Goal: Task Accomplishment & Management: Complete application form

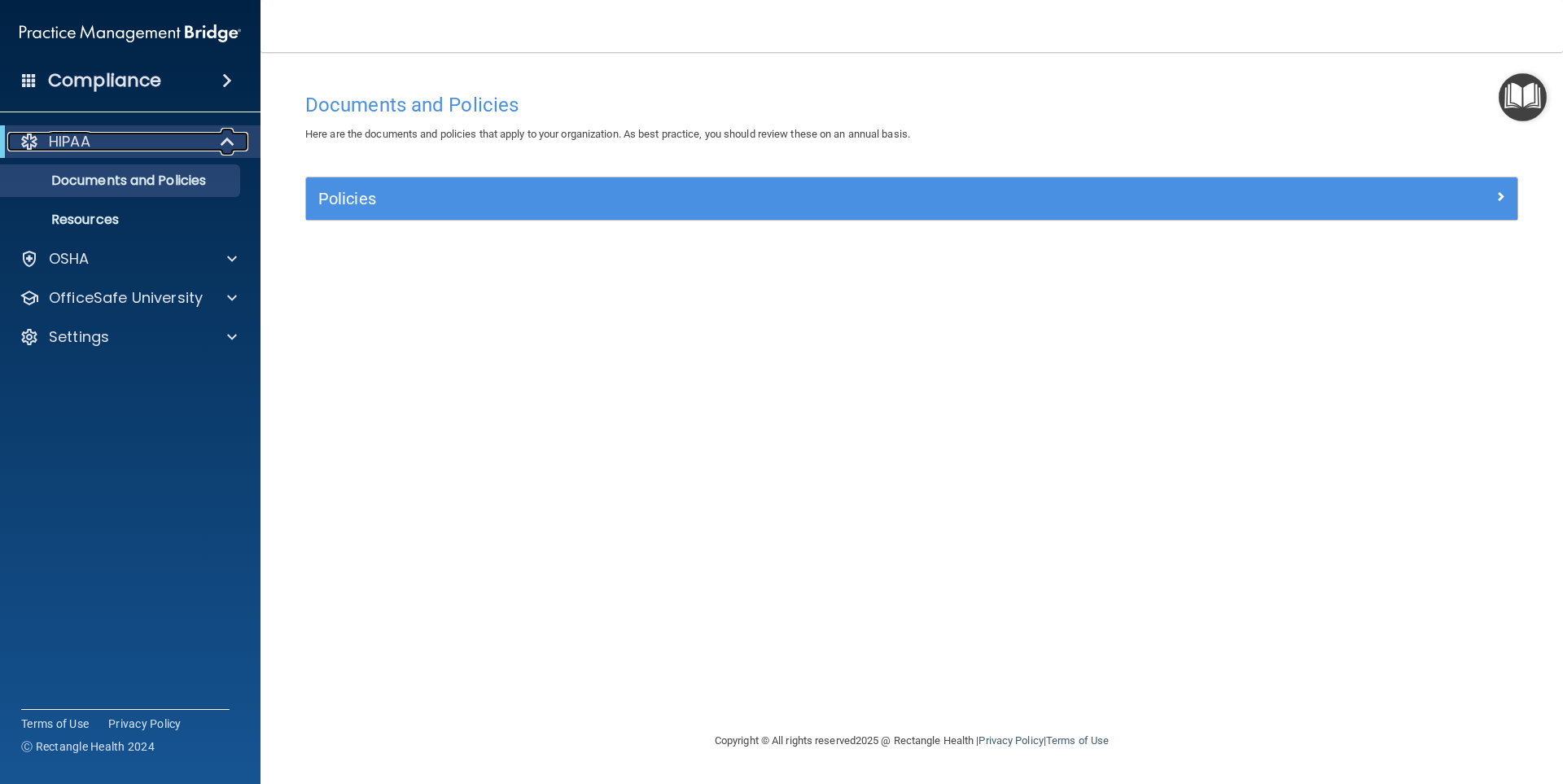
click at [217, 141] on div at bounding box center [228, 141] width 40 height 19
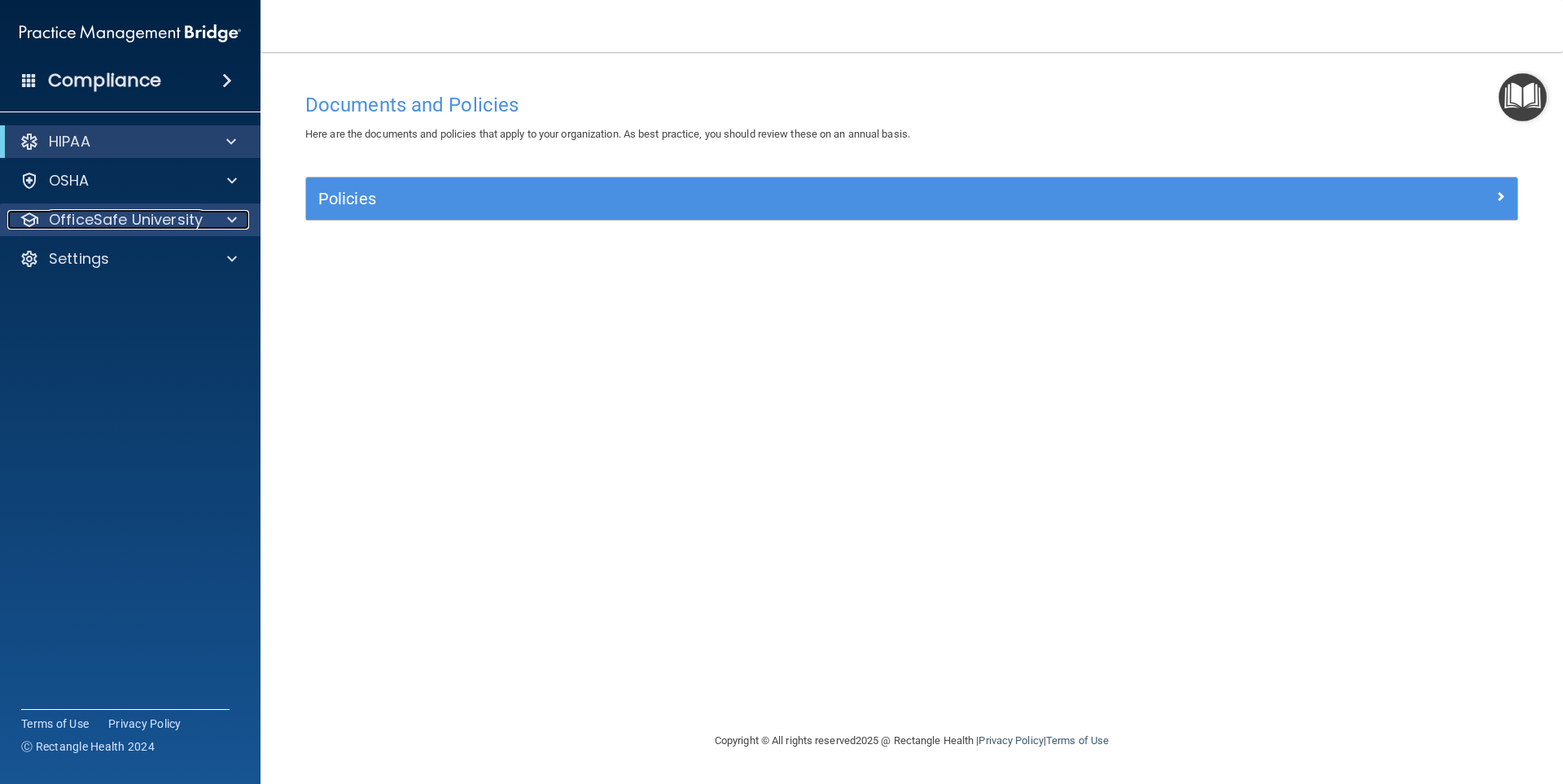
click at [181, 214] on p "OfficeSafe University" at bounding box center [126, 219] width 154 height 19
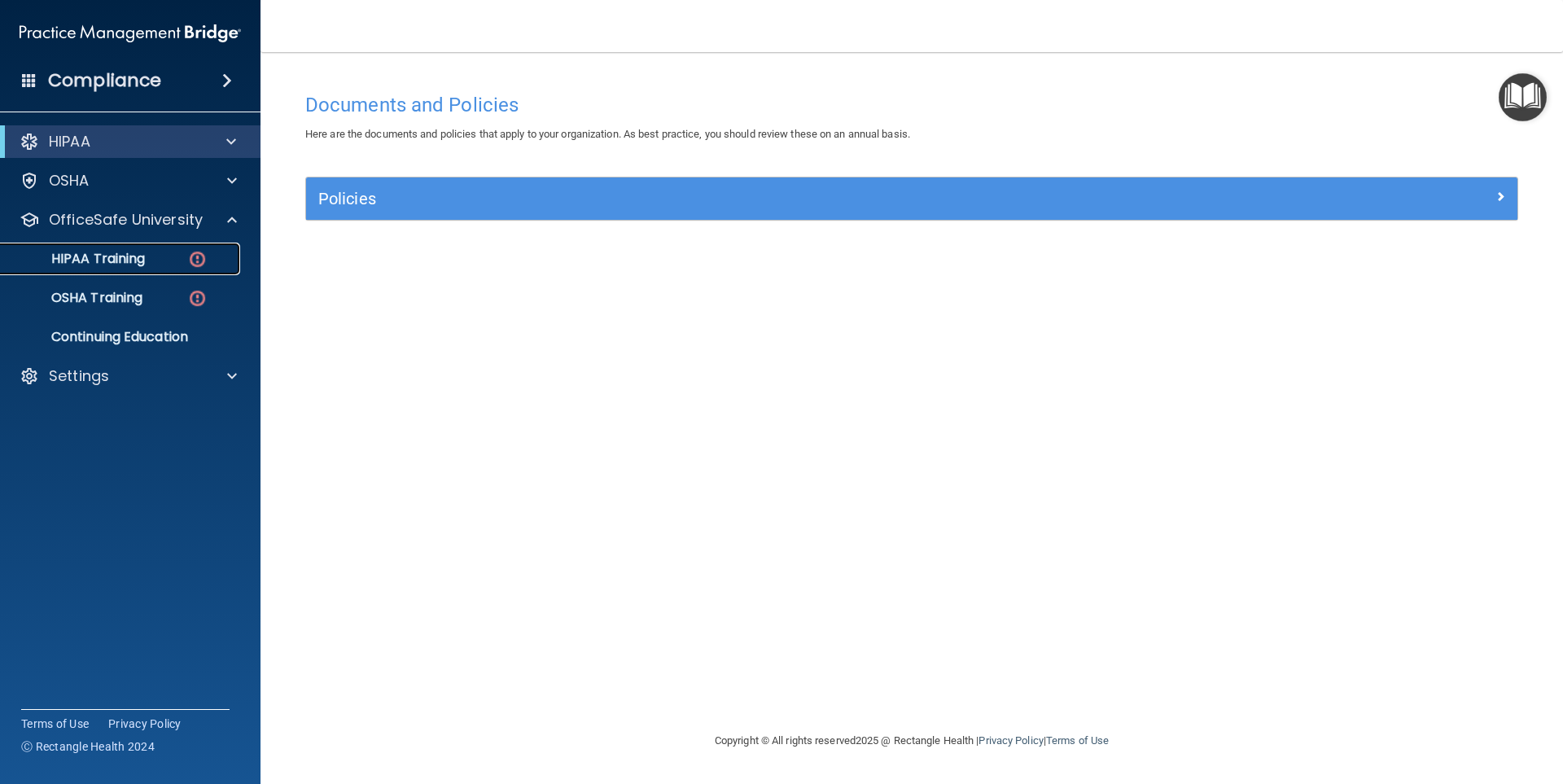
click at [131, 267] on p "HIPAA Training" at bounding box center [77, 259] width 134 height 17
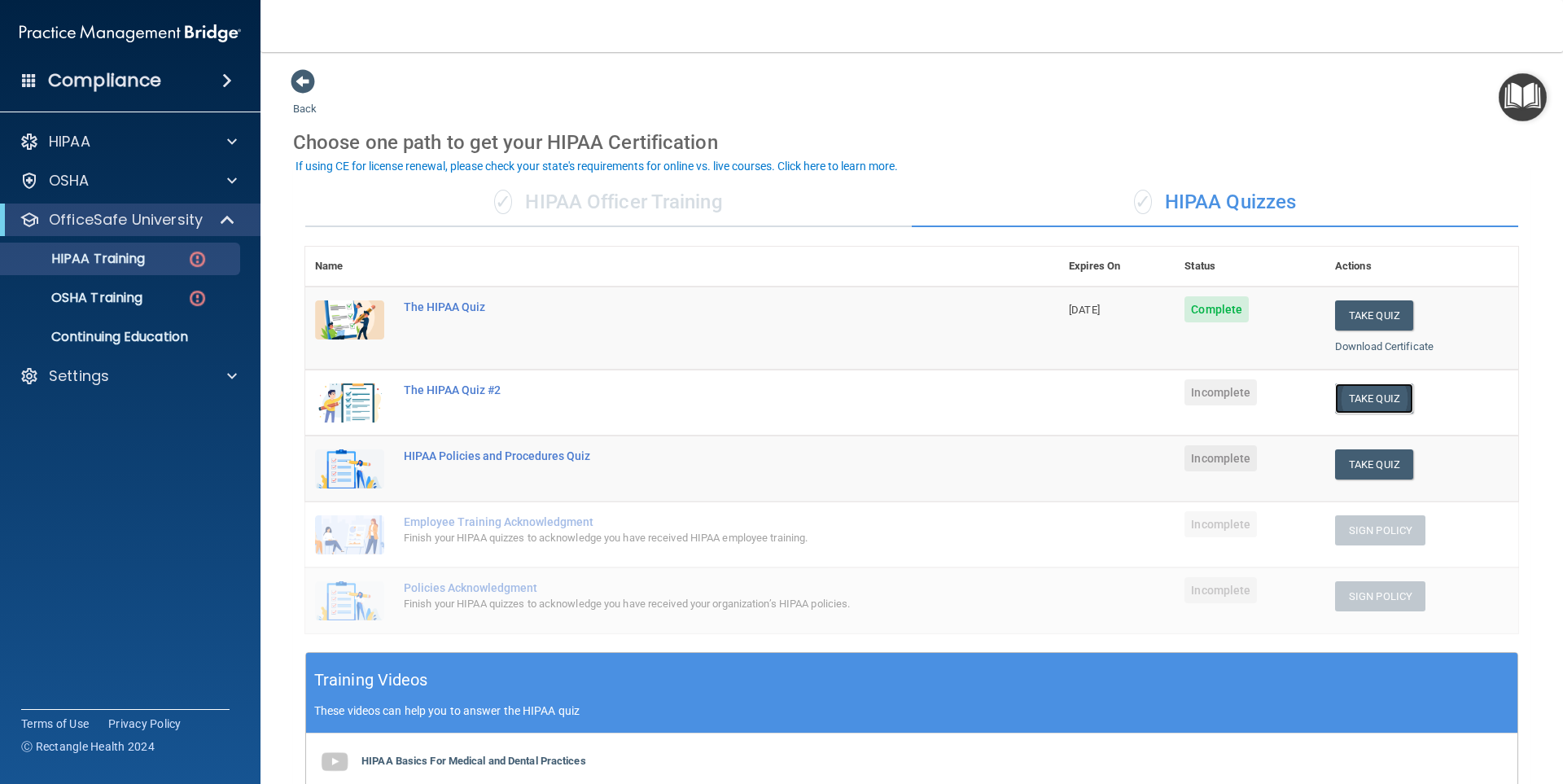
click at [1370, 392] on button "Take Quiz" at bounding box center [1374, 398] width 78 height 30
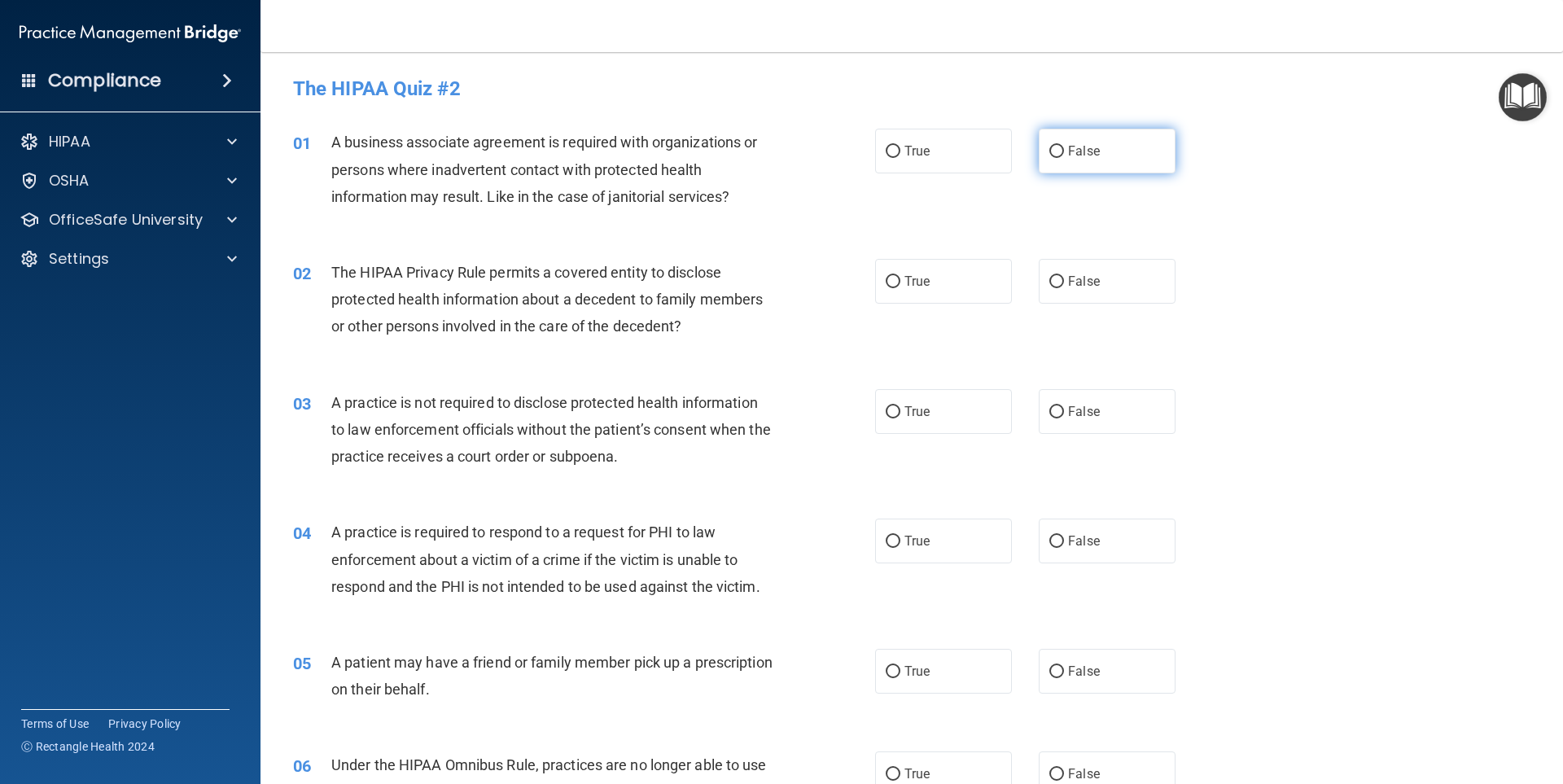
click at [1081, 161] on label "False" at bounding box center [1107, 151] width 137 height 45
click at [1064, 158] on input "False" at bounding box center [1057, 152] width 15 height 12
radio input "true"
click at [943, 285] on label "True" at bounding box center [943, 282] width 137 height 45
click at [901, 285] on input "True" at bounding box center [893, 282] width 15 height 12
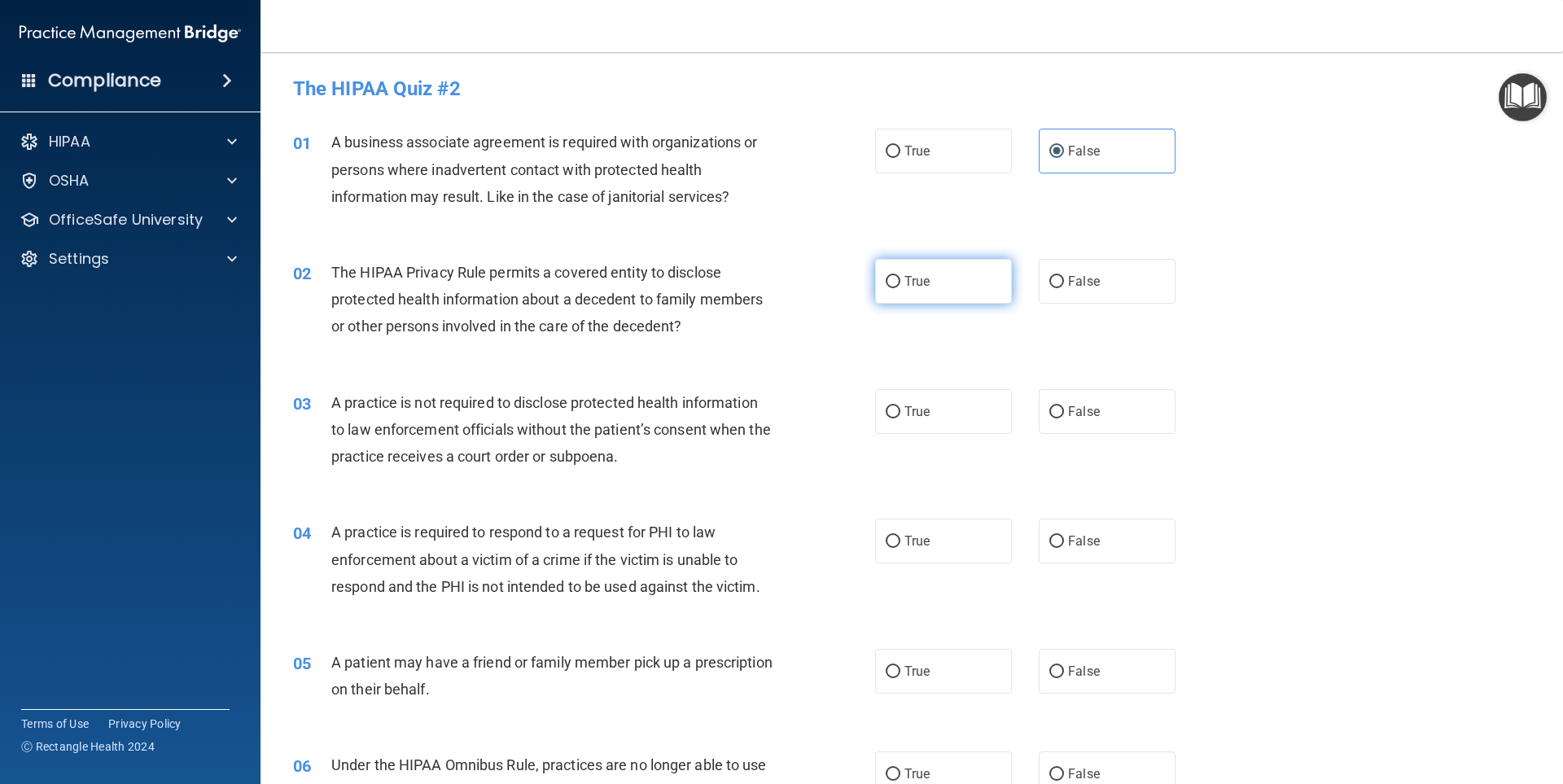
radio input "true"
click at [1071, 411] on span "False" at bounding box center [1084, 412] width 32 height 16
click at [1064, 411] on input "False" at bounding box center [1057, 412] width 15 height 12
radio input "true"
drag, startPoint x: 931, startPoint y: 517, endPoint x: 942, endPoint y: 545, distance: 30.1
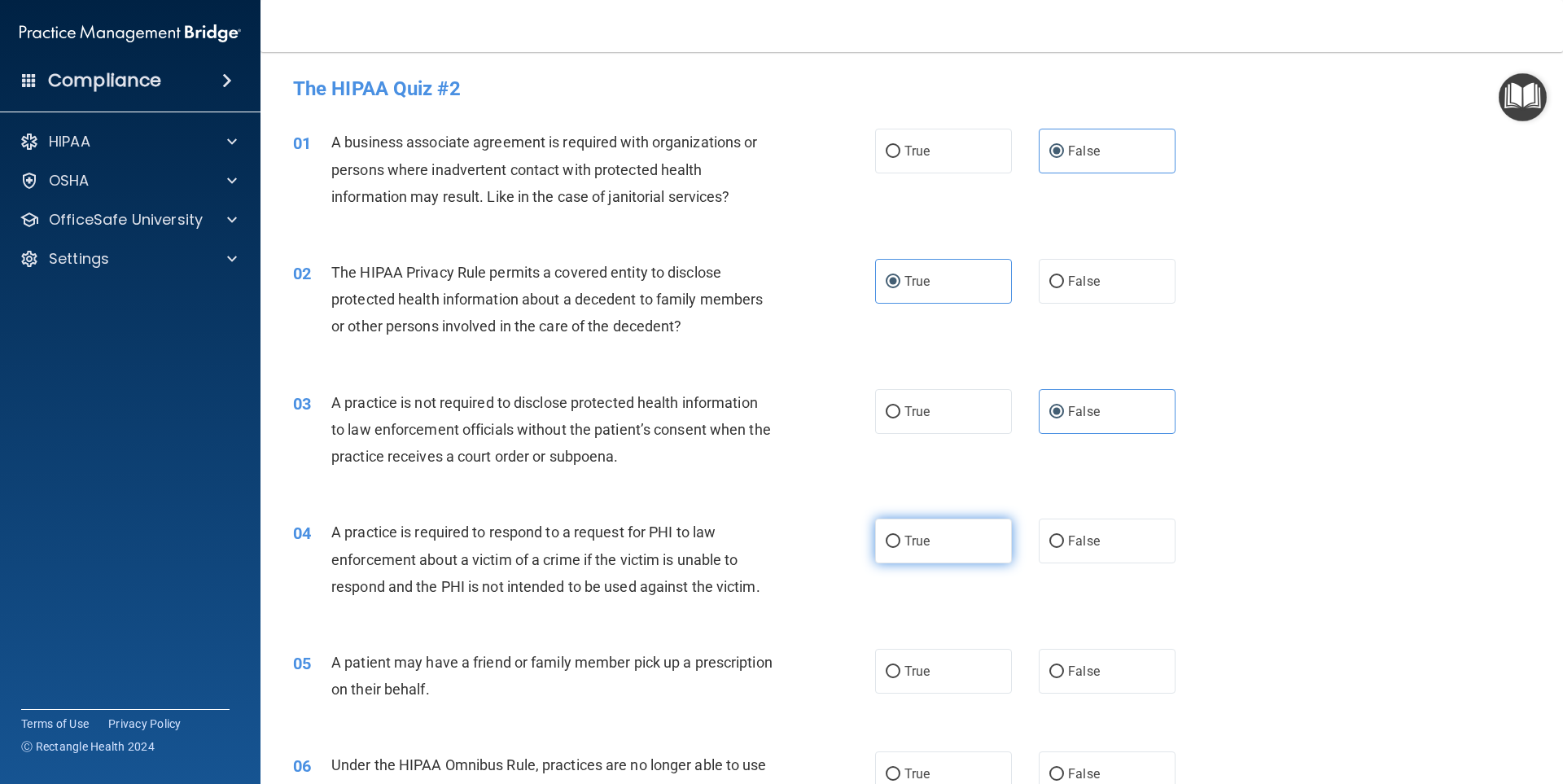
click at [931, 521] on div "04 A practice is required to respond to a request for PHI to law enforcement ab…" at bounding box center [911, 563] width 1262 height 130
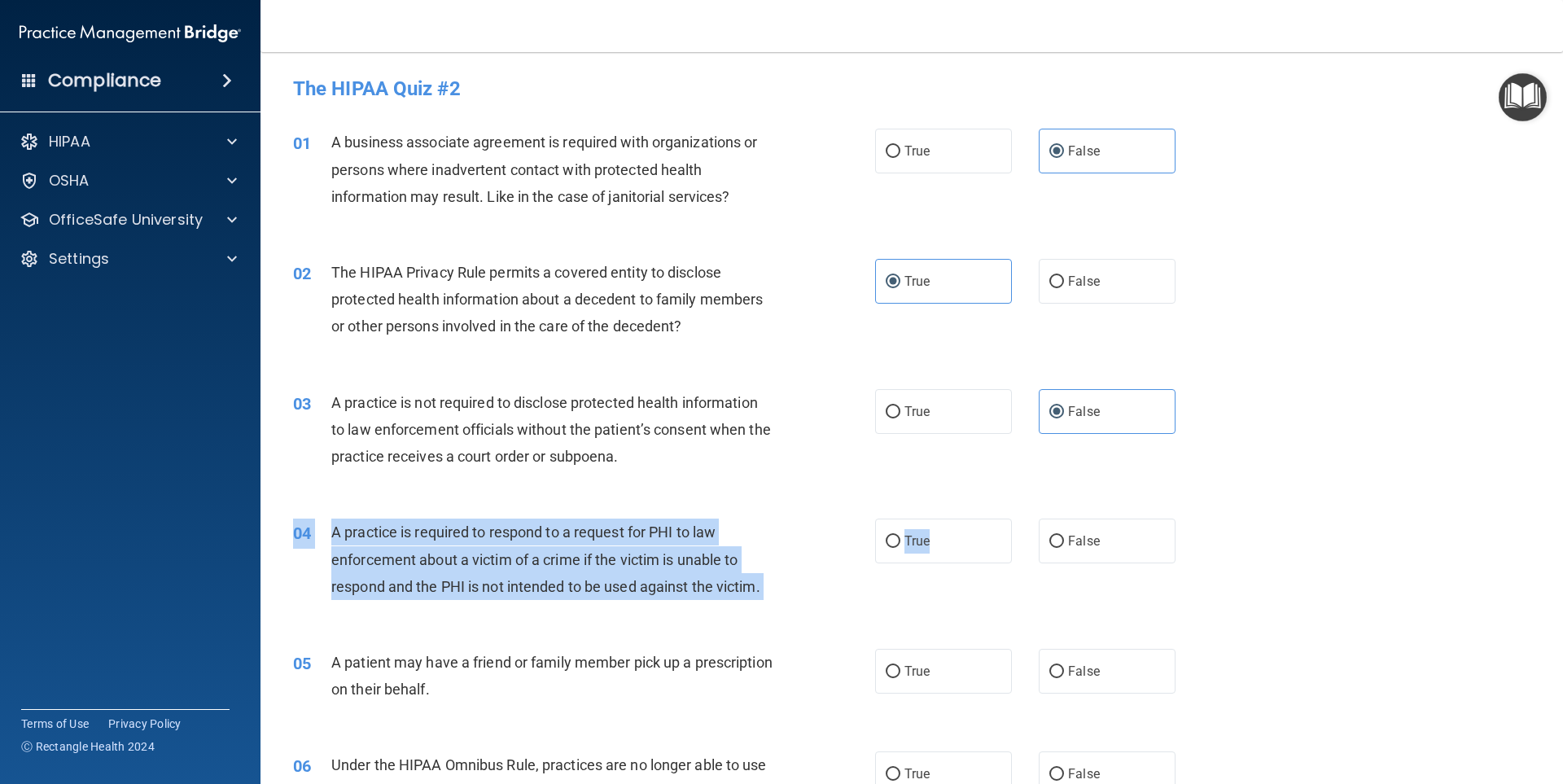
click at [943, 548] on label "True" at bounding box center [943, 541] width 137 height 45
click at [901, 548] on input "True" at bounding box center [893, 542] width 15 height 12
radio input "true"
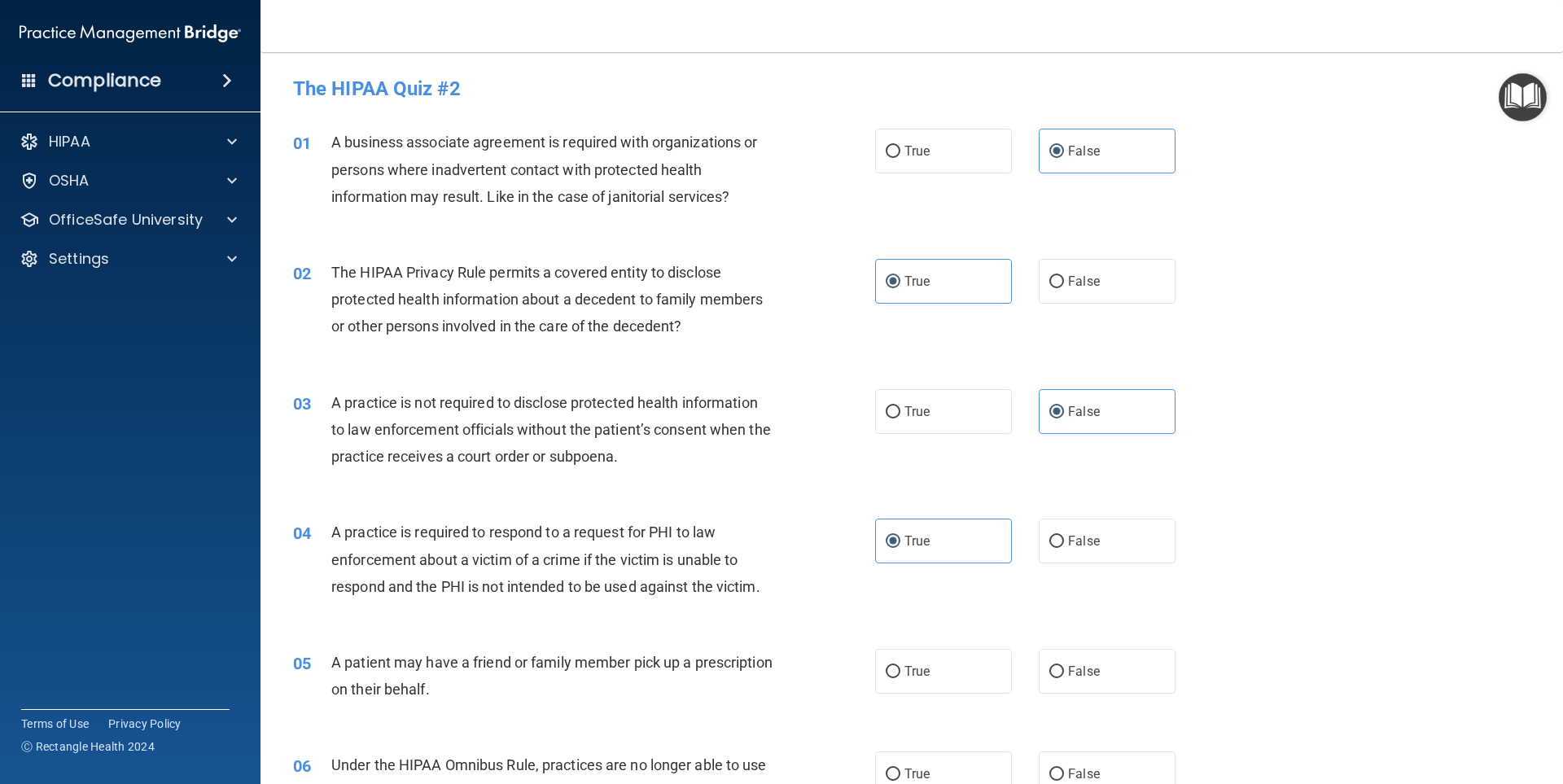
drag, startPoint x: 944, startPoint y: 660, endPoint x: 1130, endPoint y: 597, distance: 196.4
click at [944, 661] on label "True" at bounding box center [943, 672] width 137 height 45
click at [901, 666] on input "True" at bounding box center [893, 672] width 15 height 12
radio input "true"
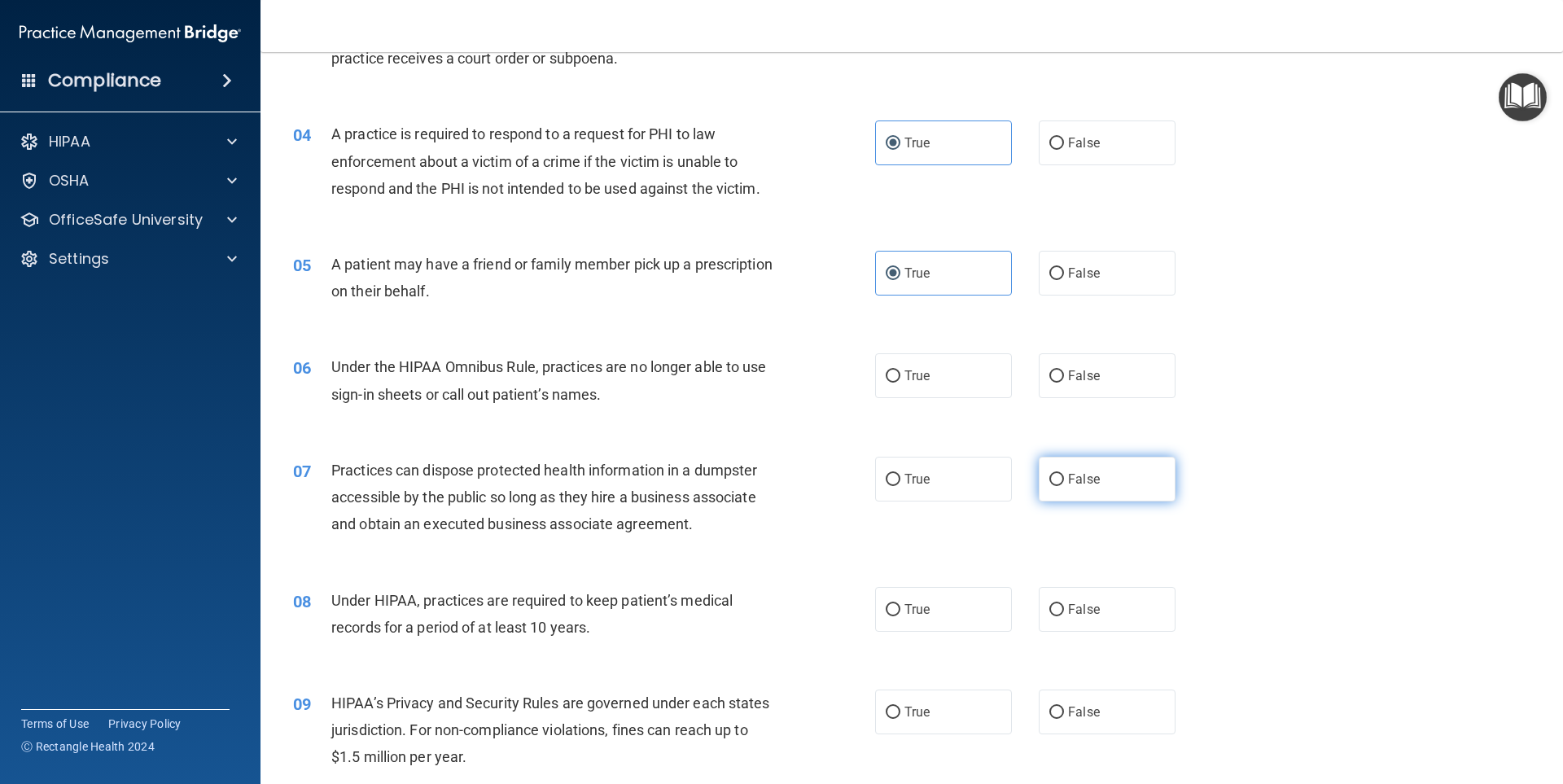
scroll to position [407, 0]
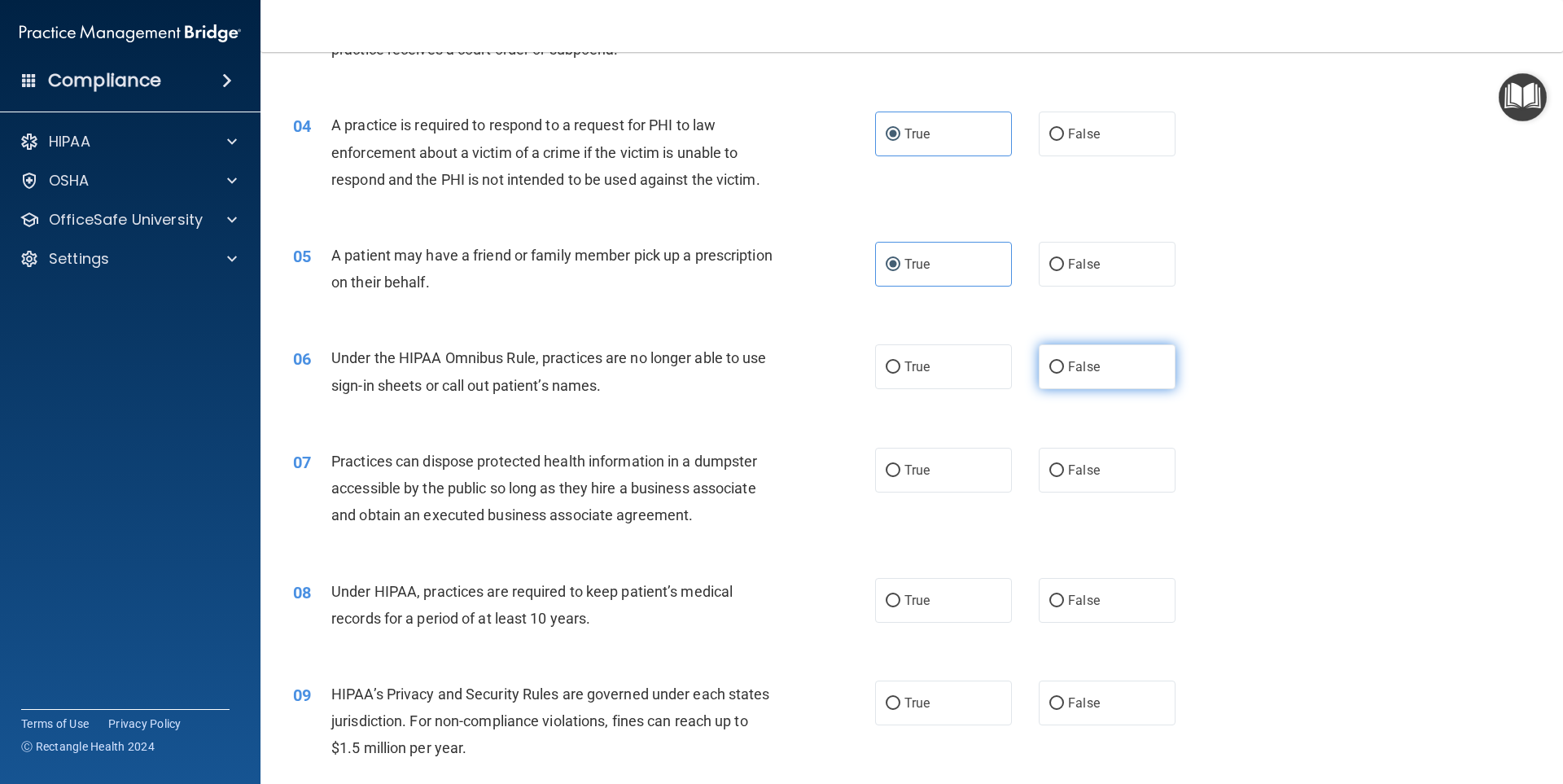
click at [1087, 362] on span "False" at bounding box center [1084, 367] width 32 height 16
click at [1064, 362] on input "False" at bounding box center [1057, 367] width 15 height 12
radio input "true"
click at [1078, 455] on label "False" at bounding box center [1107, 470] width 137 height 45
click at [1064, 465] on input "False" at bounding box center [1057, 471] width 15 height 12
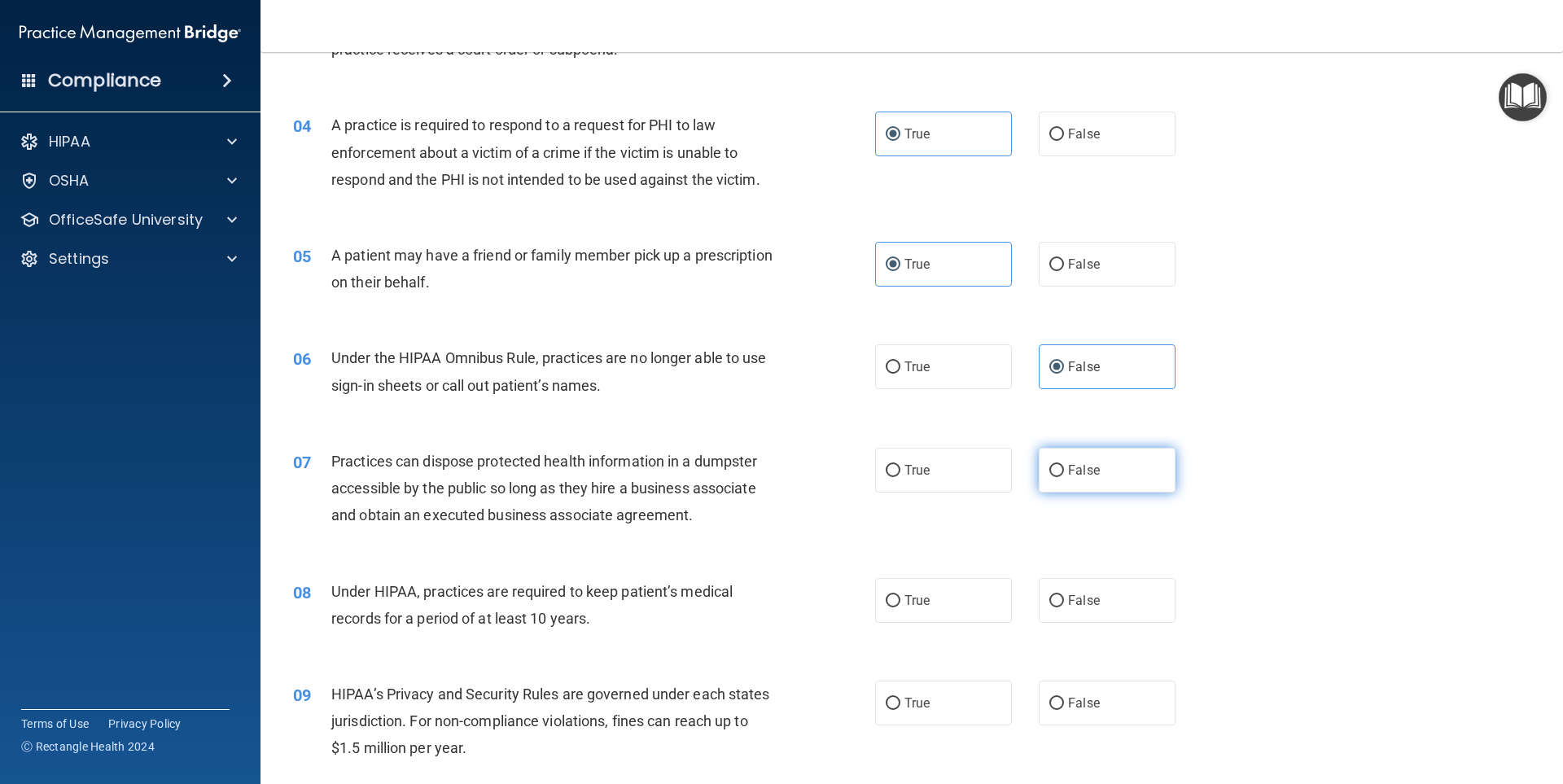
radio input "true"
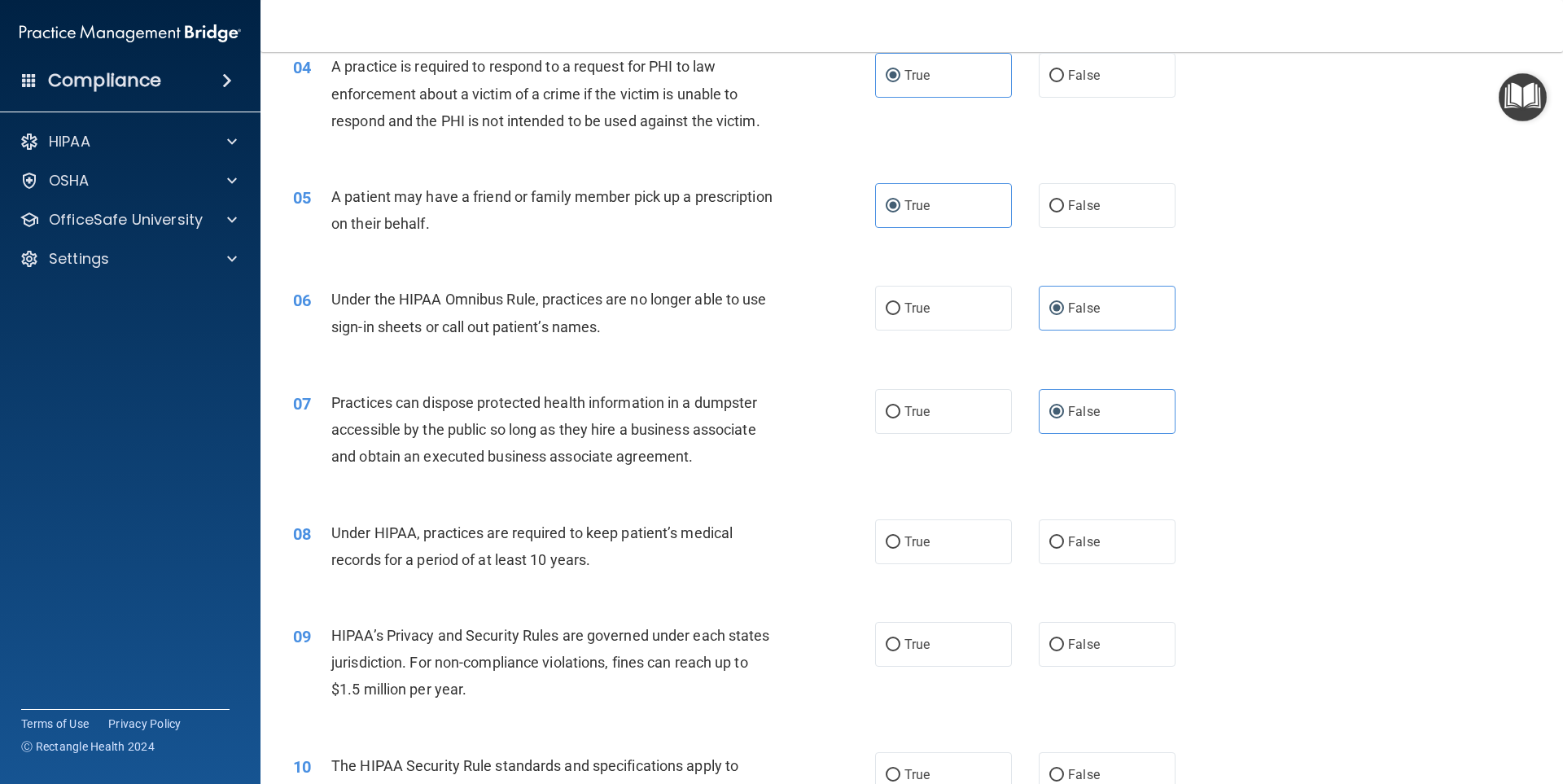
scroll to position [570, 0]
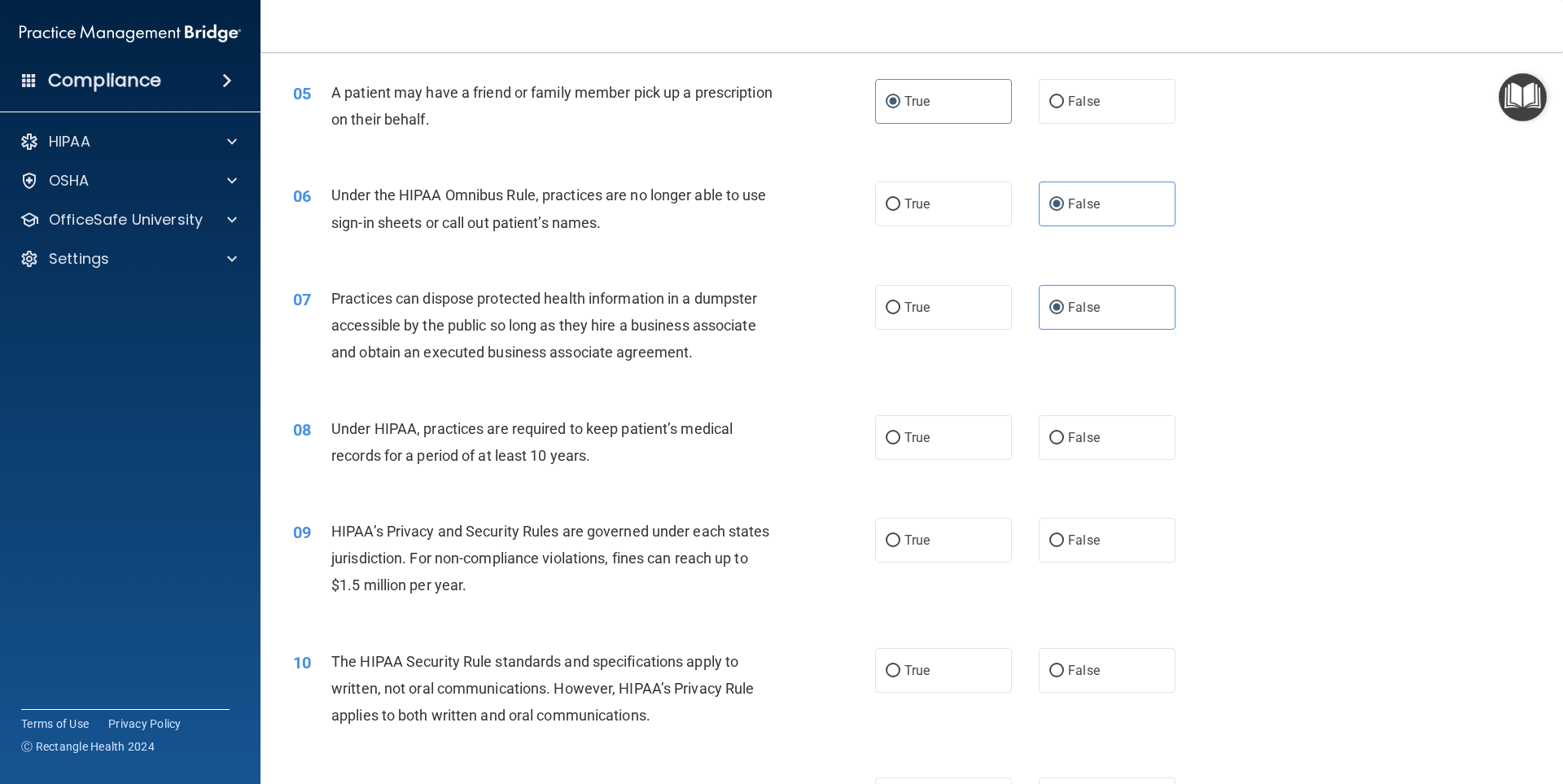
drag, startPoint x: 1094, startPoint y: 428, endPoint x: 1078, endPoint y: 485, distance: 59.2
click at [1092, 427] on label "False" at bounding box center [1107, 437] width 137 height 45
click at [1064, 432] on input "False" at bounding box center [1057, 438] width 15 height 12
radio input "true"
click at [1076, 515] on div "09 HIPAA’s Privacy and Security Rules are governed under each states jurisdicti…" at bounding box center [911, 562] width 1262 height 130
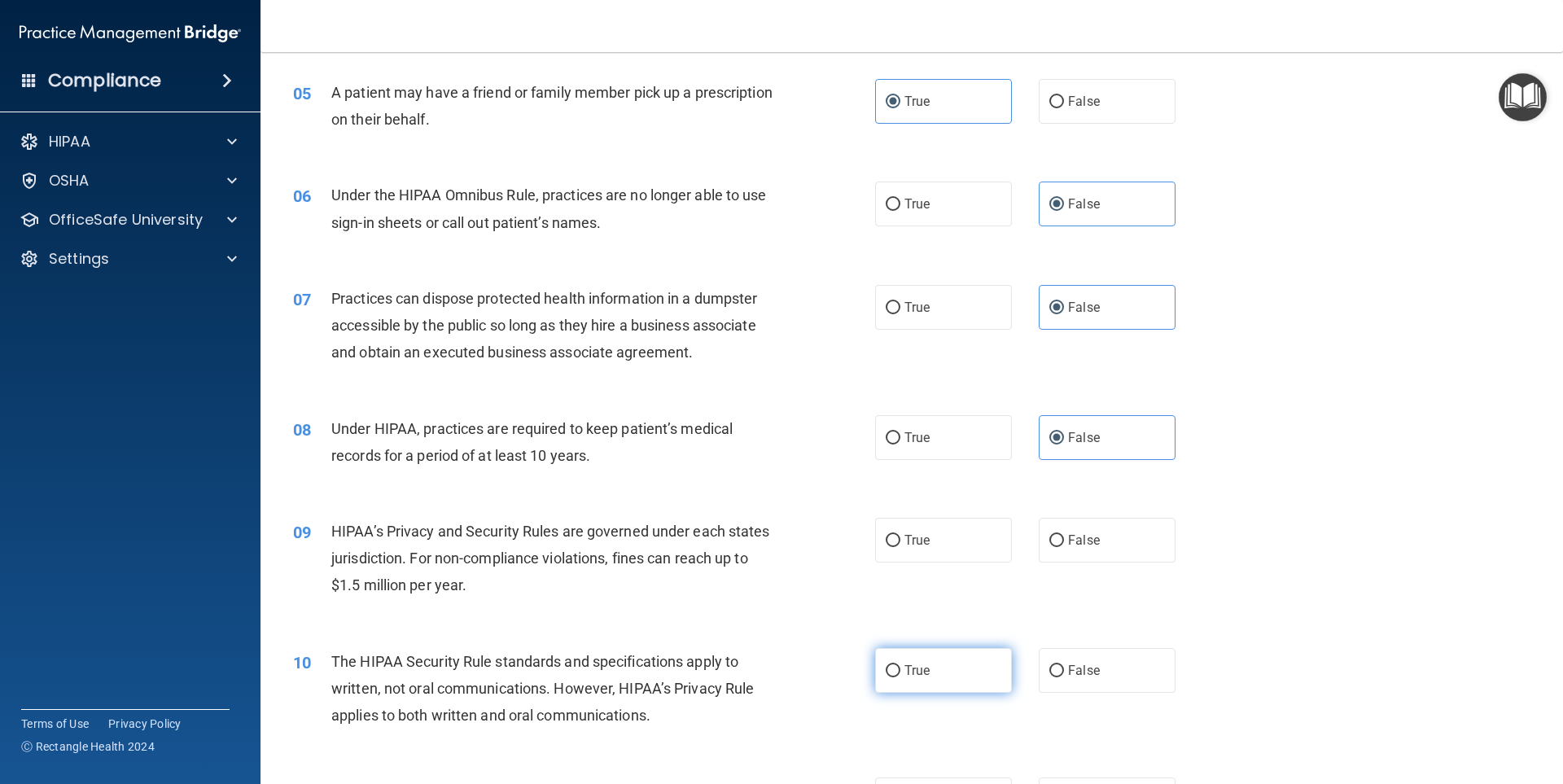
click at [926, 661] on label "True" at bounding box center [943, 671] width 137 height 45
click at [901, 665] on input "True" at bounding box center [893, 671] width 15 height 12
radio input "true"
click at [1084, 537] on span "False" at bounding box center [1084, 540] width 32 height 16
click at [1064, 537] on input "False" at bounding box center [1057, 541] width 15 height 12
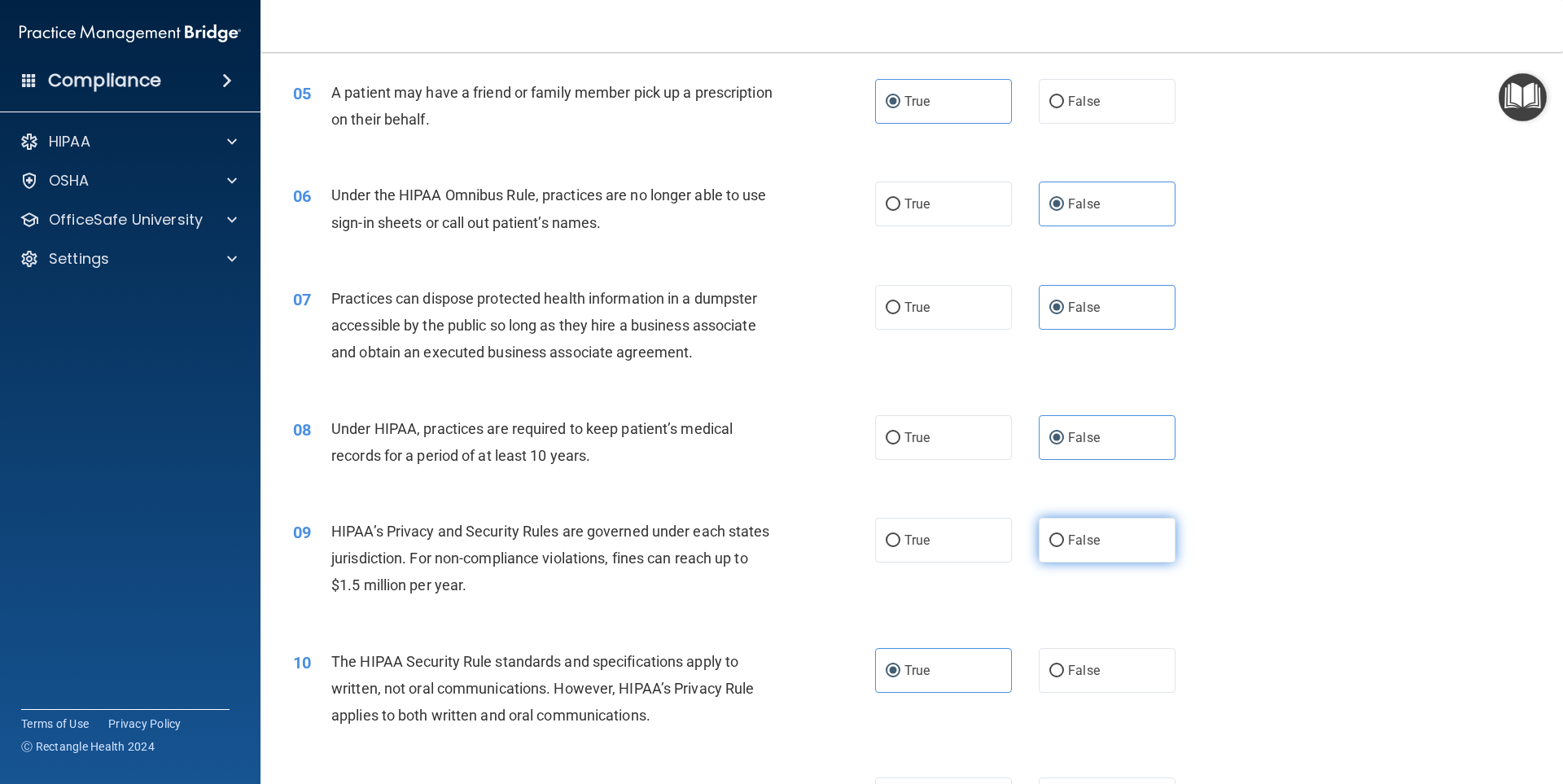
radio input "true"
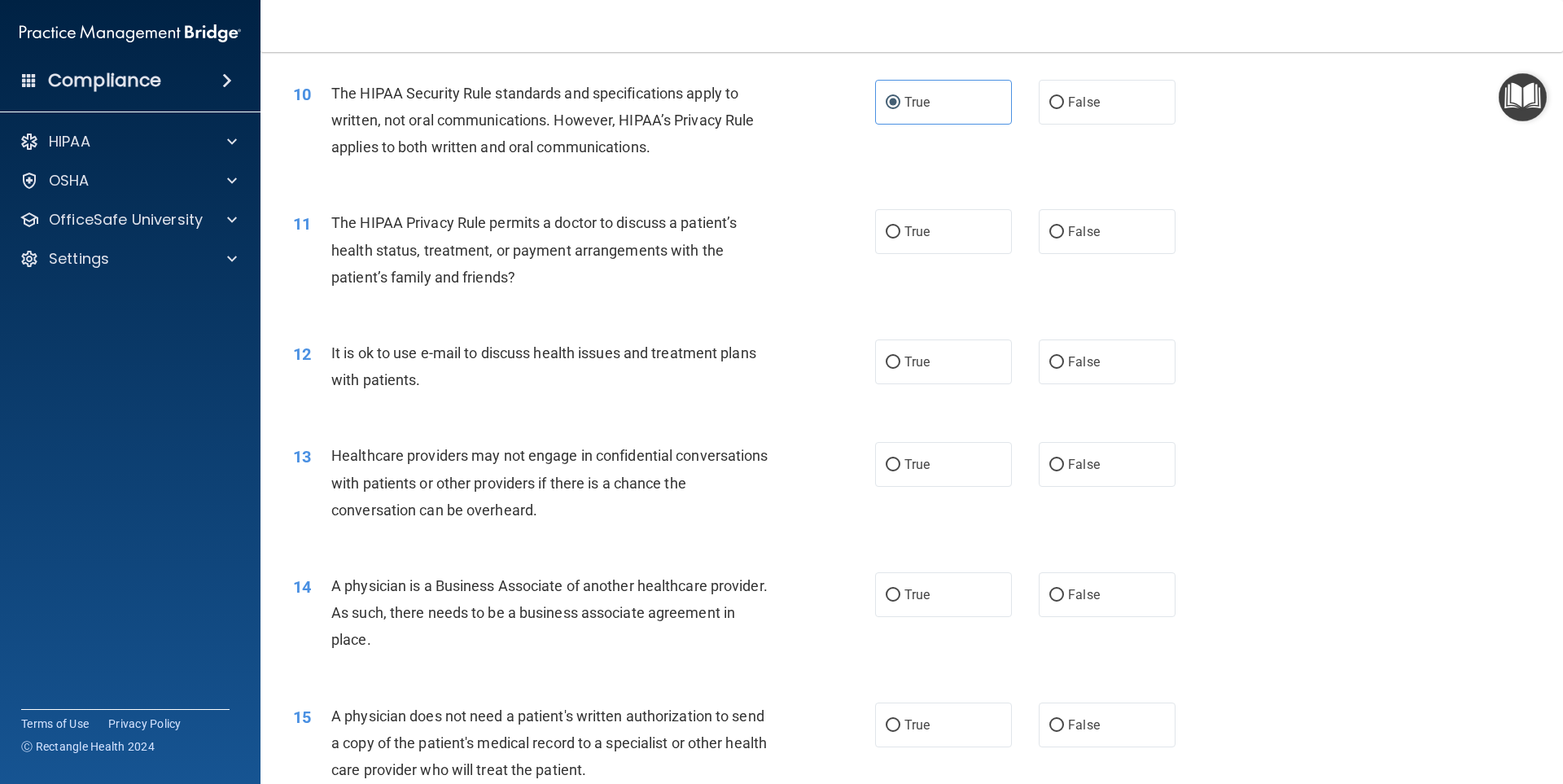
scroll to position [1140, 0]
click at [921, 376] on label "True" at bounding box center [943, 361] width 137 height 45
click at [901, 367] on input "True" at bounding box center [893, 361] width 15 height 12
radio input "true"
click at [949, 270] on div "11 The HIPAA Privacy Rule permits a doctor to discuss a patient’s health status…" at bounding box center [911, 252] width 1262 height 130
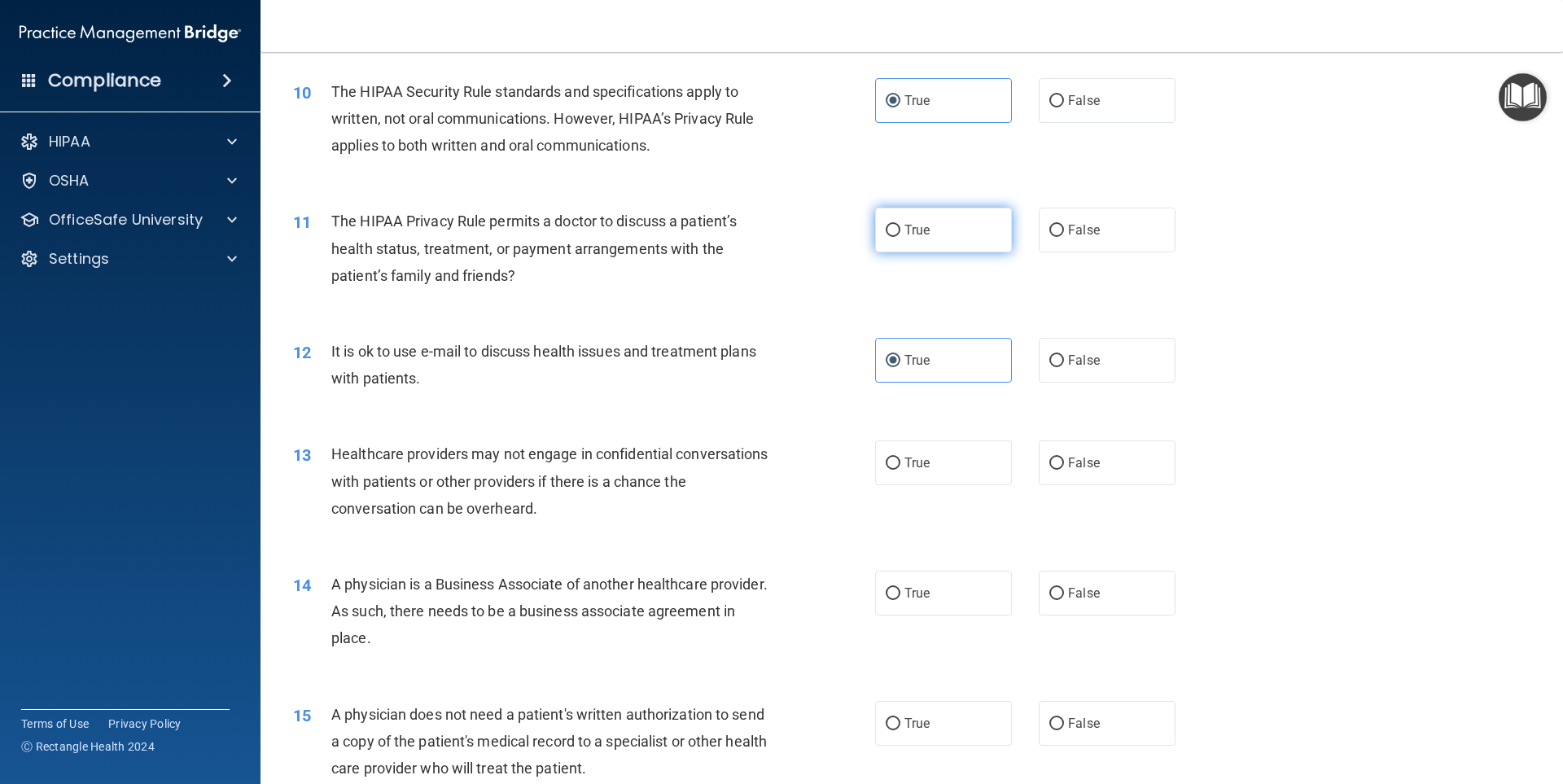
click at [952, 236] on label "True" at bounding box center [943, 230] width 137 height 45
click at [901, 236] on input "True" at bounding box center [893, 231] width 15 height 12
radio input "true"
click at [1051, 468] on input "False" at bounding box center [1057, 463] width 15 height 12
radio input "true"
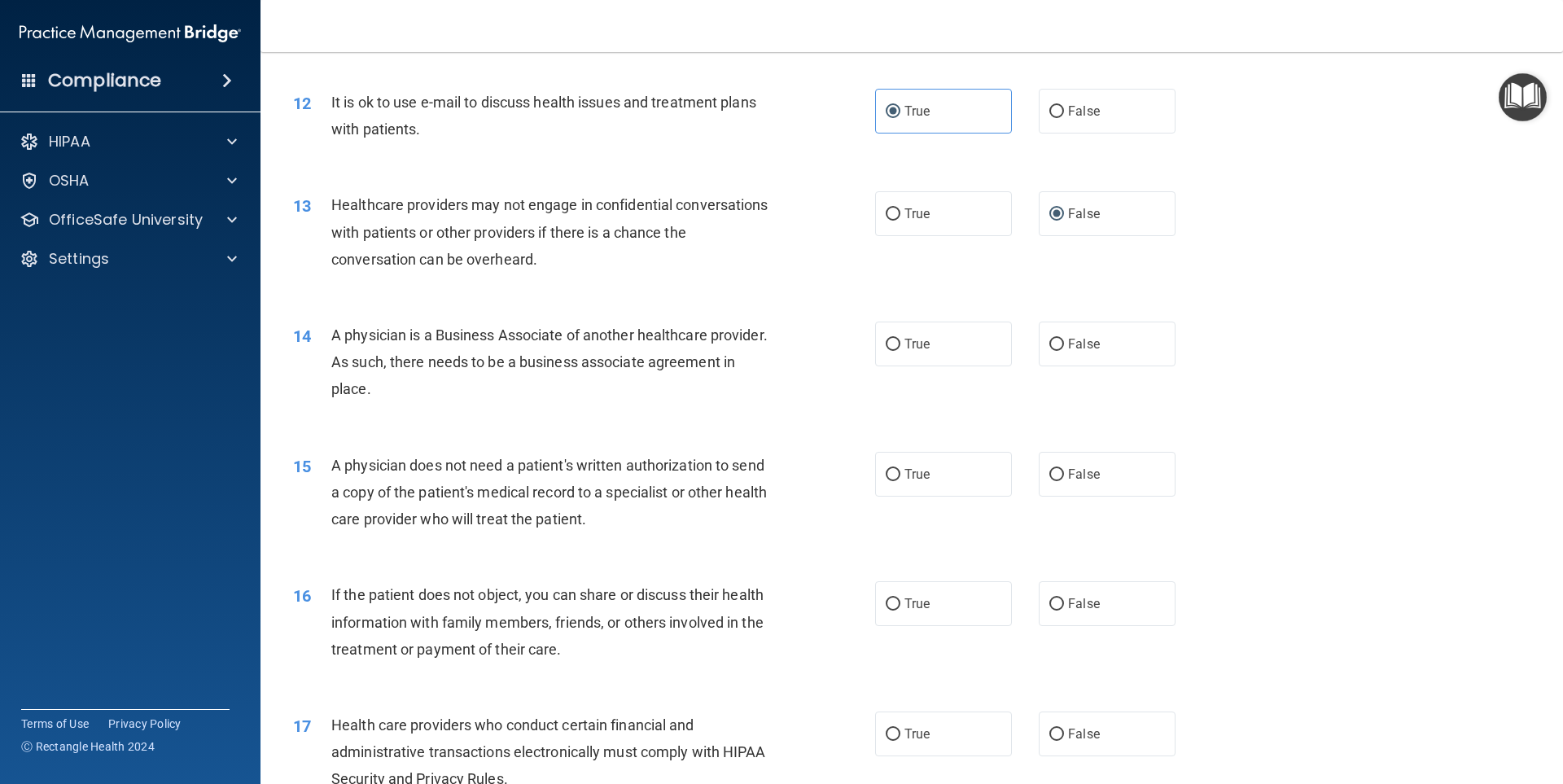
scroll to position [1466, 0]
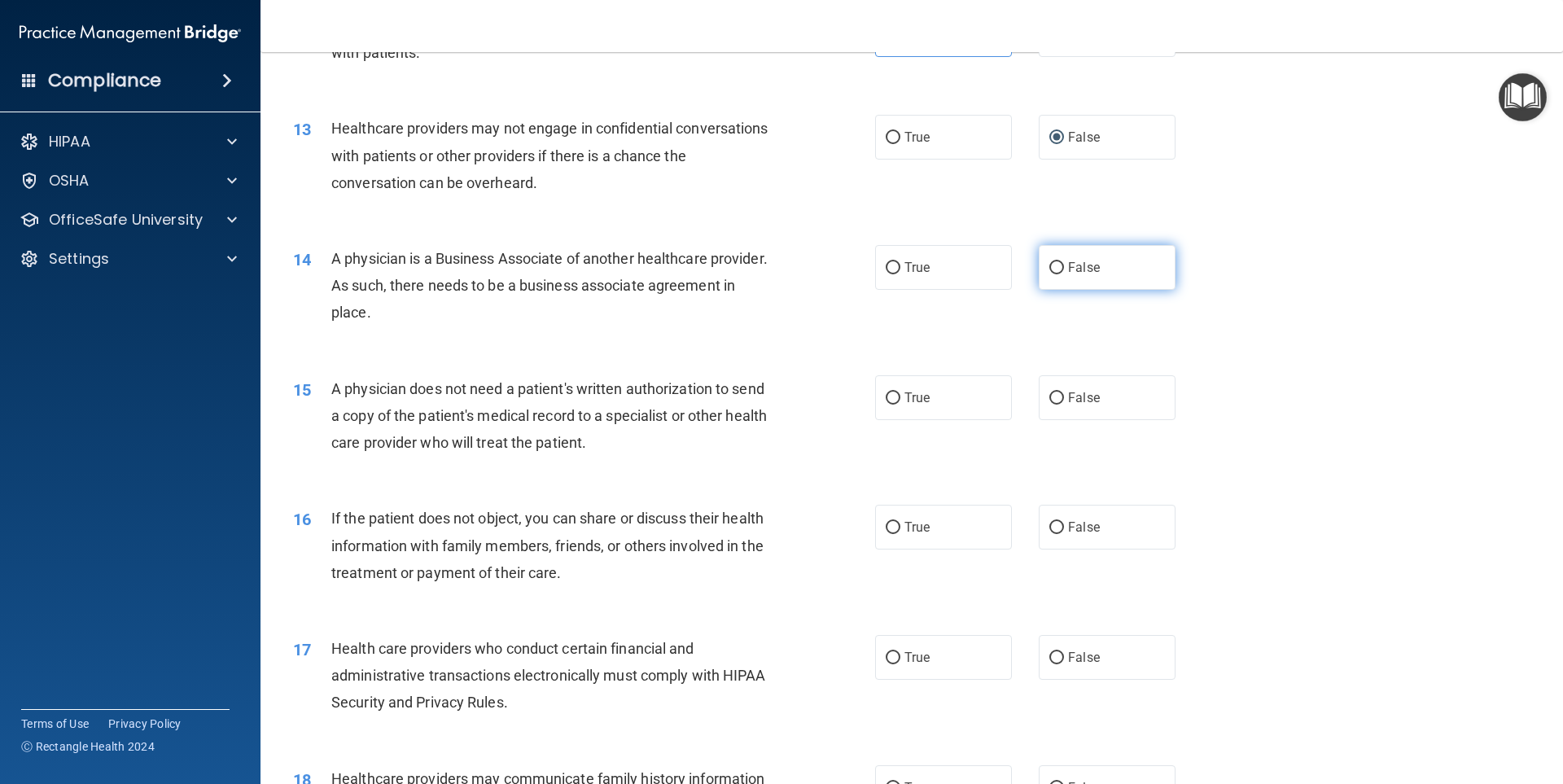
click at [1078, 269] on span "False" at bounding box center [1084, 267] width 32 height 16
click at [1064, 269] on input "False" at bounding box center [1057, 268] width 15 height 12
radio input "true"
drag, startPoint x: 934, startPoint y: 398, endPoint x: 941, endPoint y: 477, distance: 79.3
click at [934, 410] on label "True" at bounding box center [943, 397] width 137 height 45
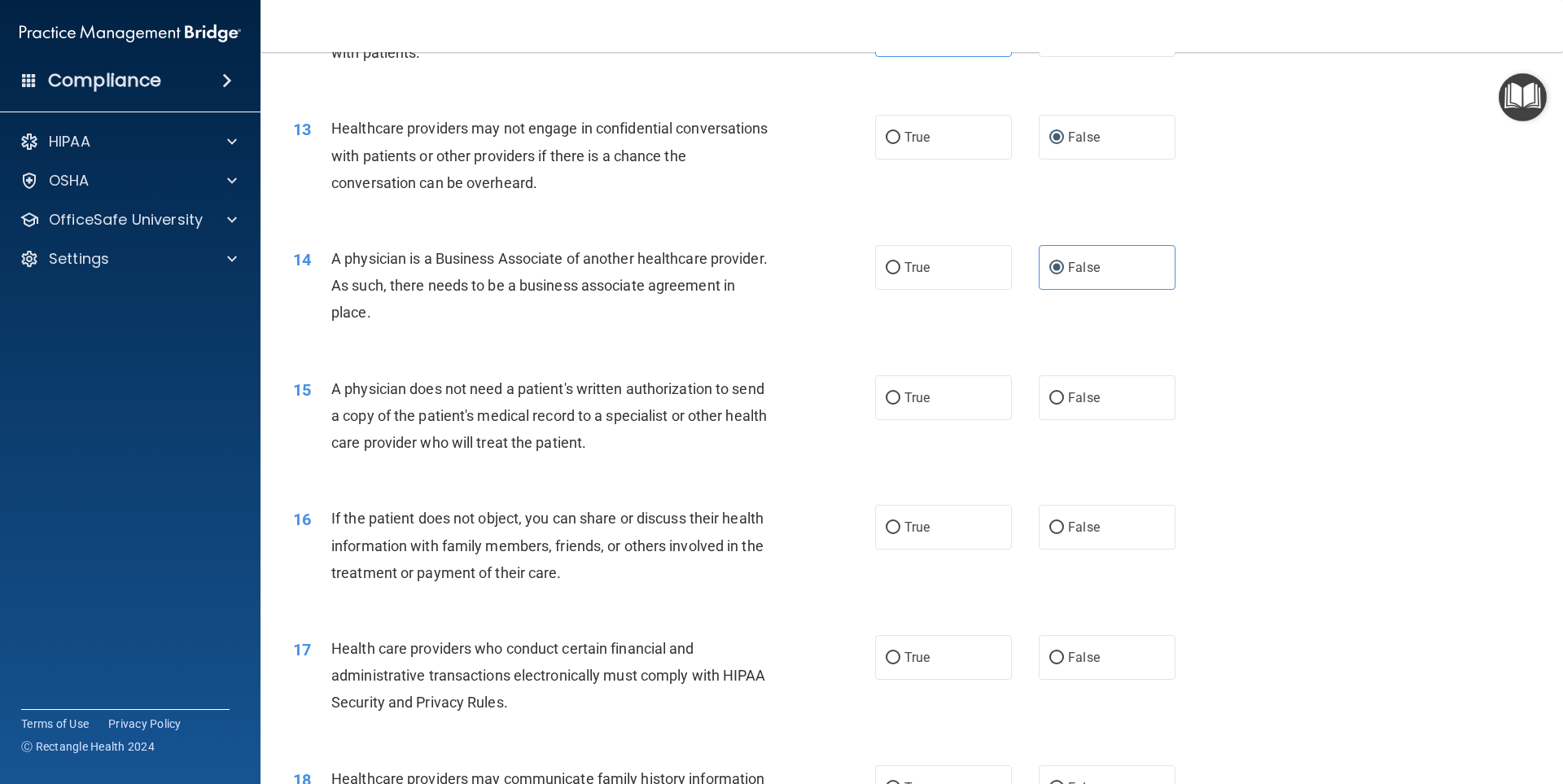
click at [901, 405] on input "True" at bounding box center [893, 398] width 15 height 12
radio input "true"
click at [931, 510] on label "True" at bounding box center [943, 527] width 137 height 45
click at [901, 522] on input "True" at bounding box center [893, 527] width 15 height 12
radio input "true"
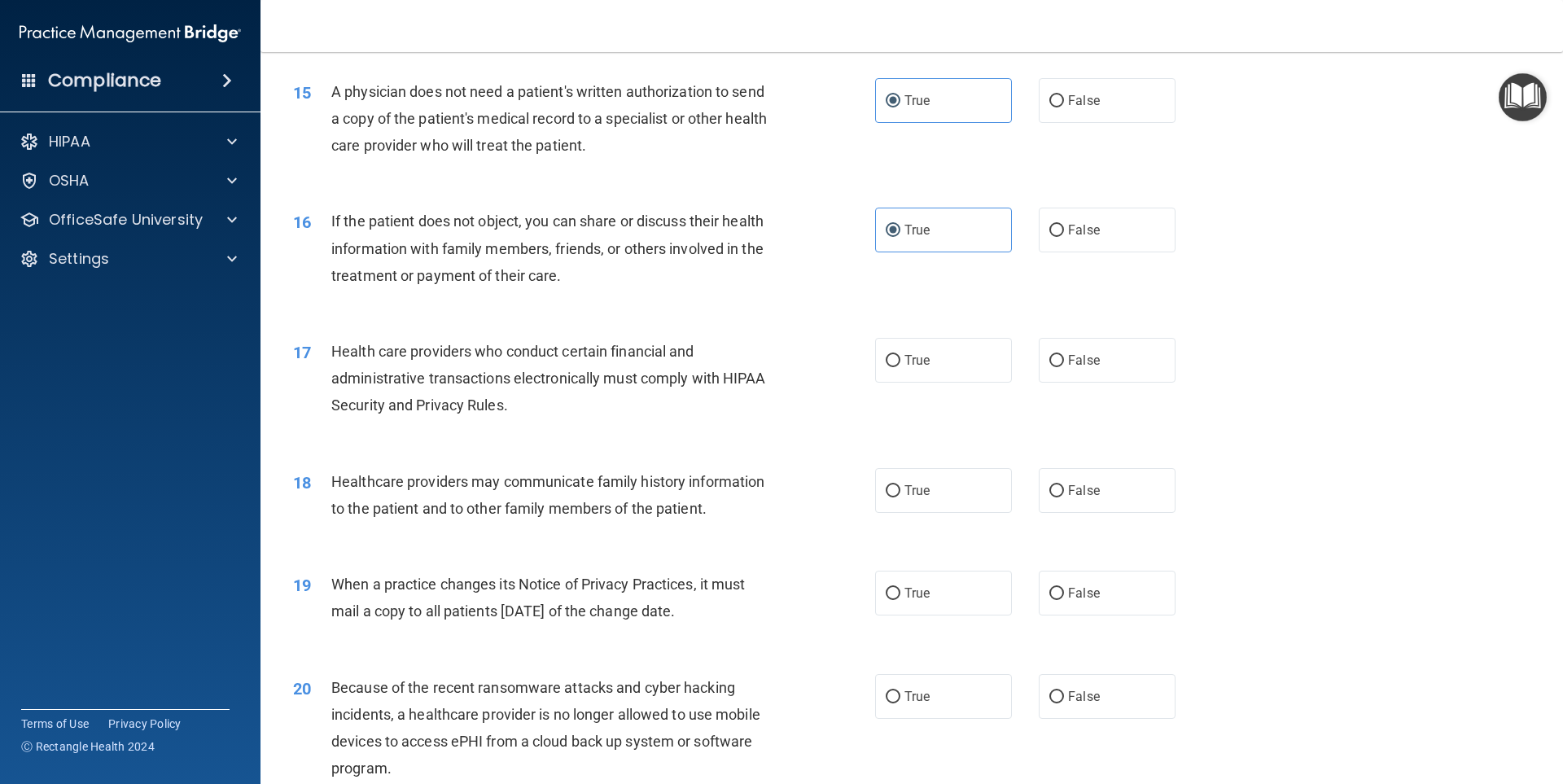
scroll to position [1791, 0]
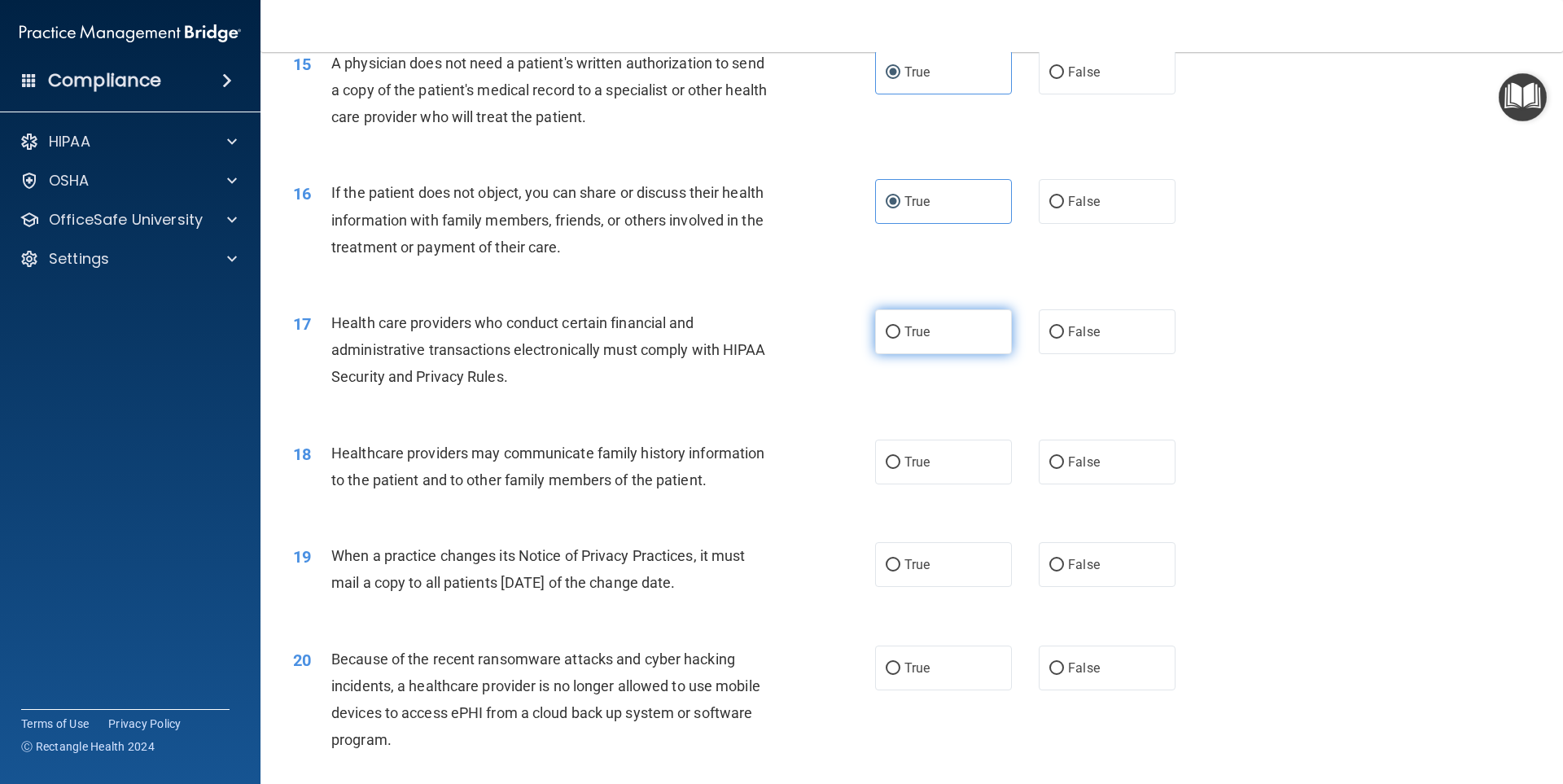
click at [936, 341] on label "True" at bounding box center [943, 332] width 137 height 45
click at [901, 338] on input "True" at bounding box center [893, 332] width 15 height 12
radio input "true"
click at [1072, 456] on span "False" at bounding box center [1084, 462] width 32 height 16
click at [1064, 457] on input "False" at bounding box center [1057, 462] width 15 height 12
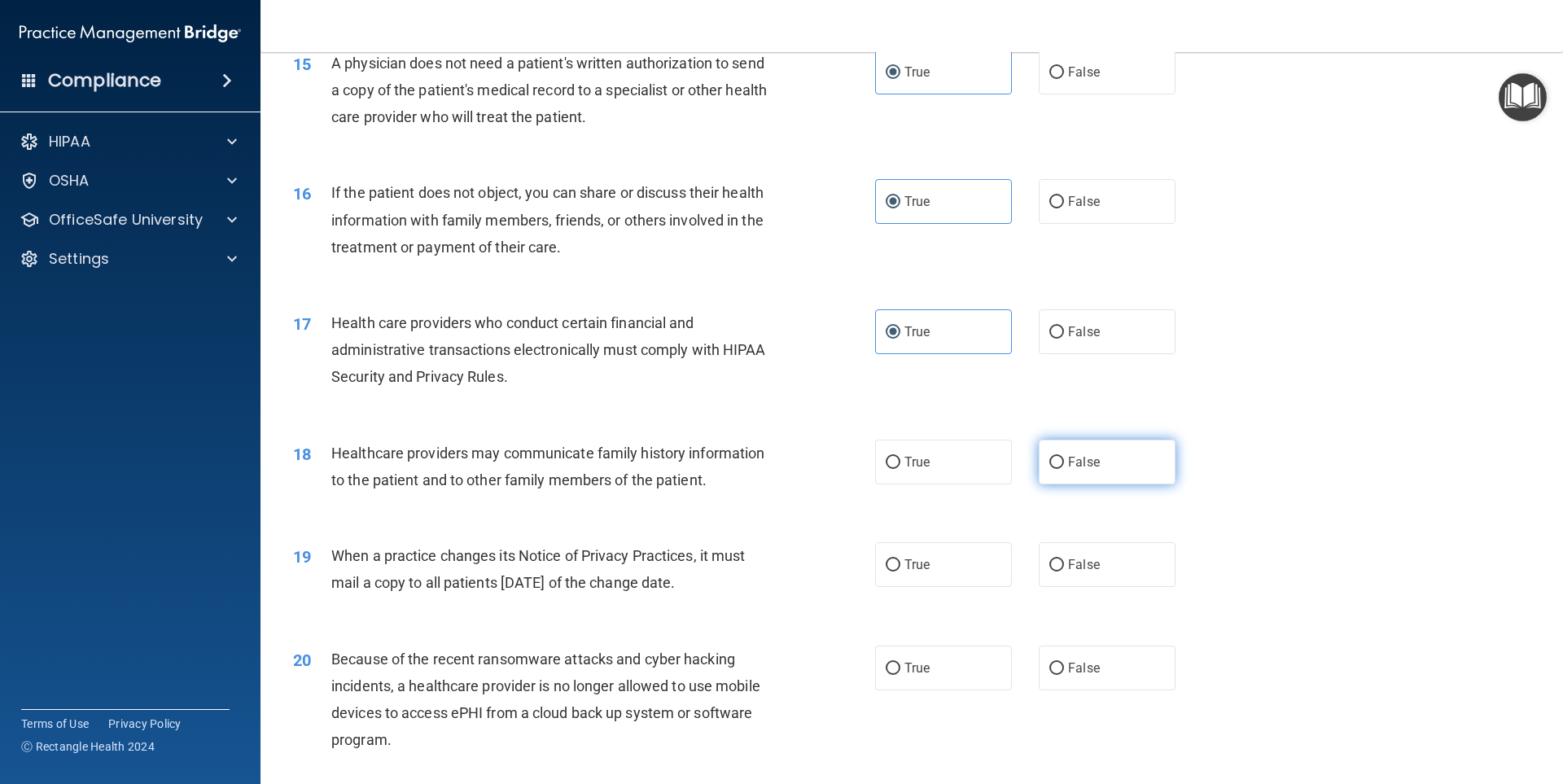
radio input "true"
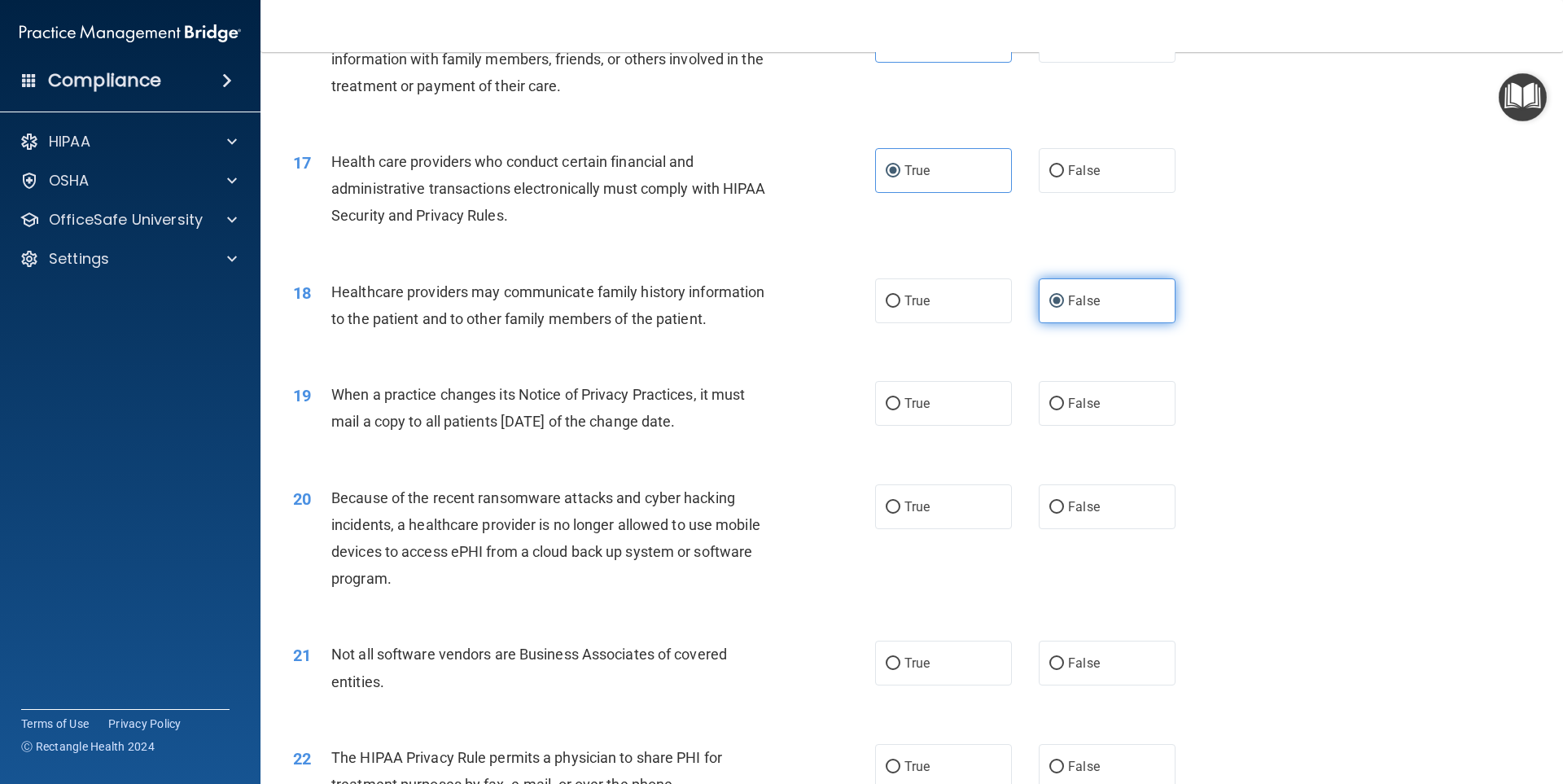
scroll to position [1954, 0]
click at [1104, 403] on label "False" at bounding box center [1107, 402] width 137 height 45
click at [1064, 403] on input "False" at bounding box center [1057, 402] width 15 height 12
radio input "true"
click at [1110, 491] on label "False" at bounding box center [1107, 505] width 137 height 45
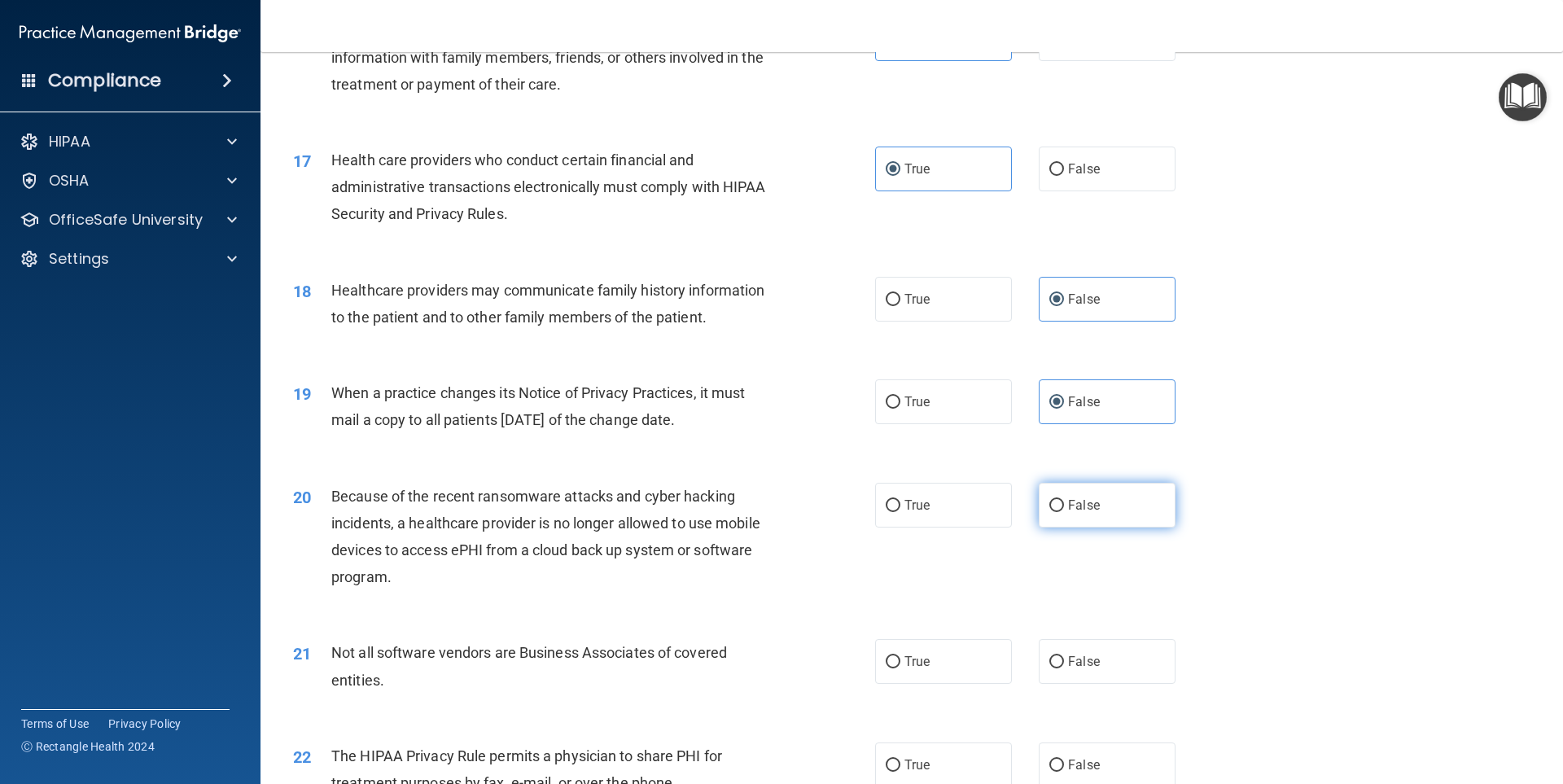
click at [1064, 500] on input "False" at bounding box center [1057, 506] width 15 height 12
radio input "true"
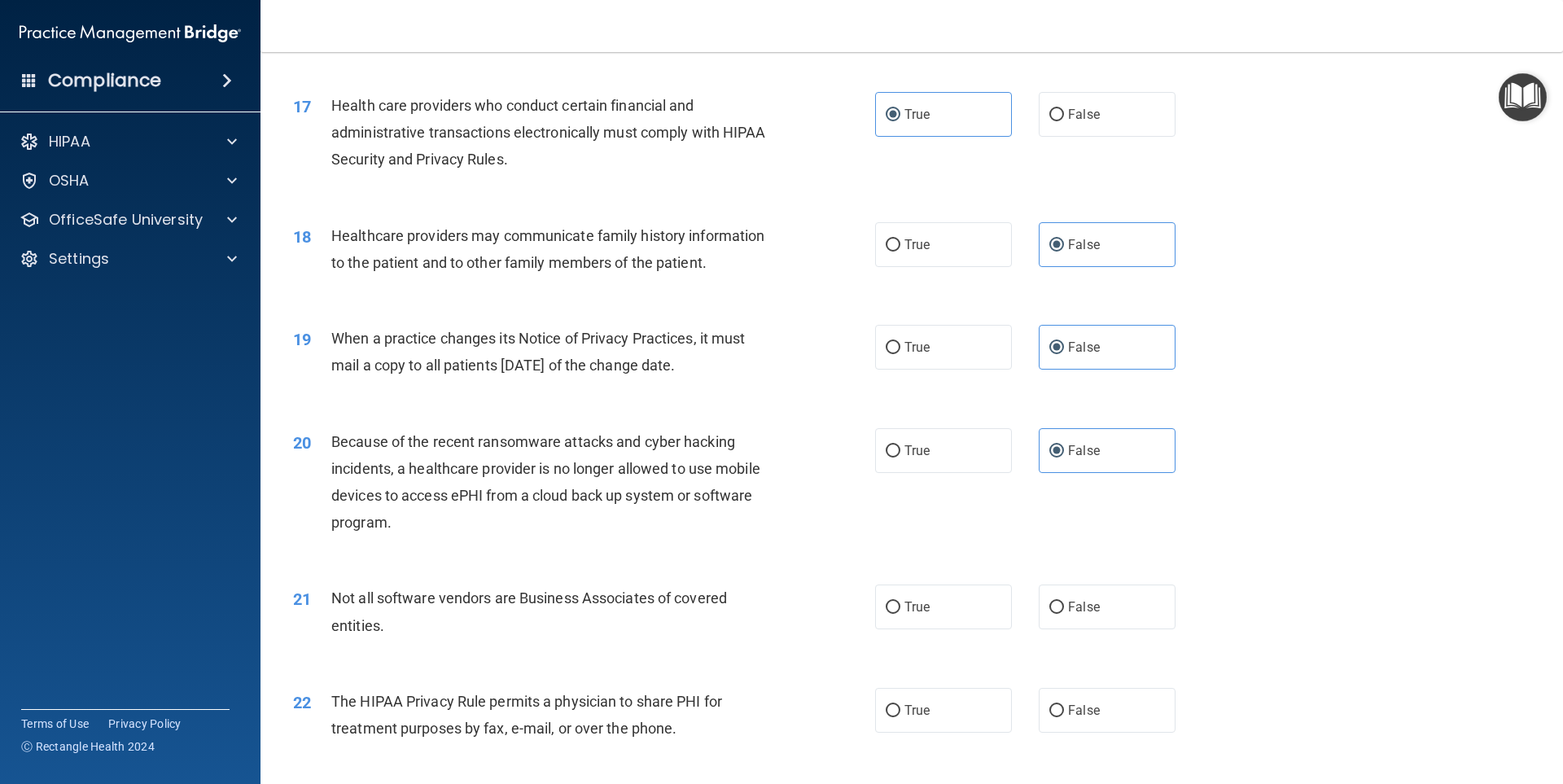
scroll to position [2116, 0]
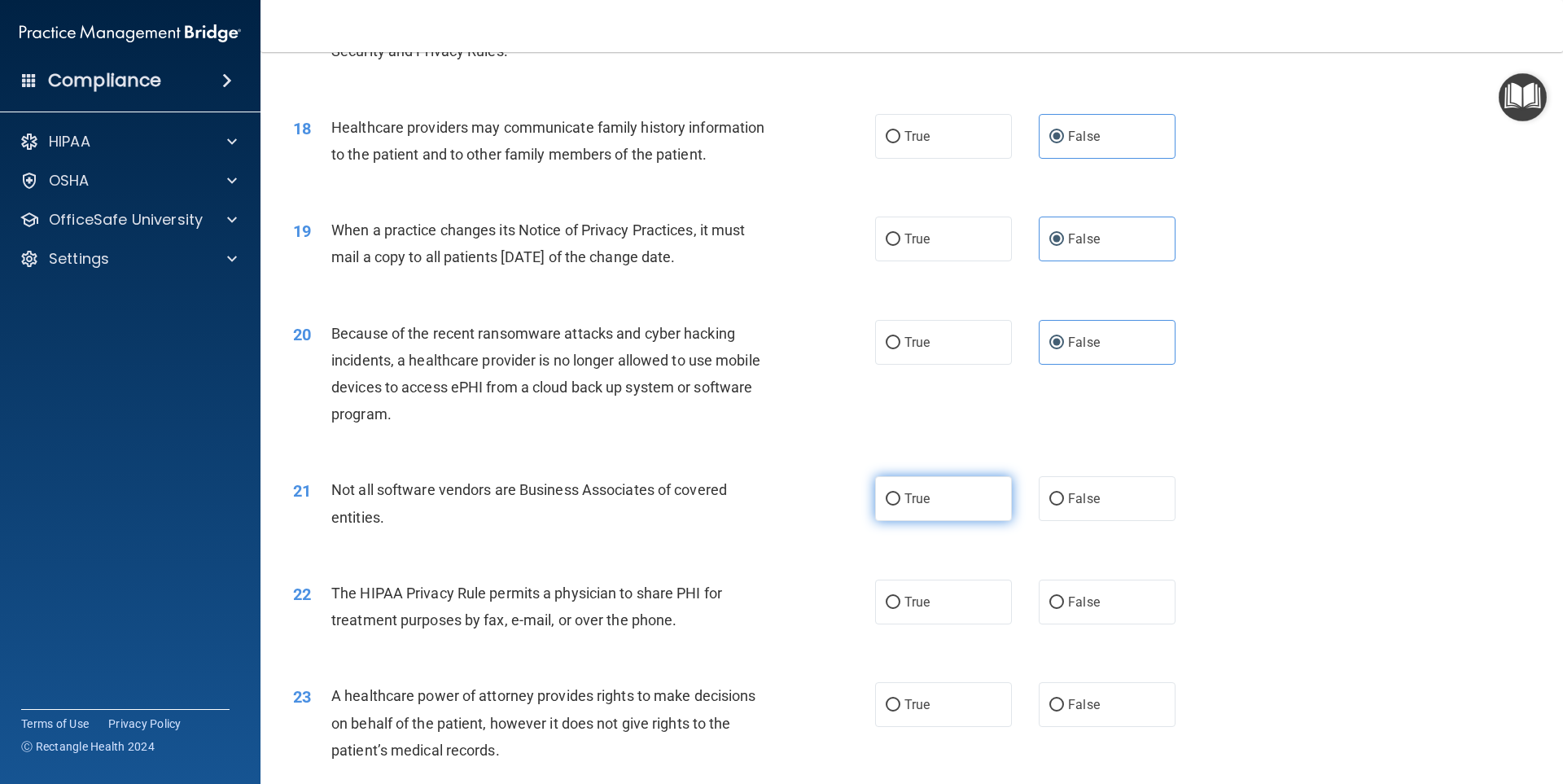
click at [957, 496] on label "True" at bounding box center [943, 499] width 137 height 45
click at [901, 496] on input "True" at bounding box center [893, 499] width 15 height 12
radio input "true"
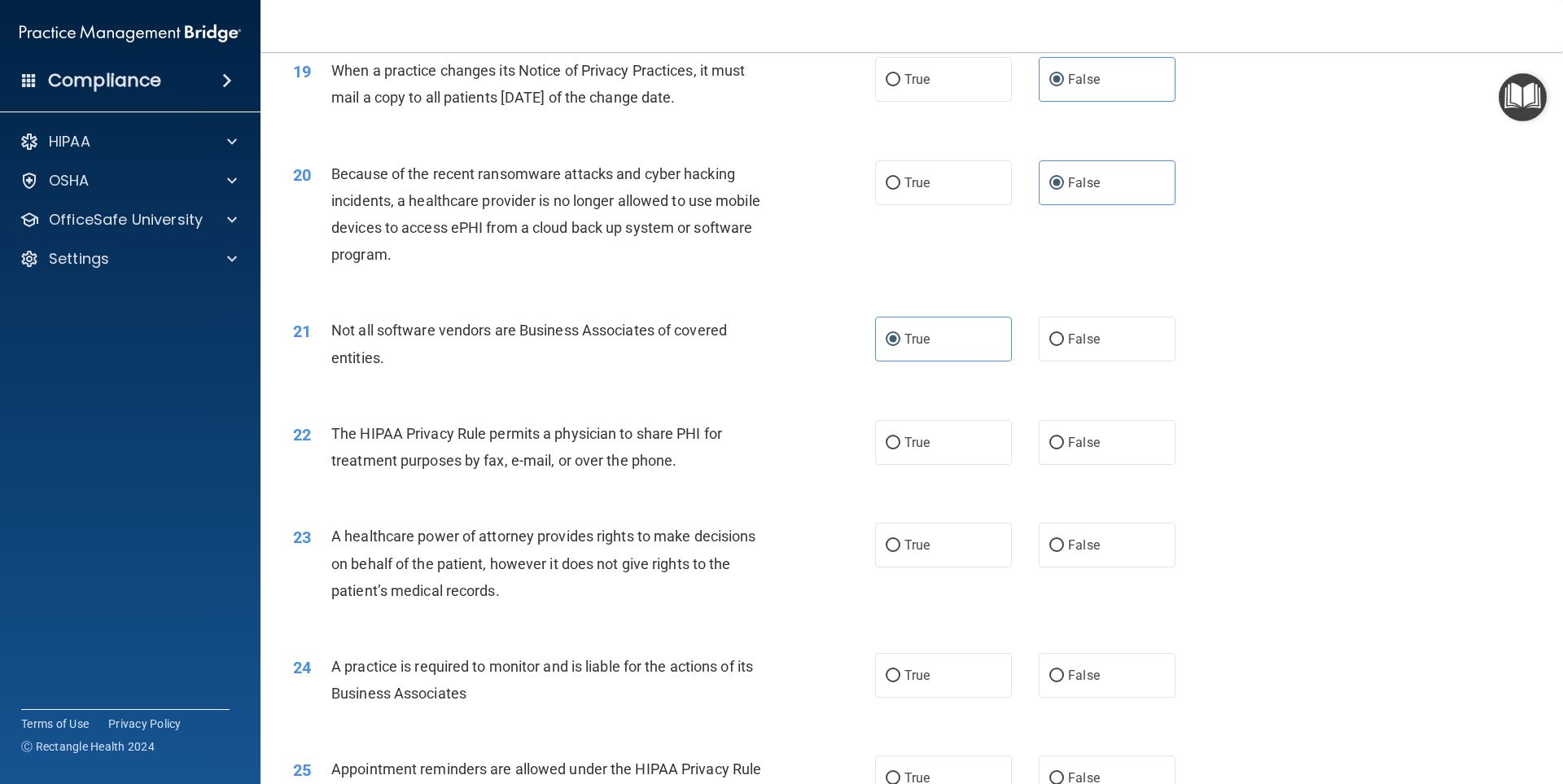
scroll to position [2280, 0]
click at [934, 447] on label "True" at bounding box center [943, 439] width 137 height 45
click at [901, 446] on input "True" at bounding box center [893, 440] width 15 height 12
radio input "true"
click at [1098, 537] on label "False" at bounding box center [1107, 542] width 137 height 45
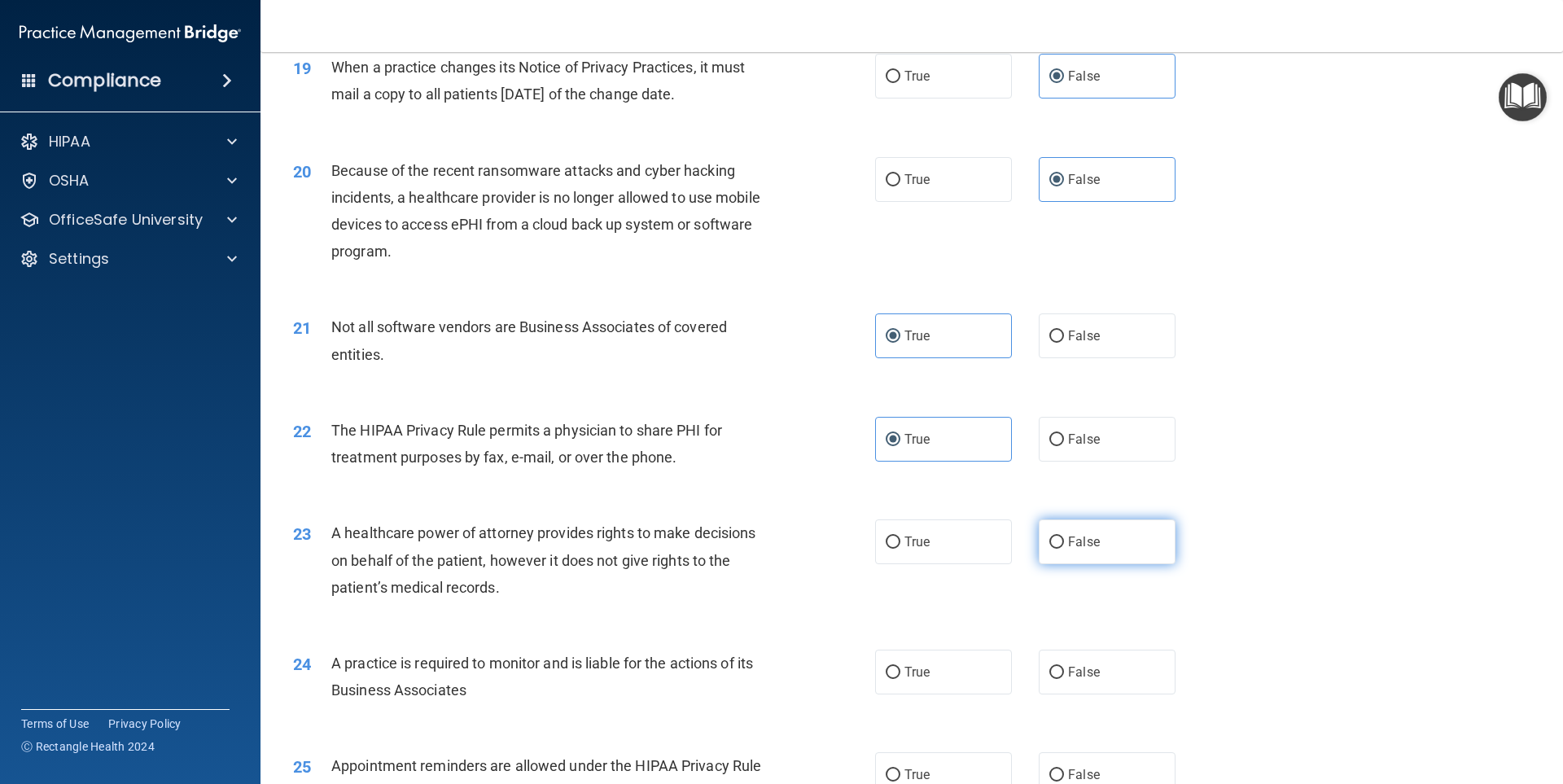
click at [1064, 537] on input "False" at bounding box center [1057, 542] width 15 height 12
radio input "true"
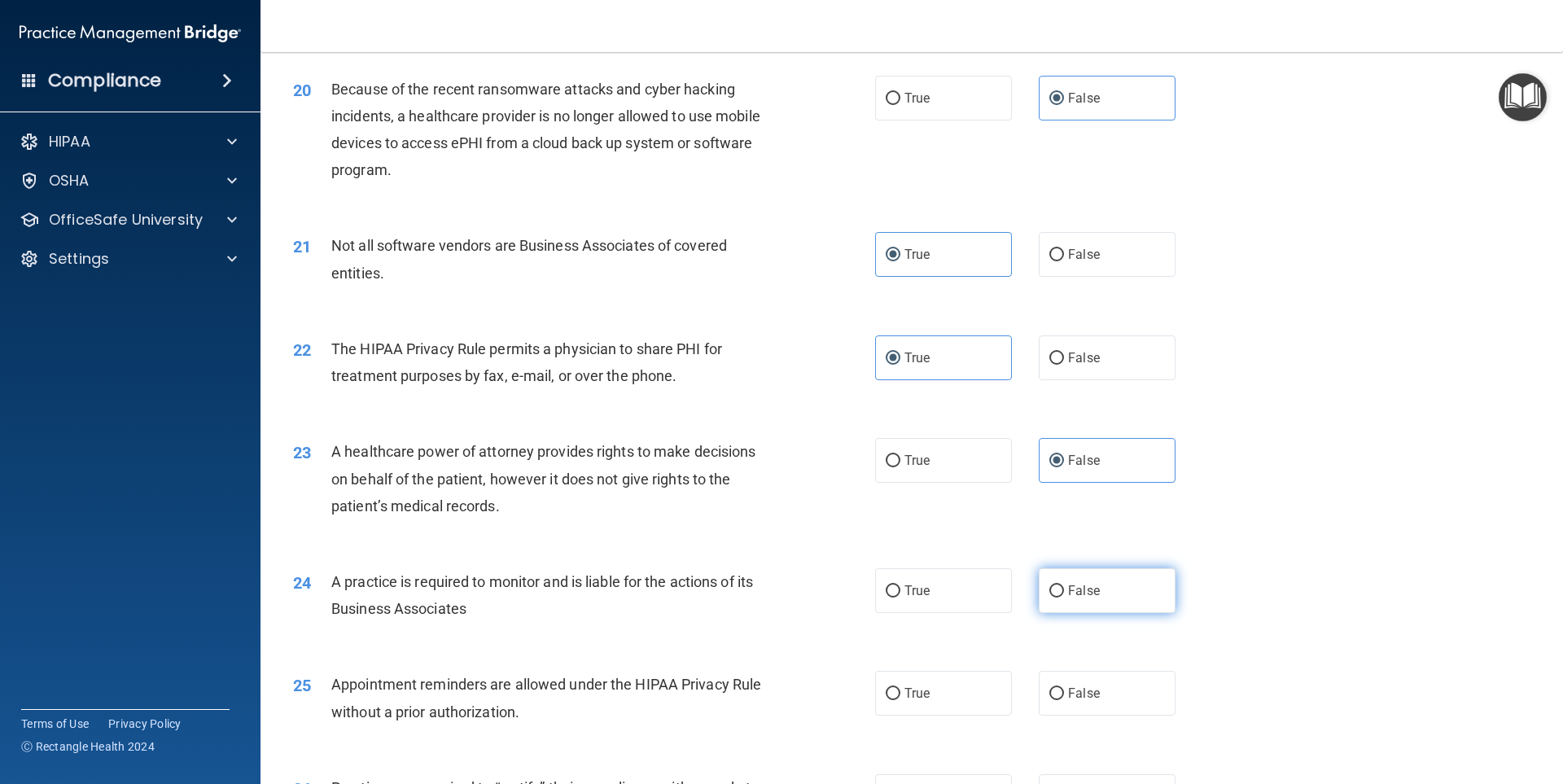
click at [1073, 577] on label "False" at bounding box center [1107, 591] width 137 height 45
click at [1064, 586] on input "False" at bounding box center [1057, 592] width 15 height 12
radio input "true"
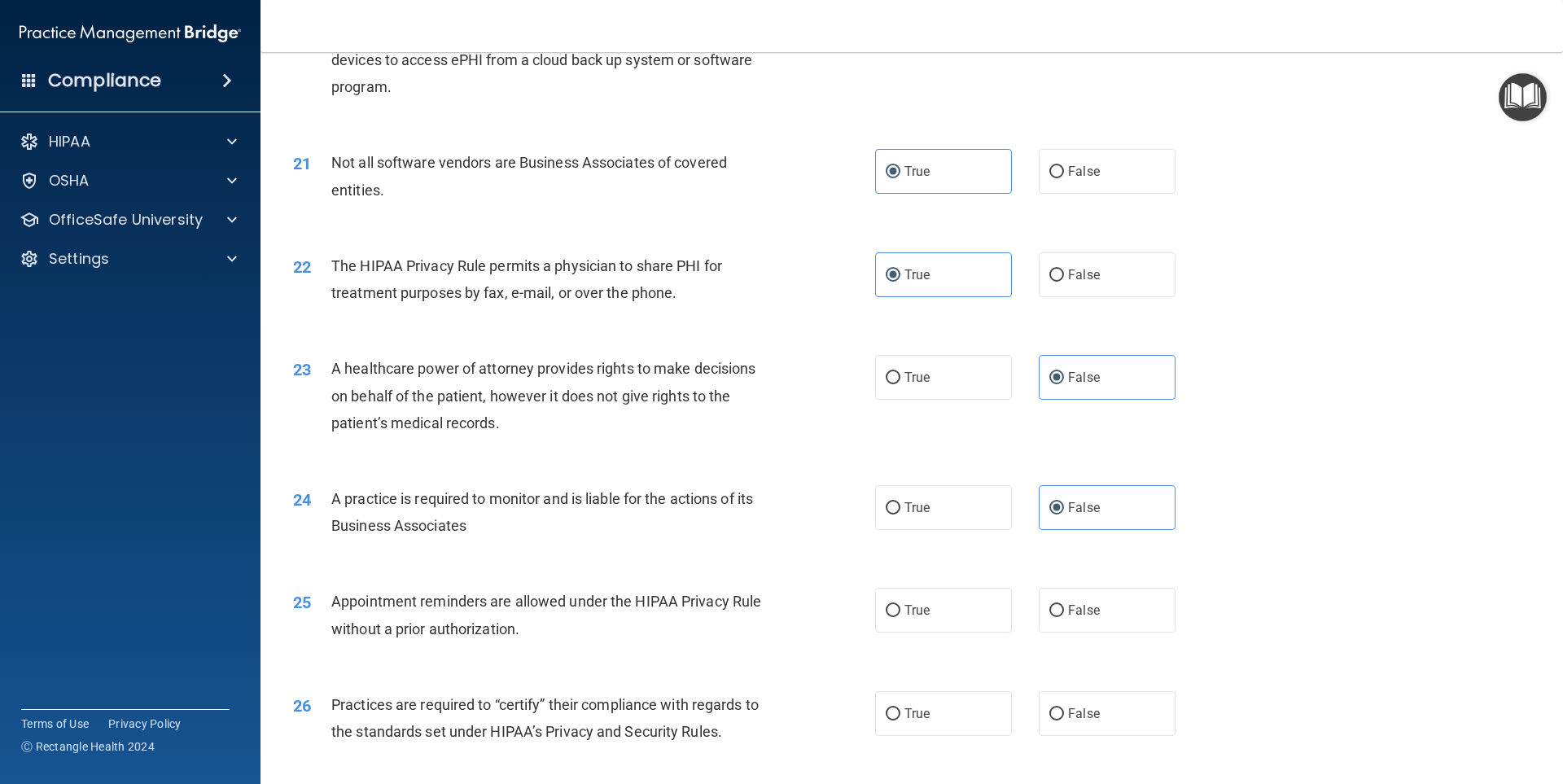
scroll to position [2605, 0]
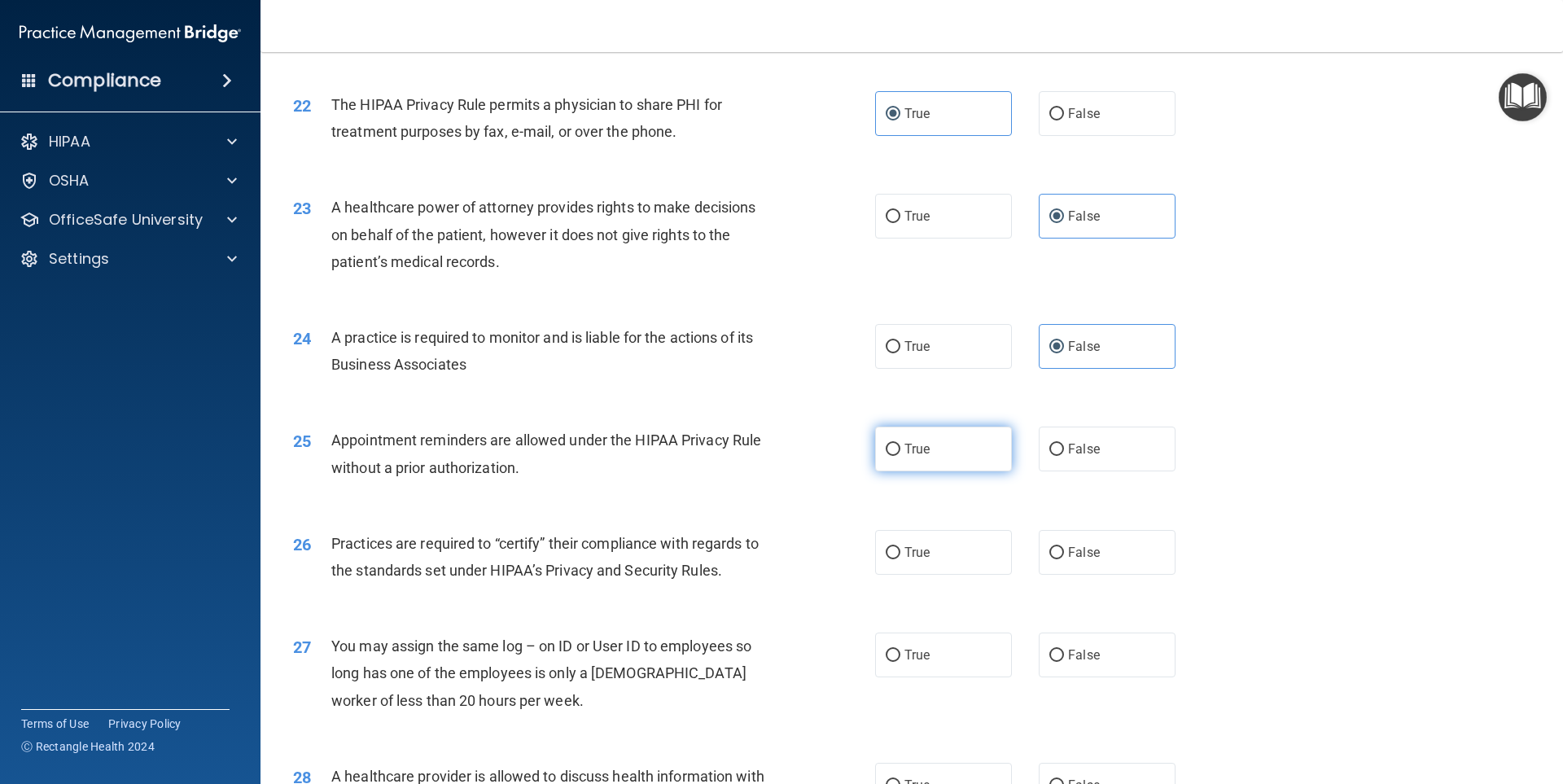
click at [929, 442] on label "True" at bounding box center [943, 449] width 137 height 45
click at [901, 444] on input "True" at bounding box center [893, 450] width 15 height 12
radio input "true"
click at [1086, 537] on label "False" at bounding box center [1107, 552] width 137 height 45
click at [1064, 547] on input "False" at bounding box center [1057, 553] width 15 height 12
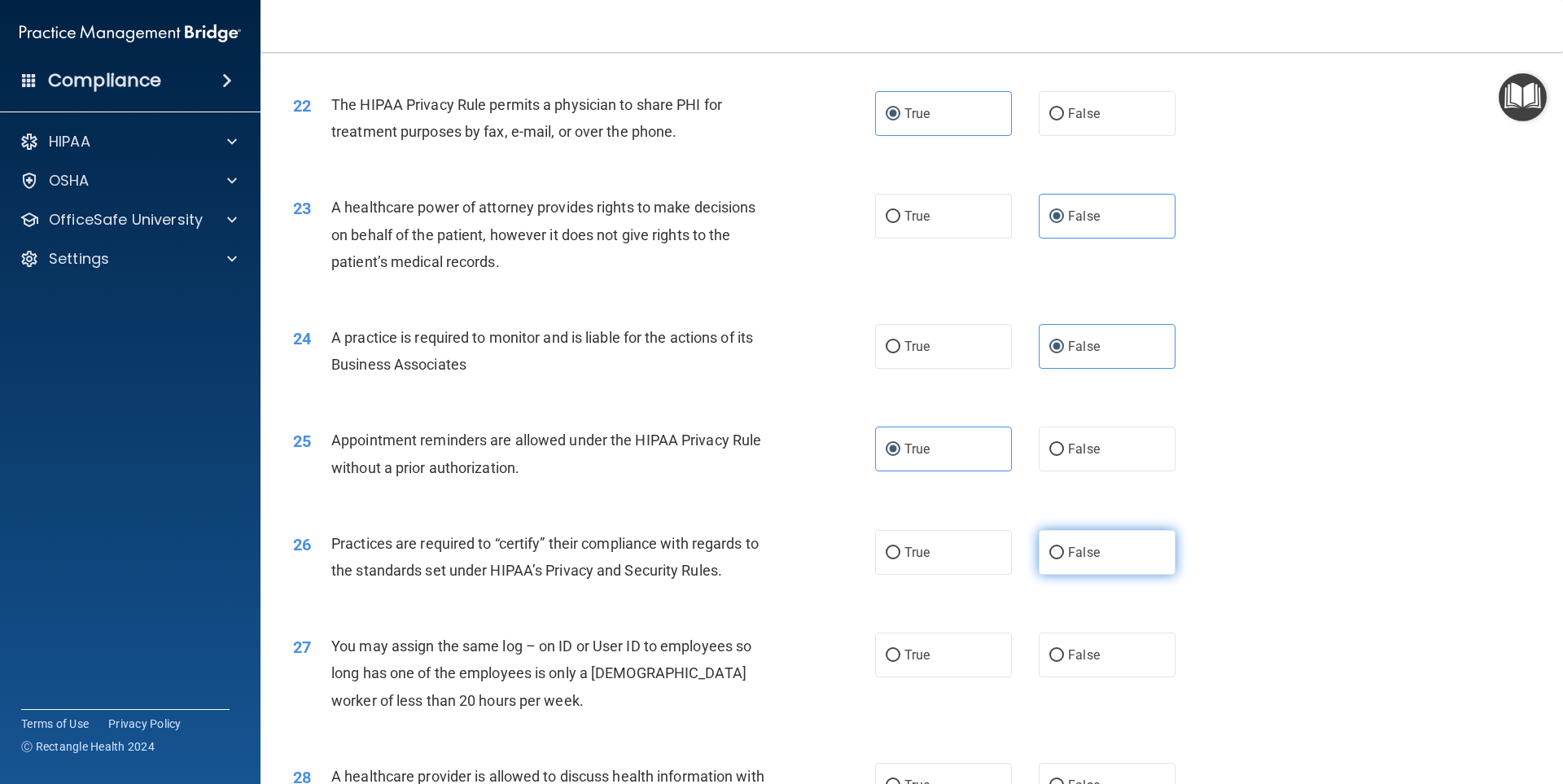
radio input "true"
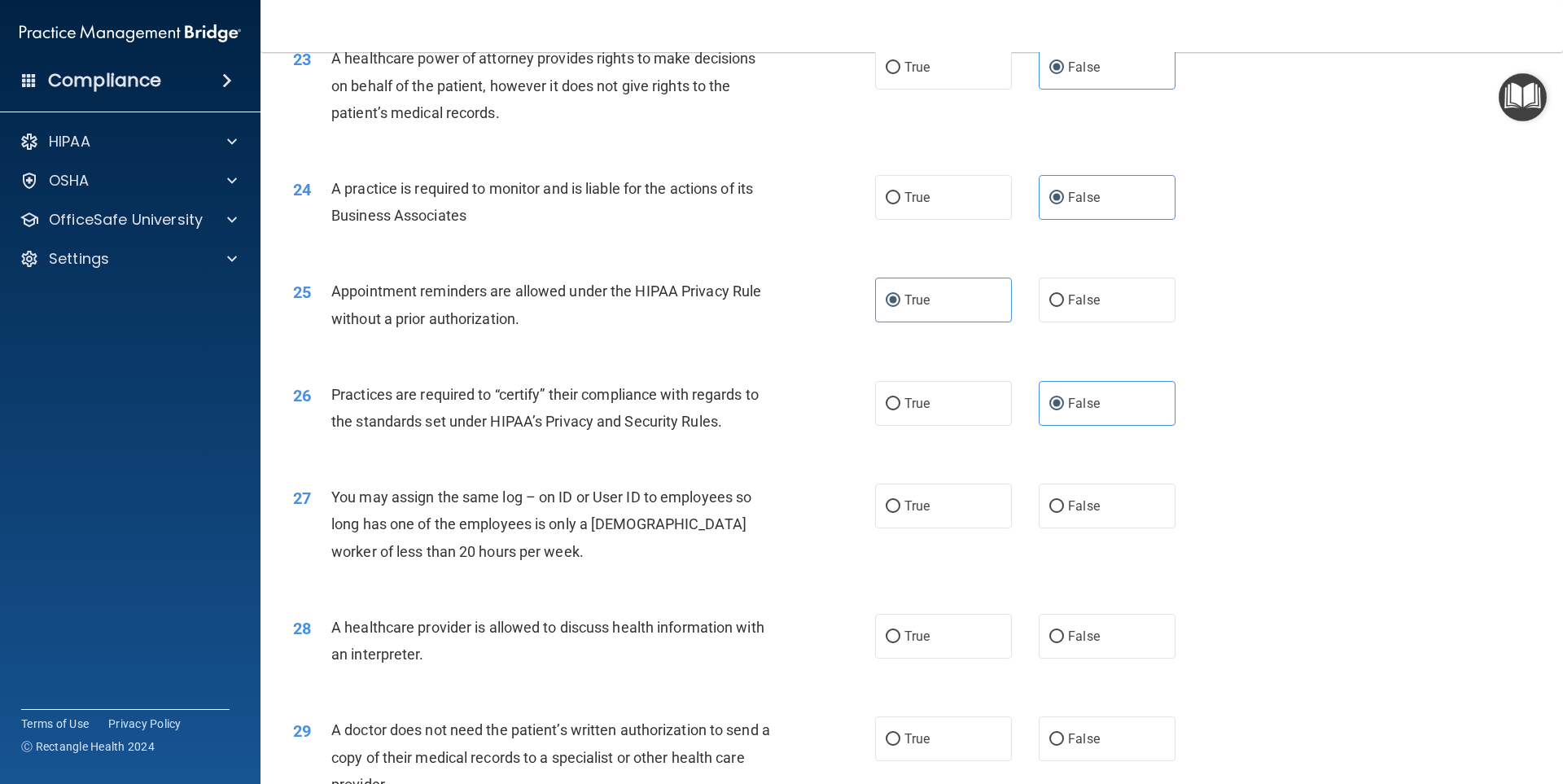
scroll to position [2768, 0]
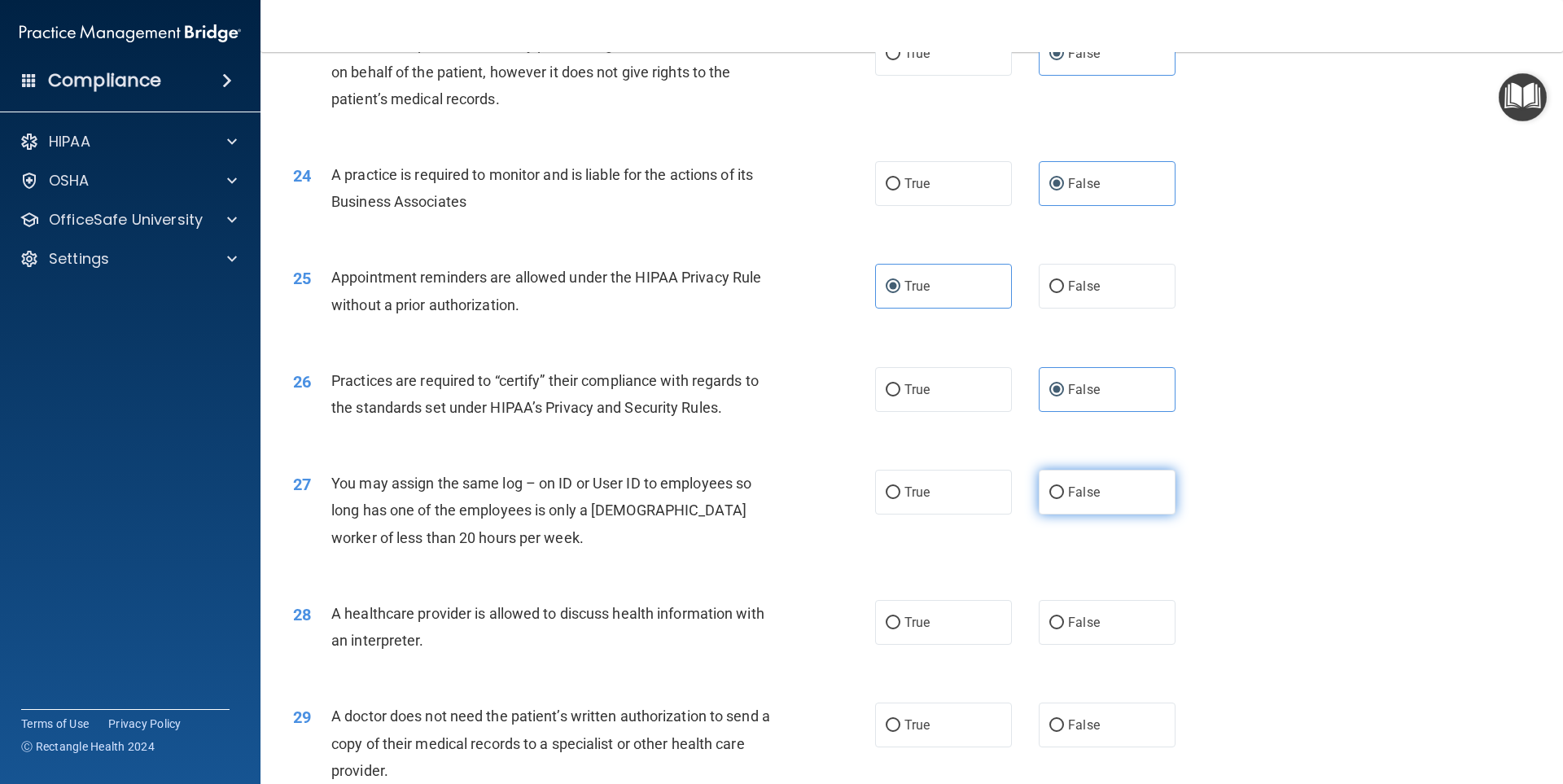
drag, startPoint x: 1094, startPoint y: 481, endPoint x: 1089, endPoint y: 489, distance: 9.4
click at [1093, 482] on label "False" at bounding box center [1107, 492] width 137 height 45
click at [1064, 487] on input "False" at bounding box center [1057, 492] width 15 height 12
radio input "true"
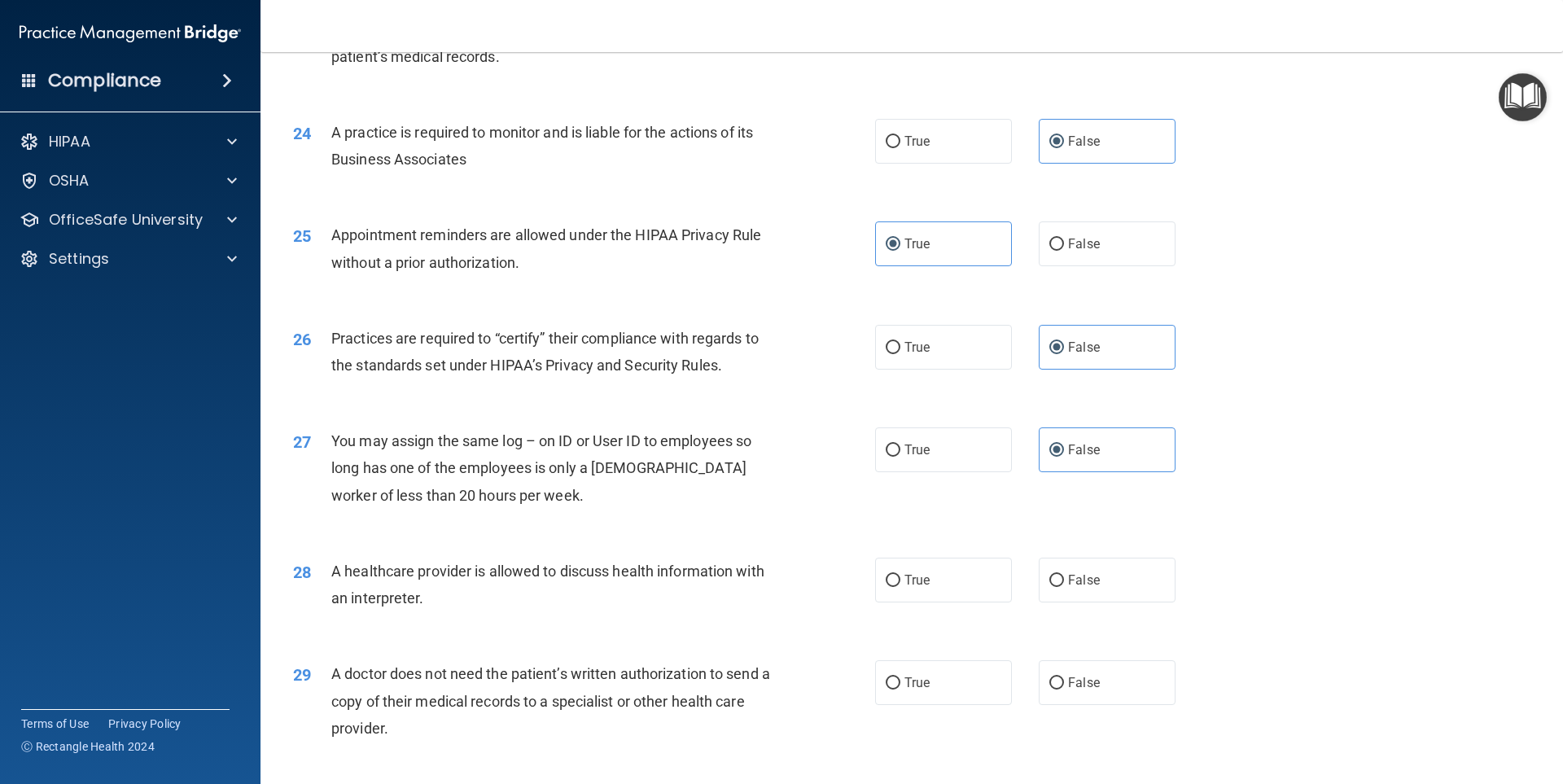
scroll to position [2849, 0]
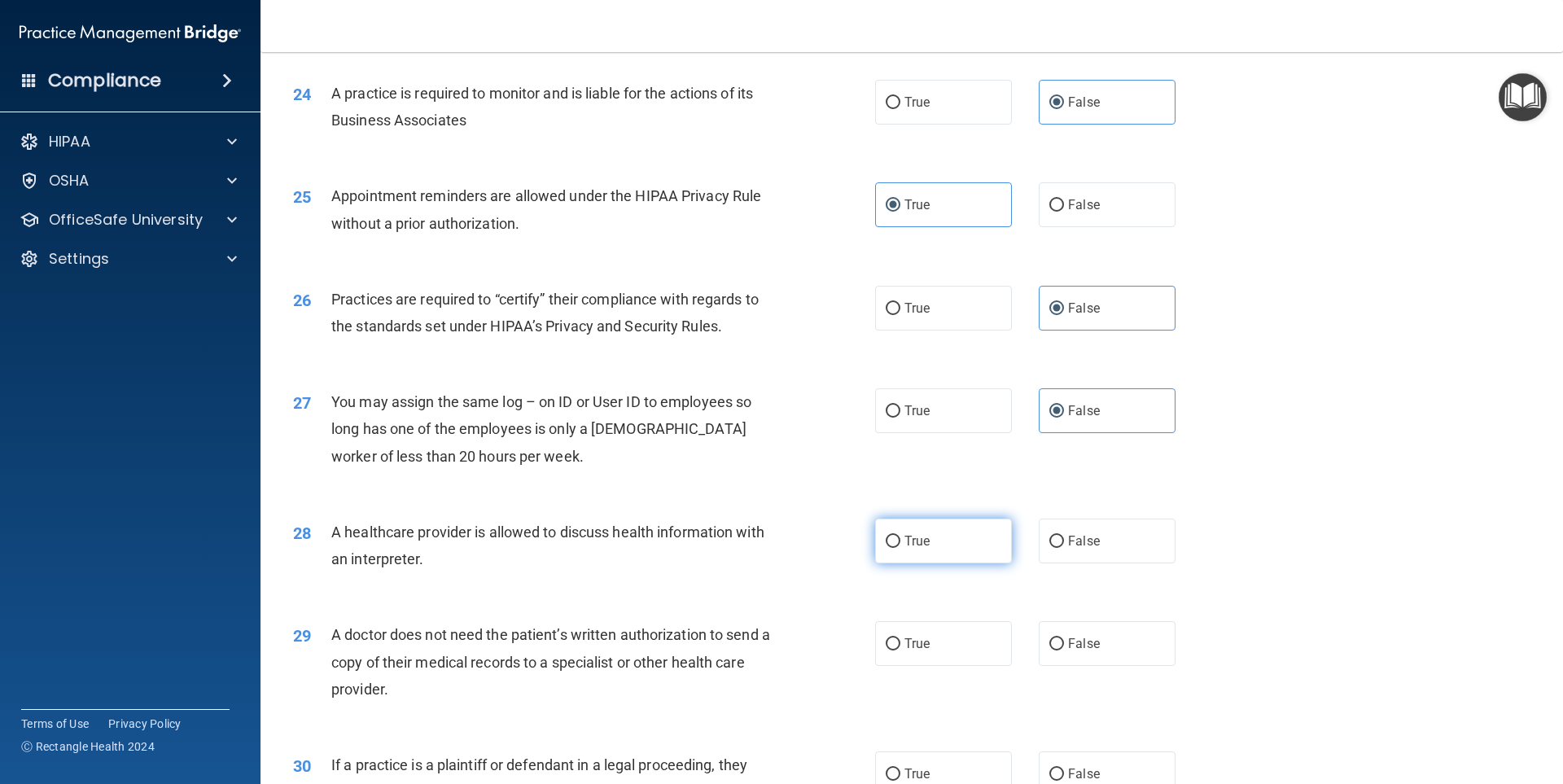
click at [951, 529] on label "True" at bounding box center [943, 541] width 137 height 45
click at [901, 536] on input "True" at bounding box center [893, 542] width 15 height 12
radio input "true"
click at [931, 649] on label "True" at bounding box center [943, 644] width 137 height 45
click at [901, 649] on input "True" at bounding box center [893, 644] width 15 height 12
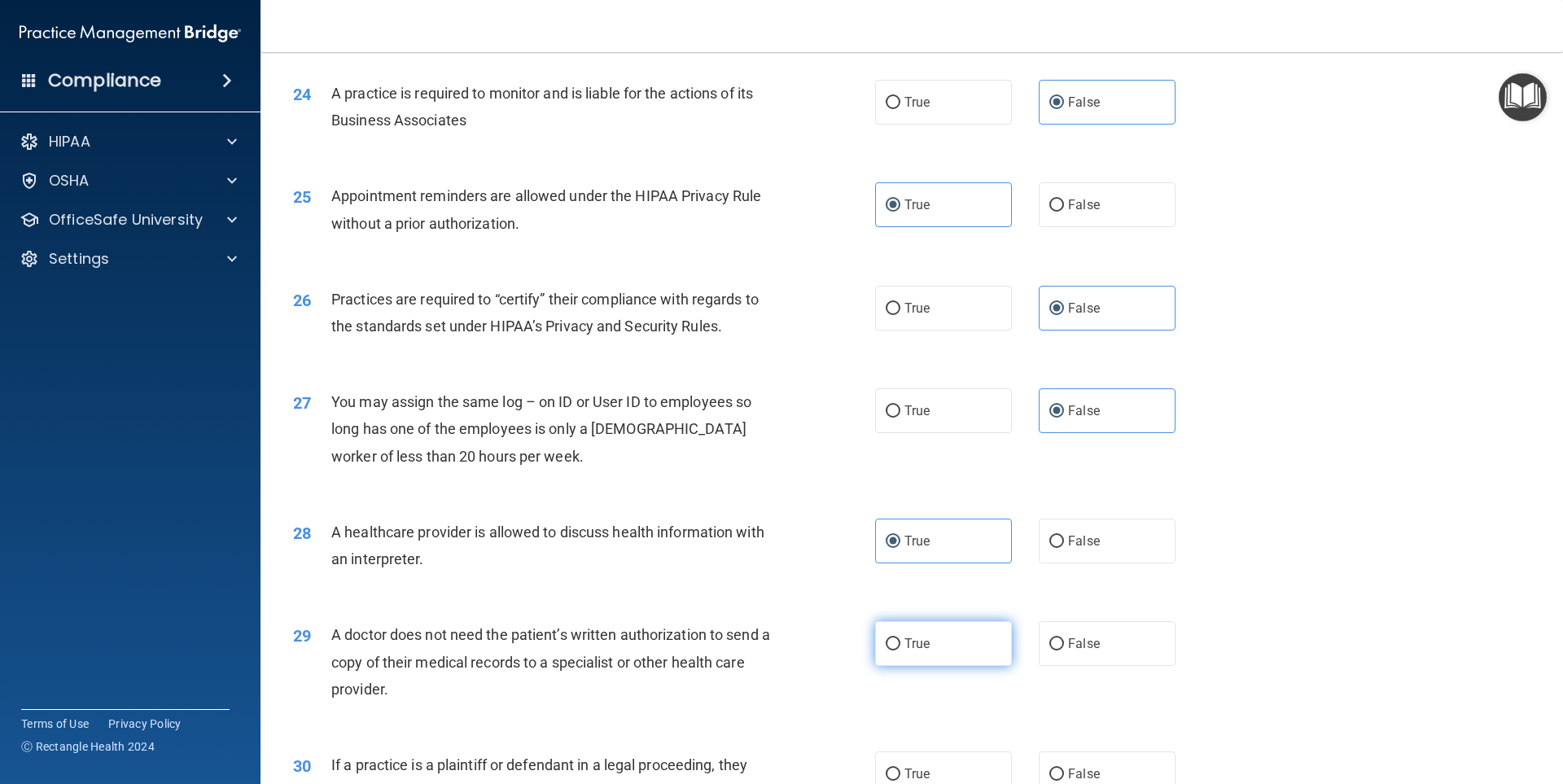
radio input "true"
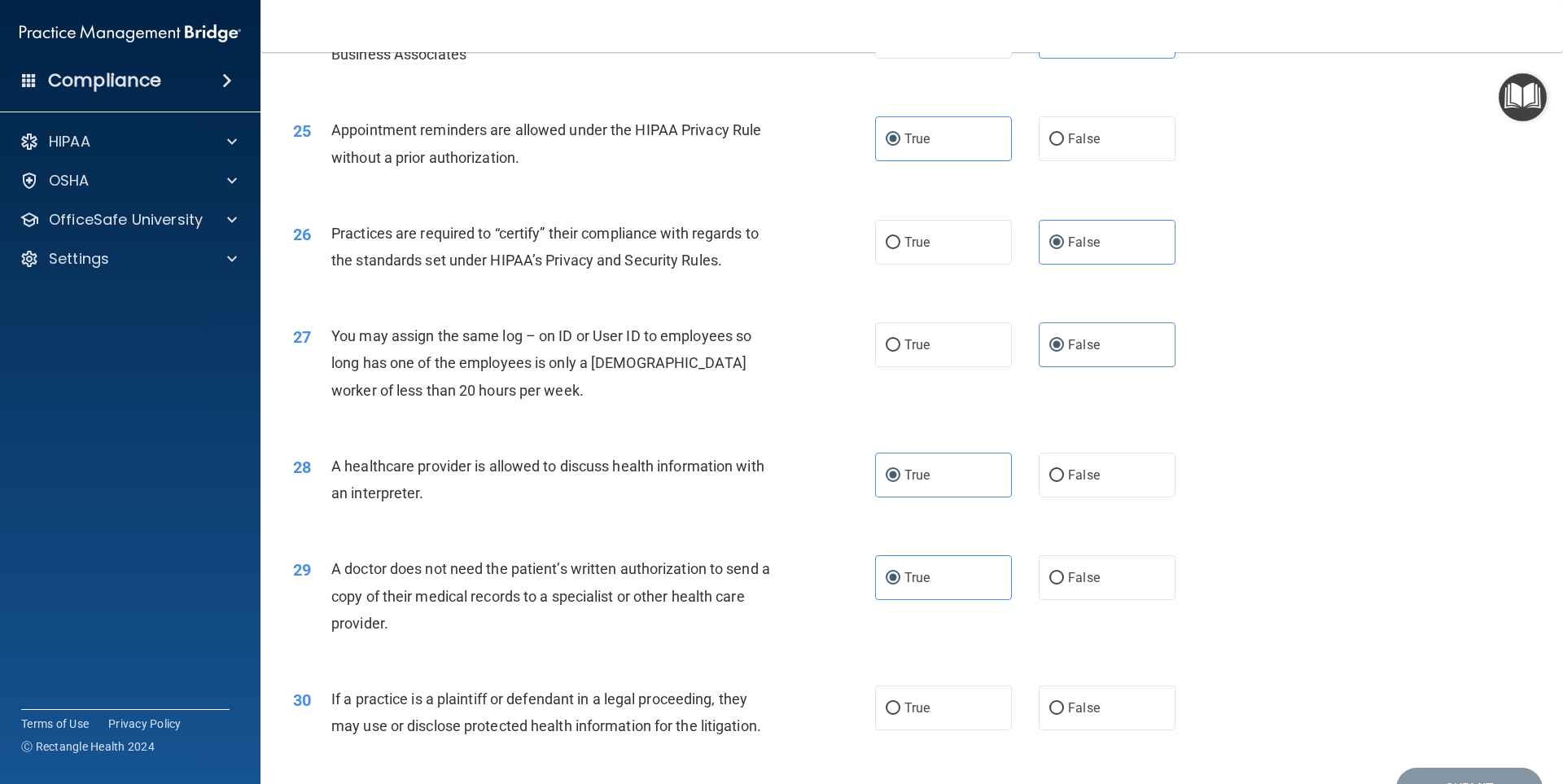
scroll to position [3006, 0]
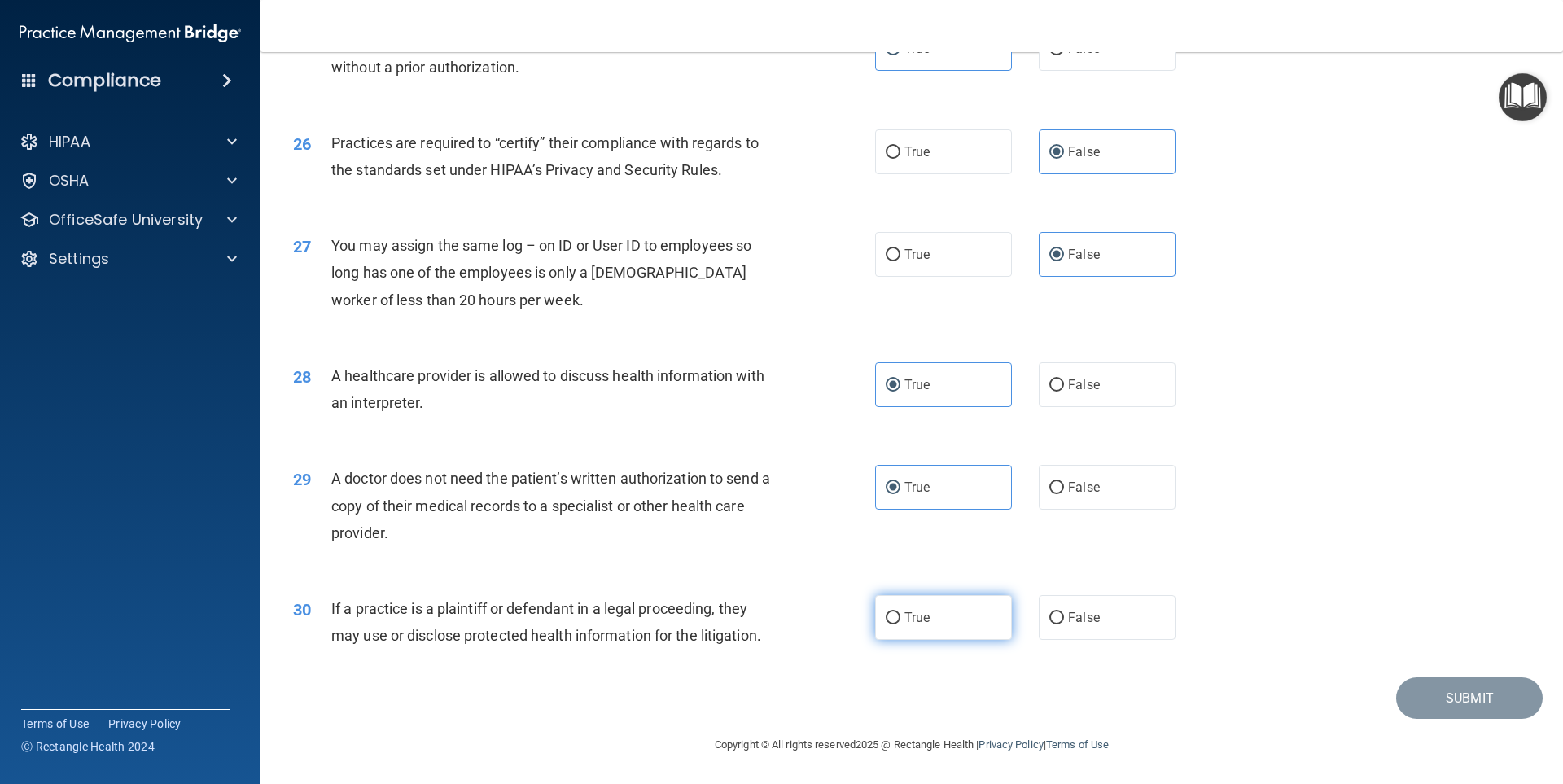
click at [948, 620] on label "True" at bounding box center [943, 617] width 137 height 45
click at [901, 620] on input "True" at bounding box center [893, 618] width 15 height 12
radio input "true"
click at [1461, 692] on button "Submit" at bounding box center [1470, 698] width 147 height 42
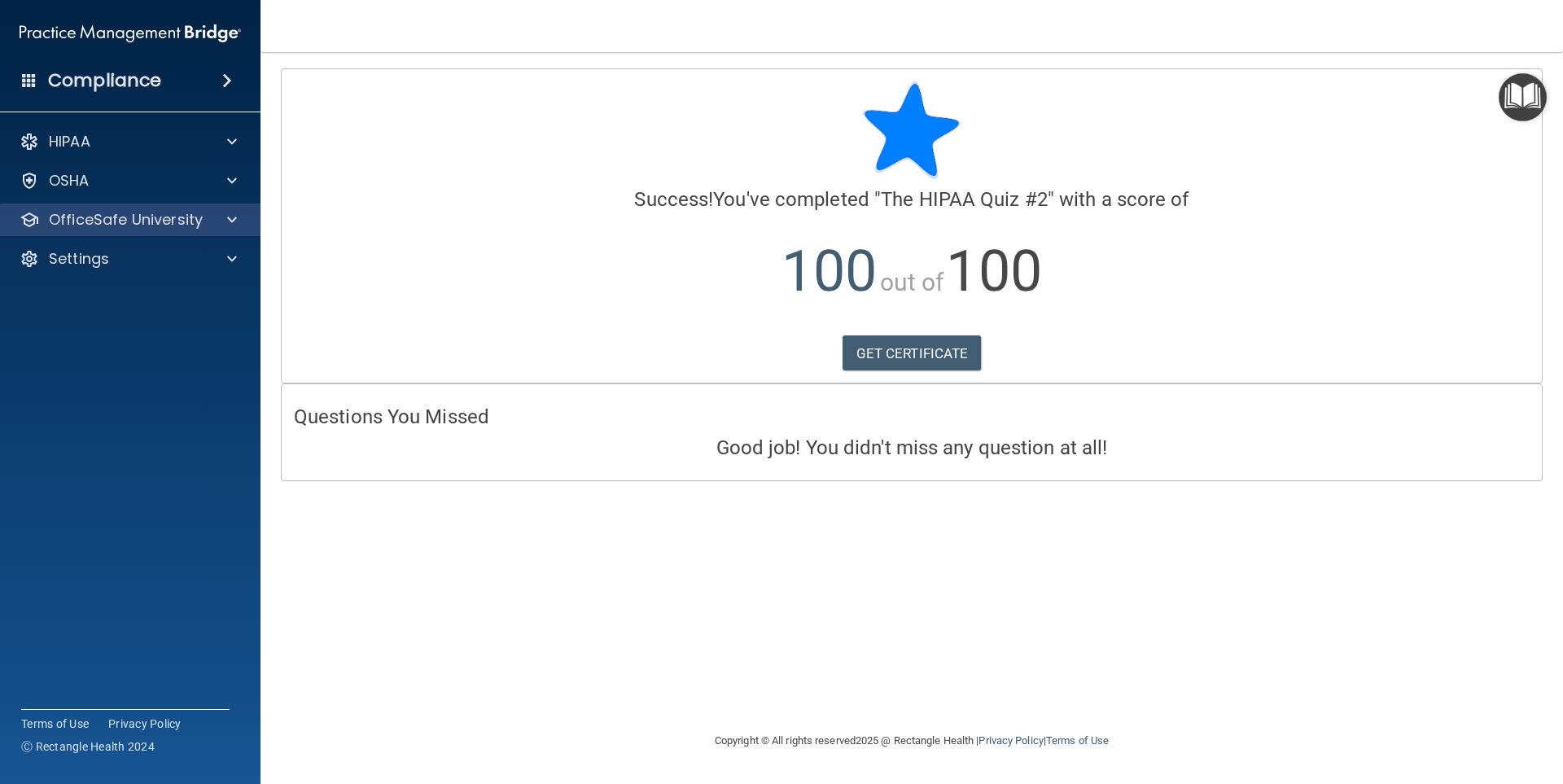
click at [98, 205] on div "OfficeSafe University" at bounding box center [131, 219] width 262 height 32
click at [243, 214] on div at bounding box center [229, 219] width 41 height 19
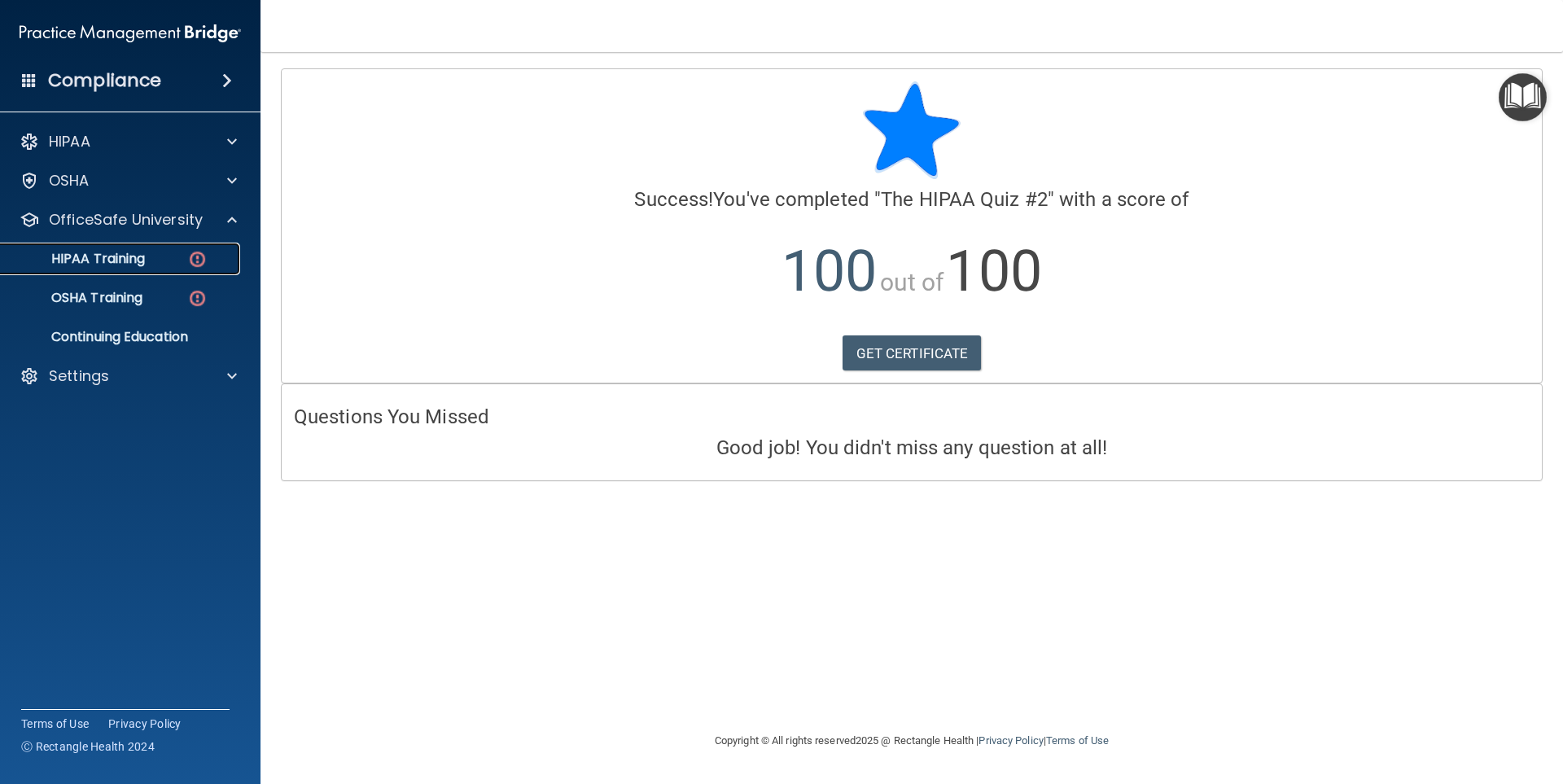
click at [152, 257] on div "HIPAA Training" at bounding box center [122, 259] width 222 height 17
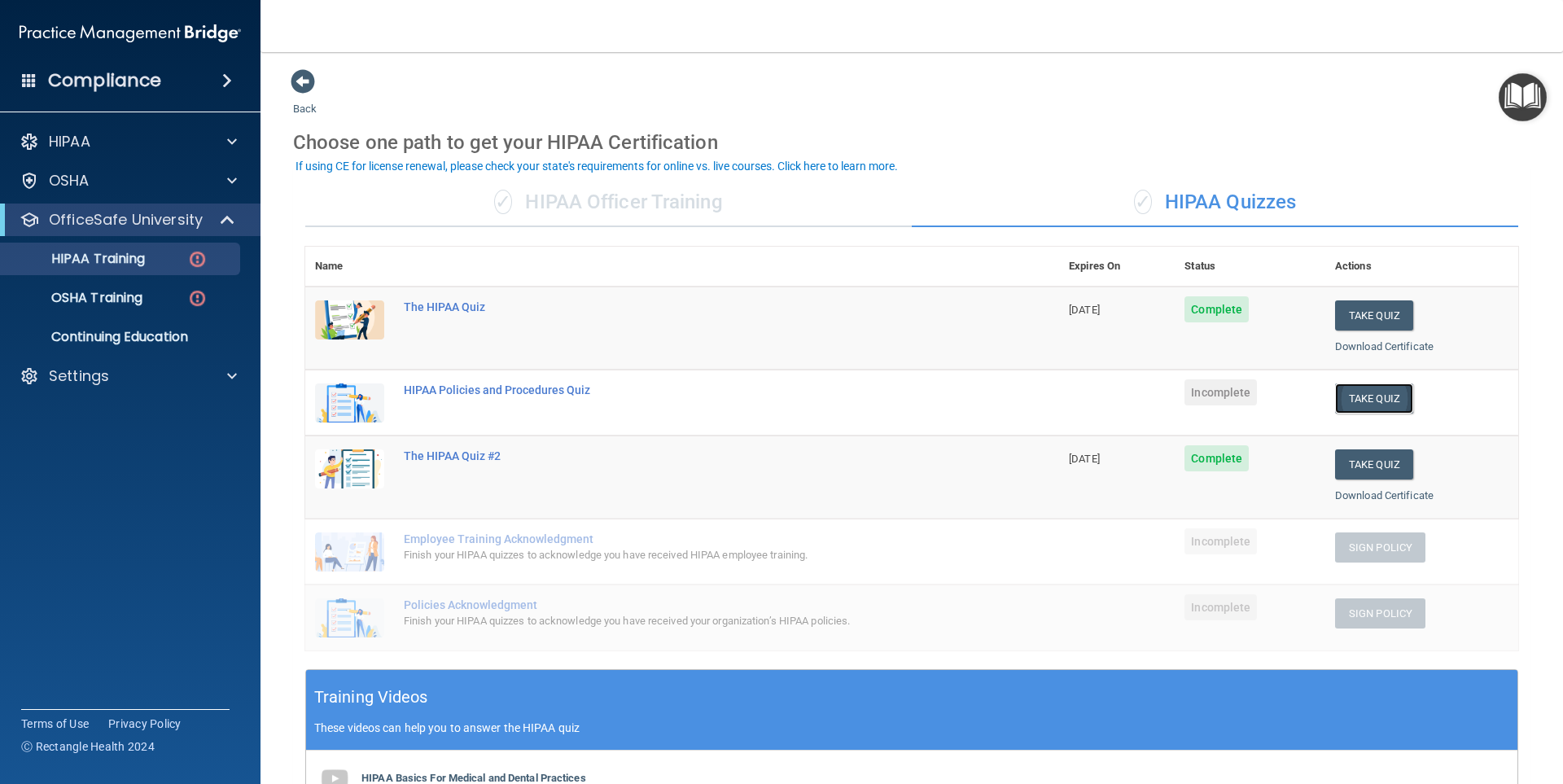
click at [1360, 393] on button "Take Quiz" at bounding box center [1374, 398] width 78 height 30
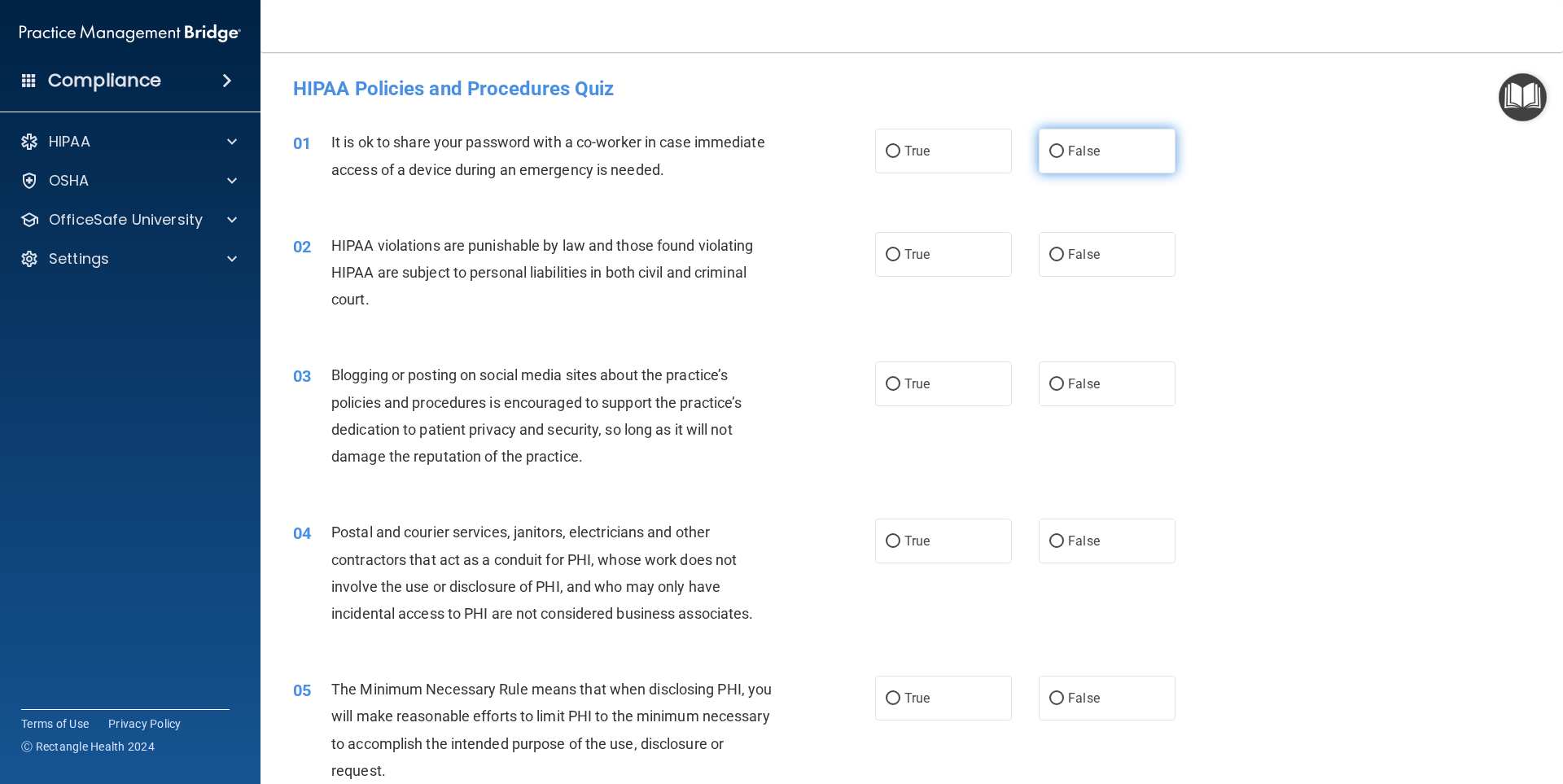
click at [1060, 143] on label "False" at bounding box center [1107, 151] width 137 height 45
click at [1060, 146] on input "False" at bounding box center [1057, 152] width 15 height 12
radio input "true"
click at [953, 241] on label "True" at bounding box center [943, 254] width 137 height 45
click at [901, 249] on input "True" at bounding box center [893, 255] width 15 height 12
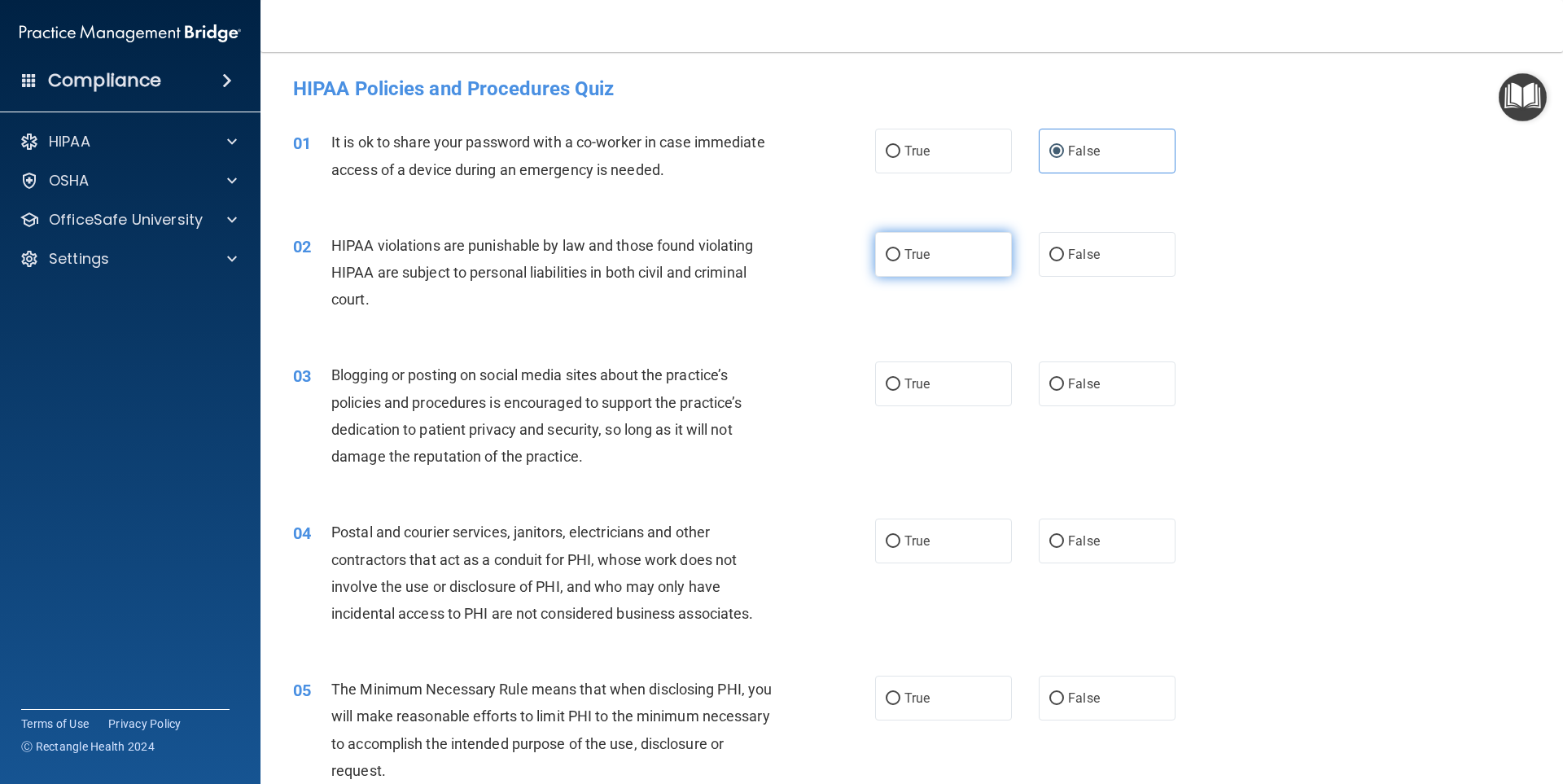
radio input "true"
click at [1106, 407] on div "03 Blogging or posting on social media sites about the practice’s policies and …" at bounding box center [911, 419] width 1262 height 157
click at [1089, 387] on span "False" at bounding box center [1084, 383] width 32 height 16
click at [1064, 387] on input "False" at bounding box center [1057, 384] width 15 height 12
radio input "true"
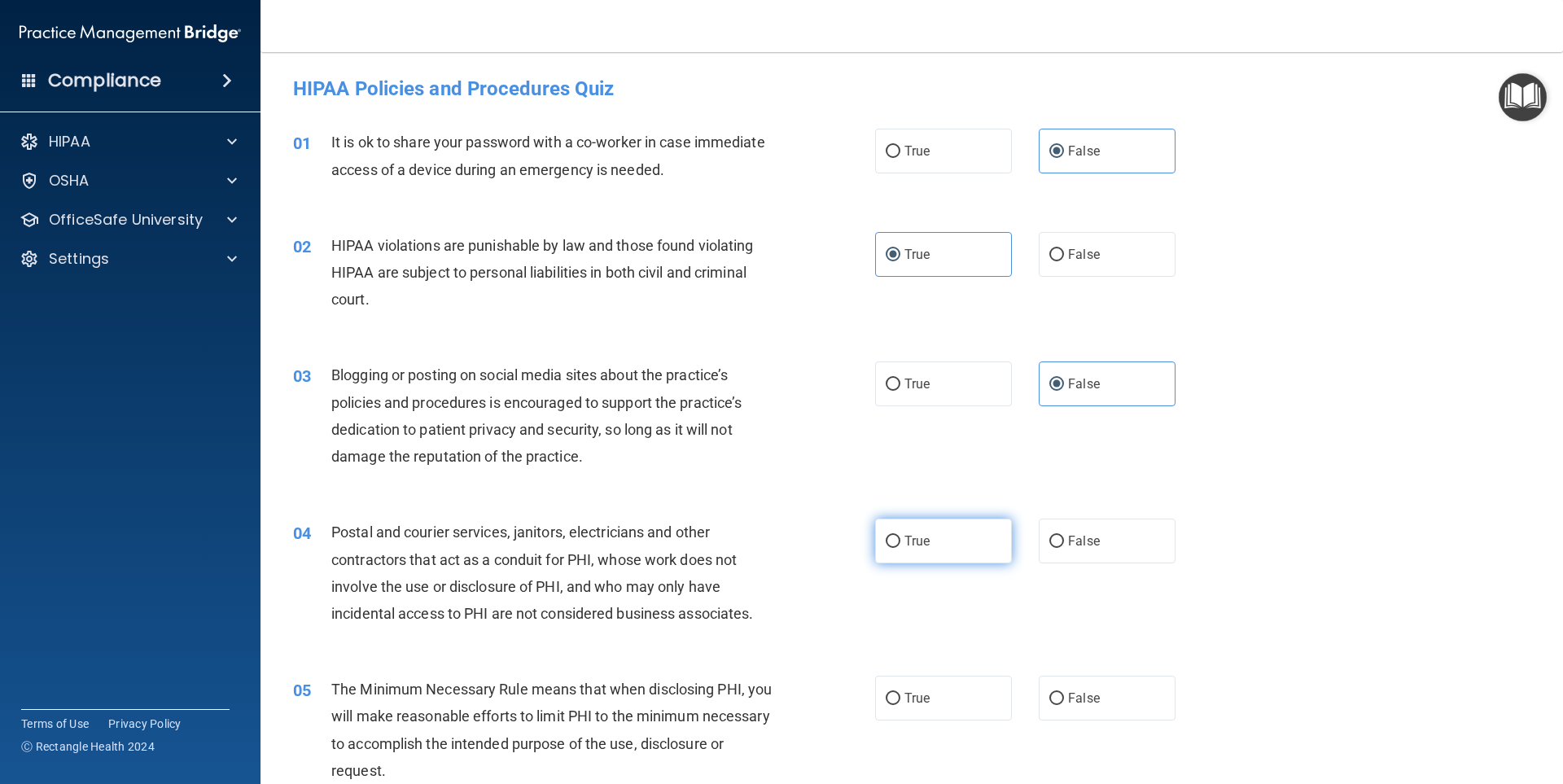
drag, startPoint x: 943, startPoint y: 536, endPoint x: 892, endPoint y: 640, distance: 115.8
click at [939, 542] on label "True" at bounding box center [943, 541] width 137 height 45
click at [901, 542] on input "True" at bounding box center [893, 542] width 15 height 12
radio input "true"
click at [906, 699] on span "True" at bounding box center [917, 698] width 25 height 16
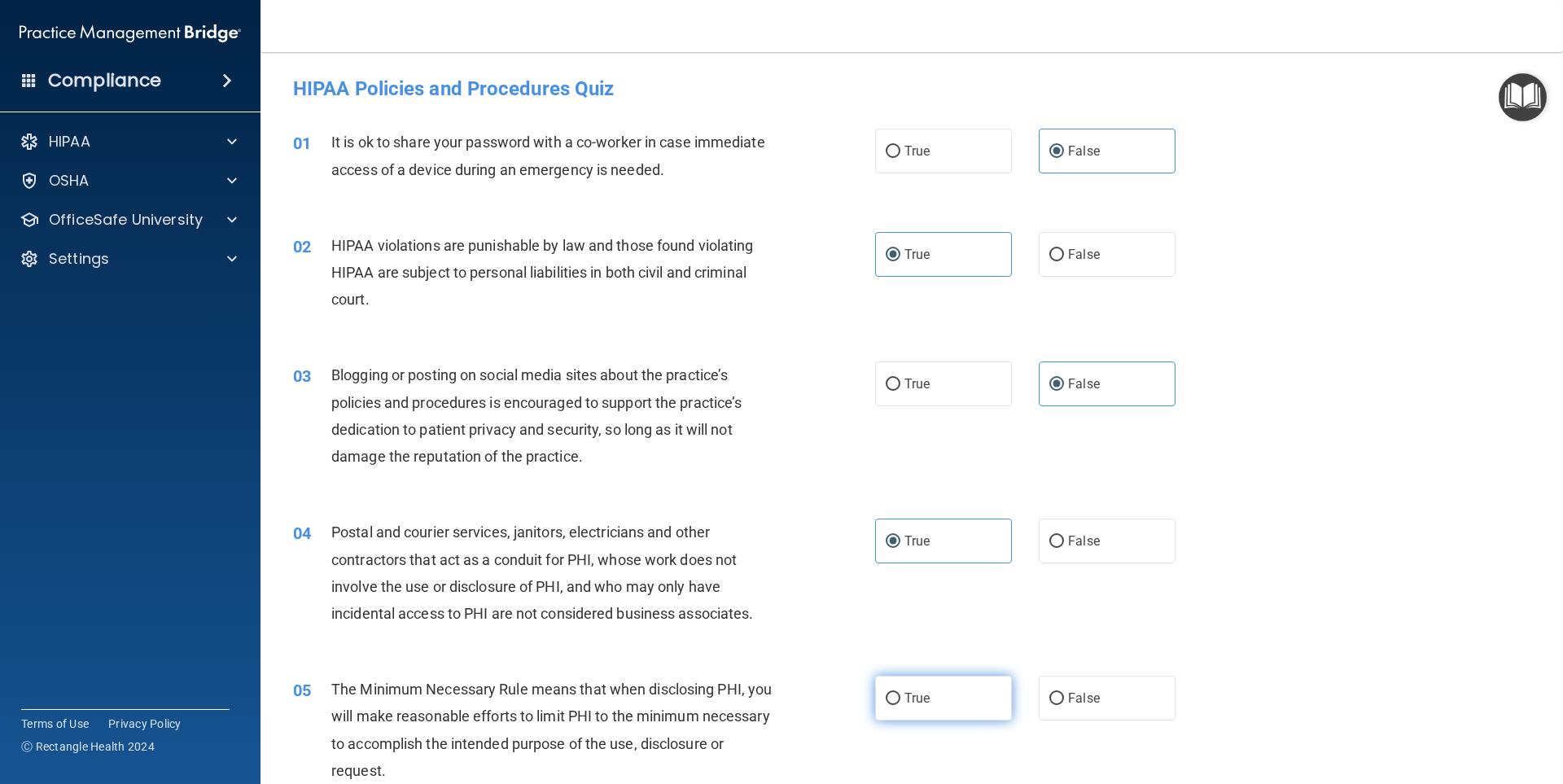
click at [901, 699] on input "True" at bounding box center [893, 699] width 15 height 12
radio input "true"
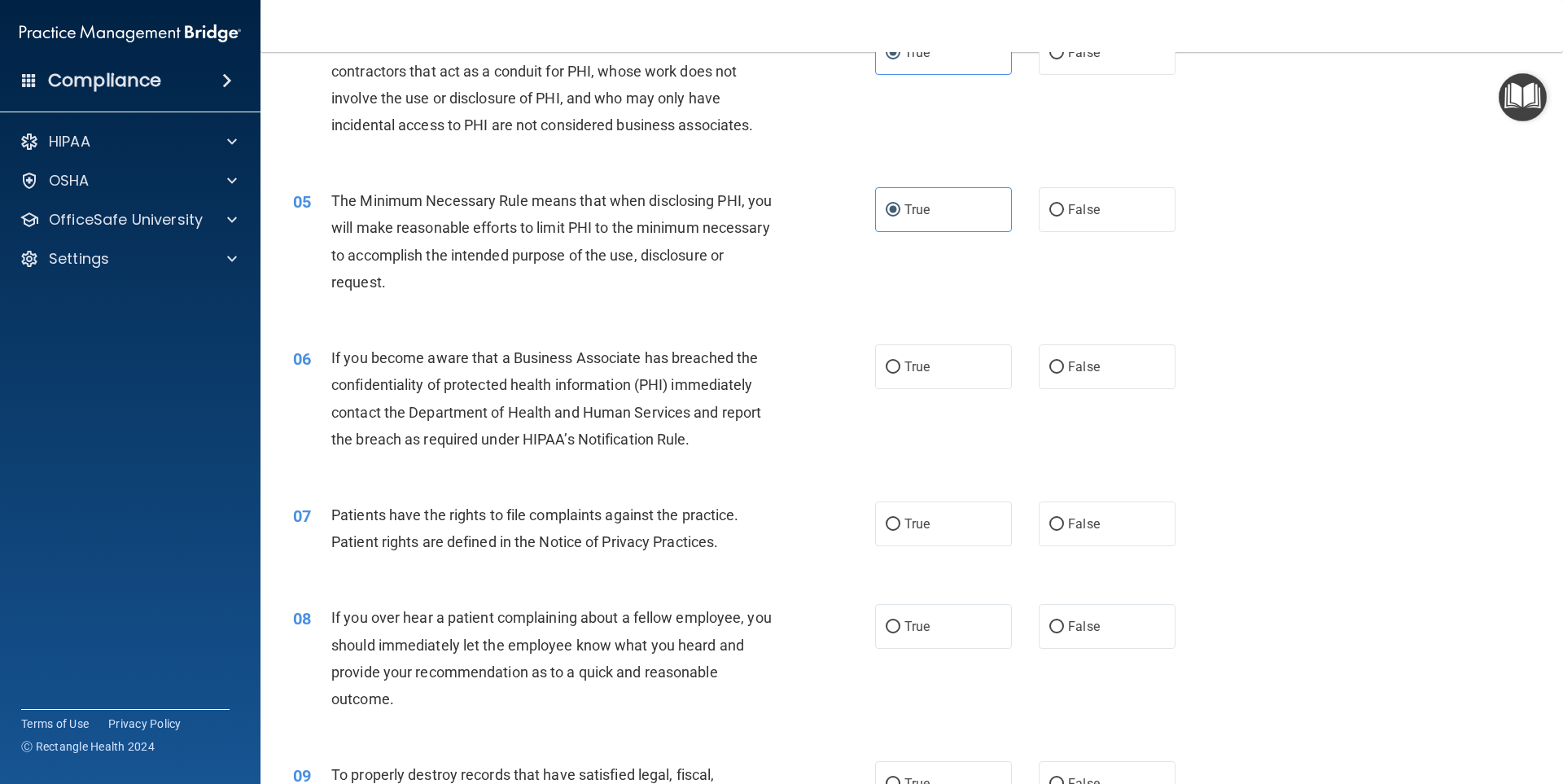
scroll to position [652, 0]
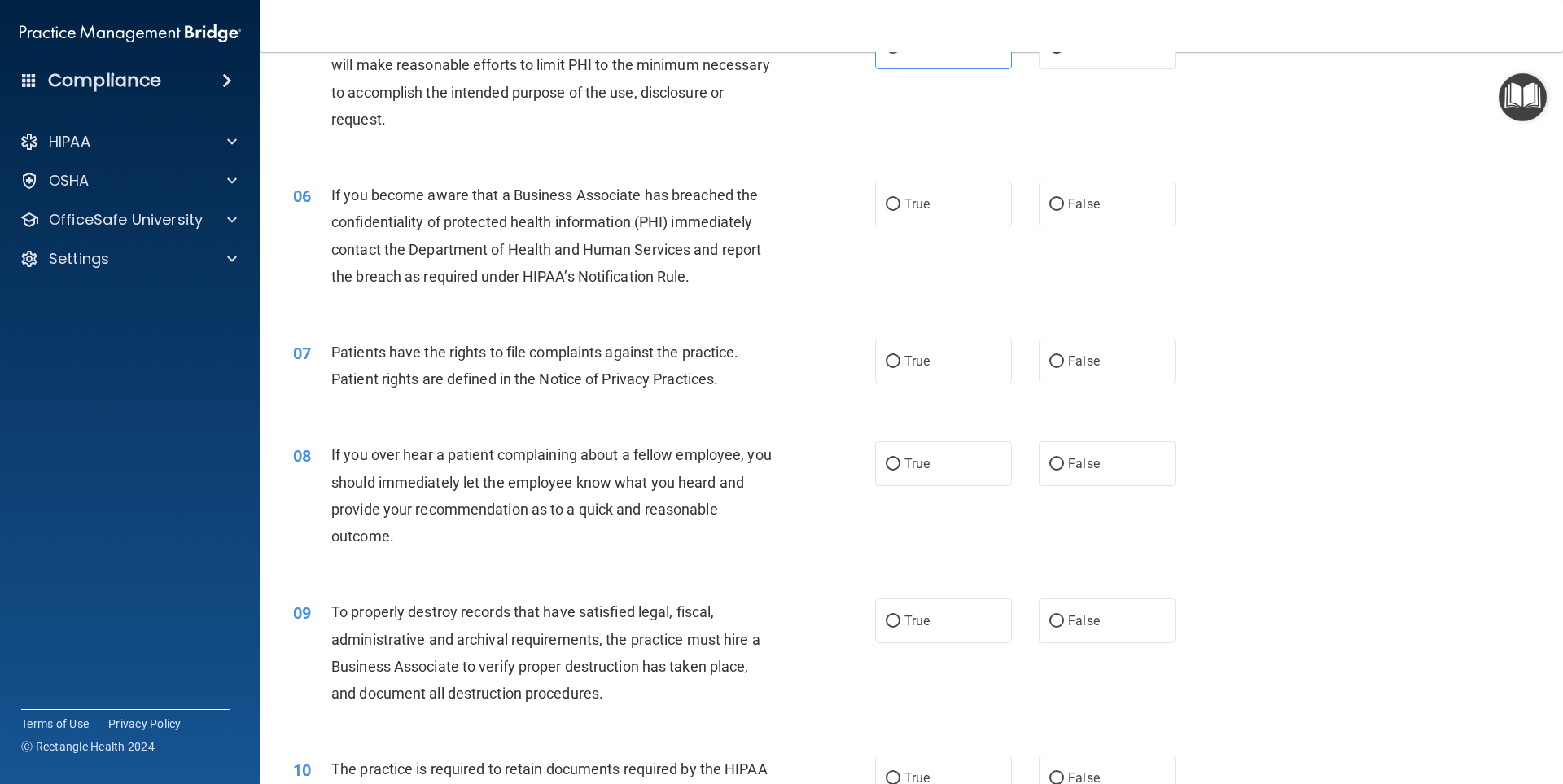
click at [1121, 388] on div "07 Patients have the rights to file complaints against the practice. Patient ri…" at bounding box center [911, 369] width 1262 height 102
click at [1112, 375] on label "False" at bounding box center [1107, 361] width 137 height 45
click at [1064, 368] on input "False" at bounding box center [1057, 362] width 15 height 12
radio input "true"
click at [1092, 200] on label "False" at bounding box center [1107, 204] width 137 height 45
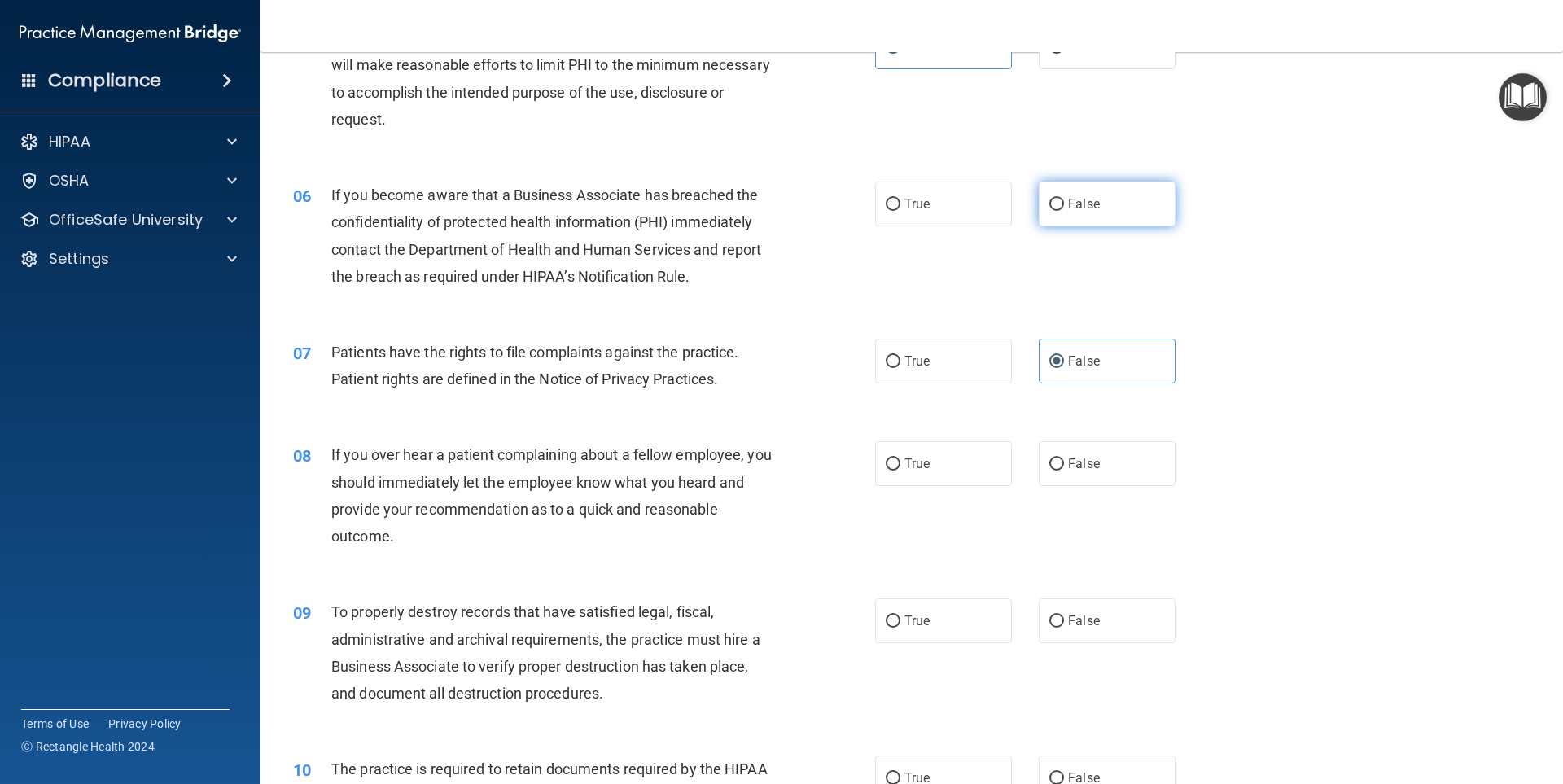
click at [1064, 200] on input "False" at bounding box center [1057, 204] width 15 height 12
radio input "true"
click at [950, 364] on label "True" at bounding box center [943, 361] width 137 height 45
click at [901, 364] on input "True" at bounding box center [893, 362] width 15 height 12
radio input "true"
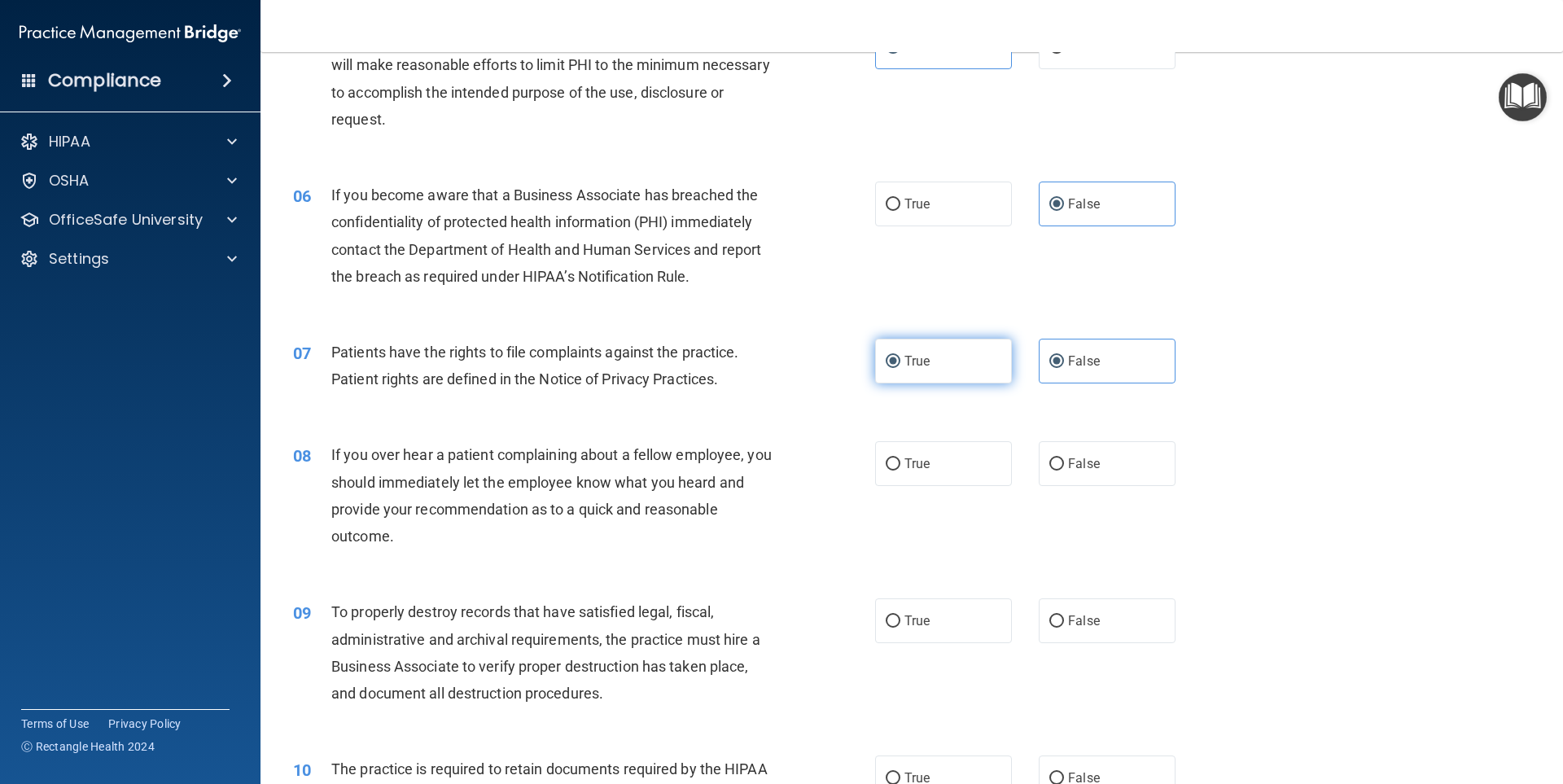
radio input "false"
click at [1085, 454] on label "False" at bounding box center [1107, 464] width 137 height 45
click at [1064, 458] on input "False" at bounding box center [1057, 464] width 15 height 12
radio input "true"
click at [1096, 632] on label "False" at bounding box center [1107, 621] width 137 height 45
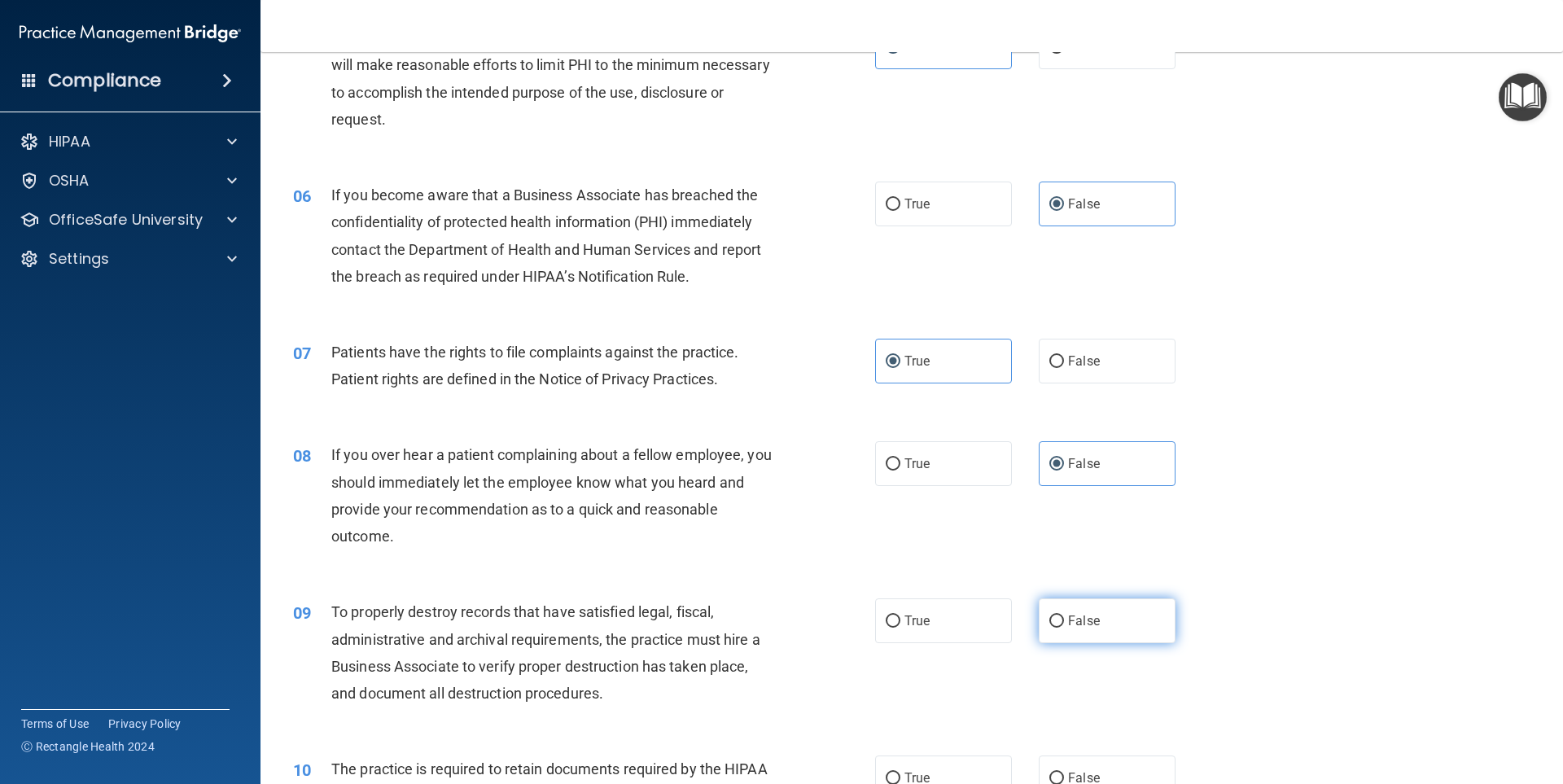
click at [1064, 627] on input "False" at bounding box center [1057, 622] width 15 height 12
radio input "true"
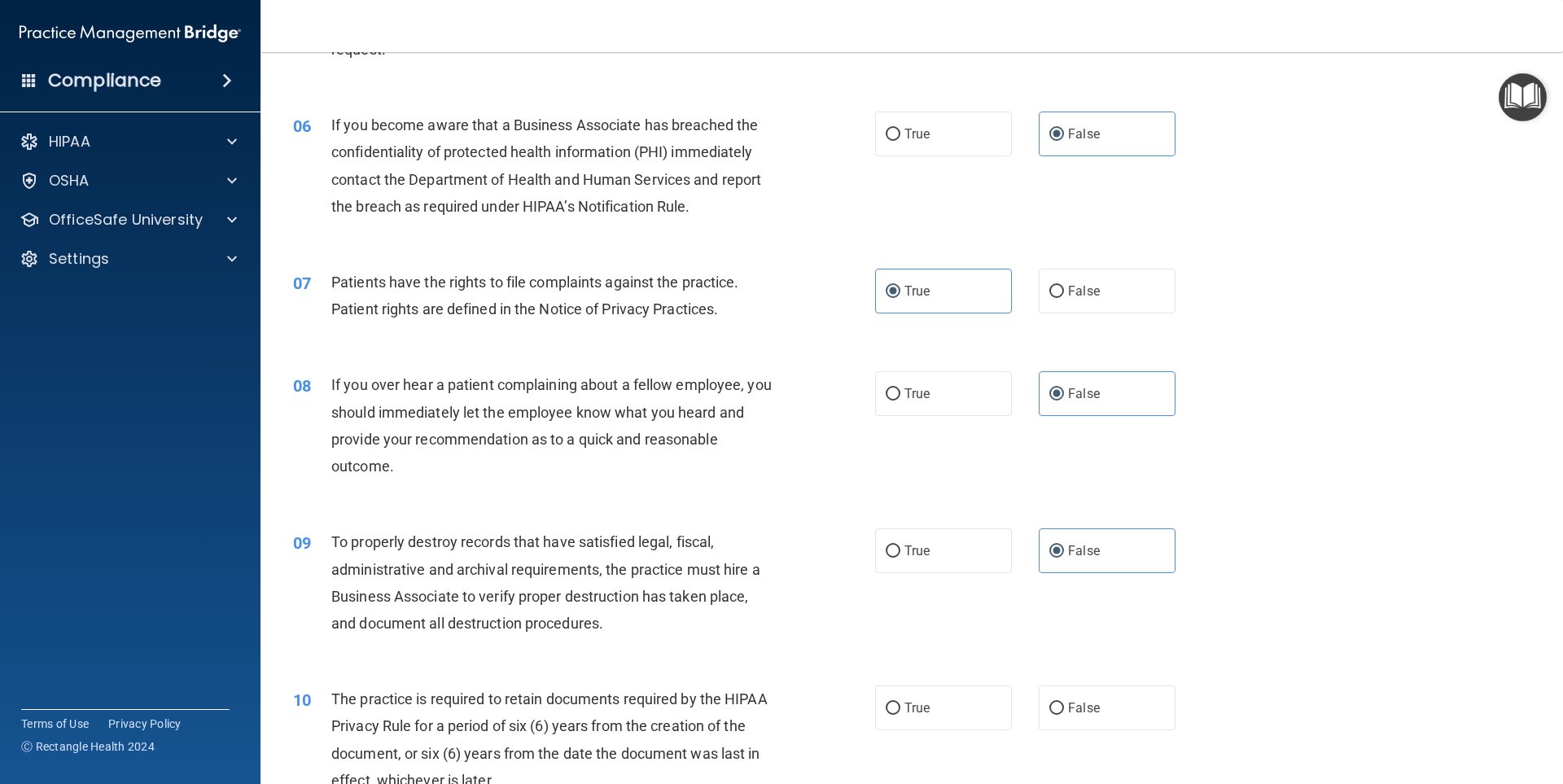
scroll to position [896, 0]
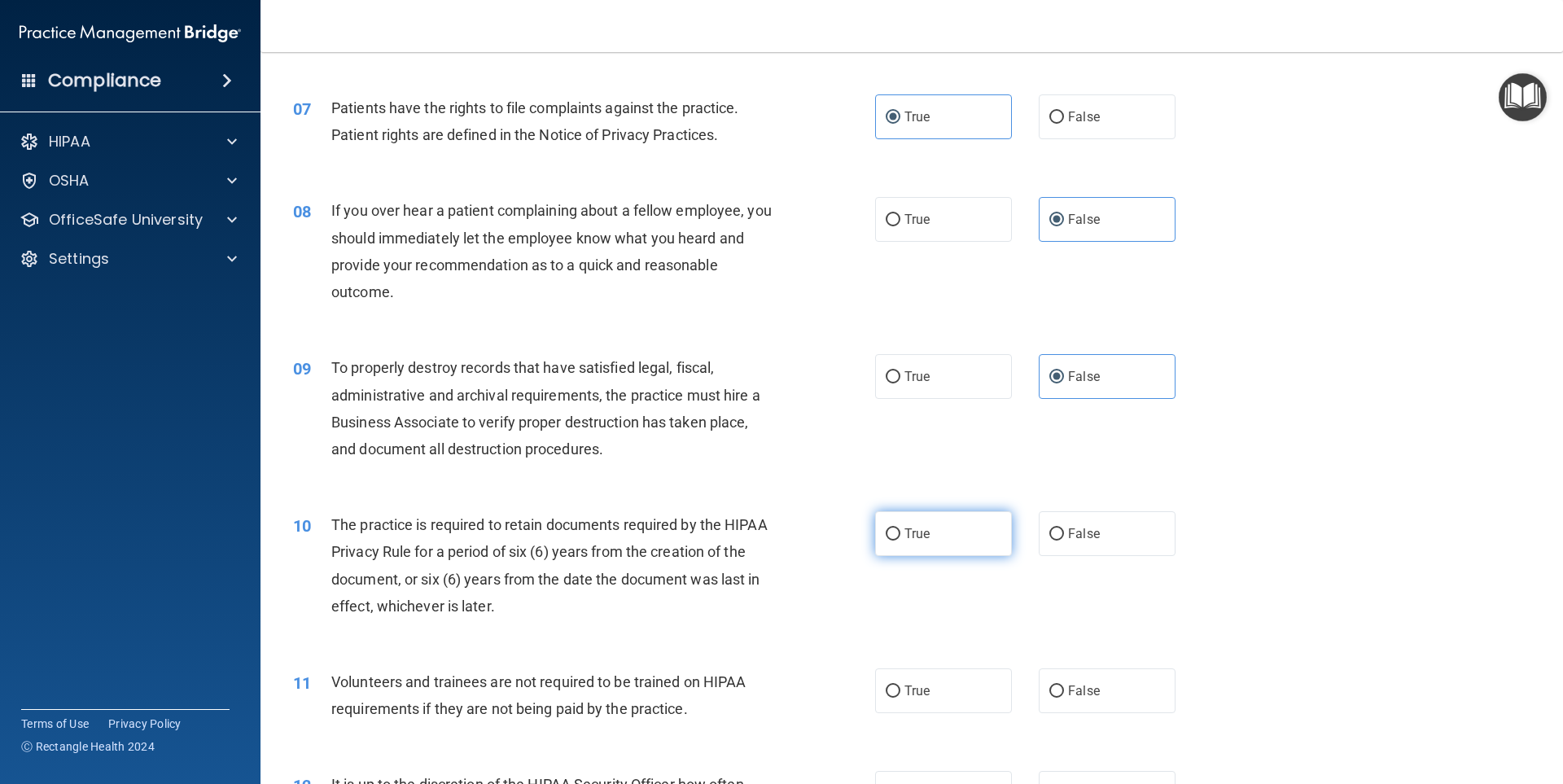
click at [956, 528] on label "True" at bounding box center [943, 534] width 137 height 45
click at [901, 528] on input "True" at bounding box center [893, 534] width 15 height 12
radio input "true"
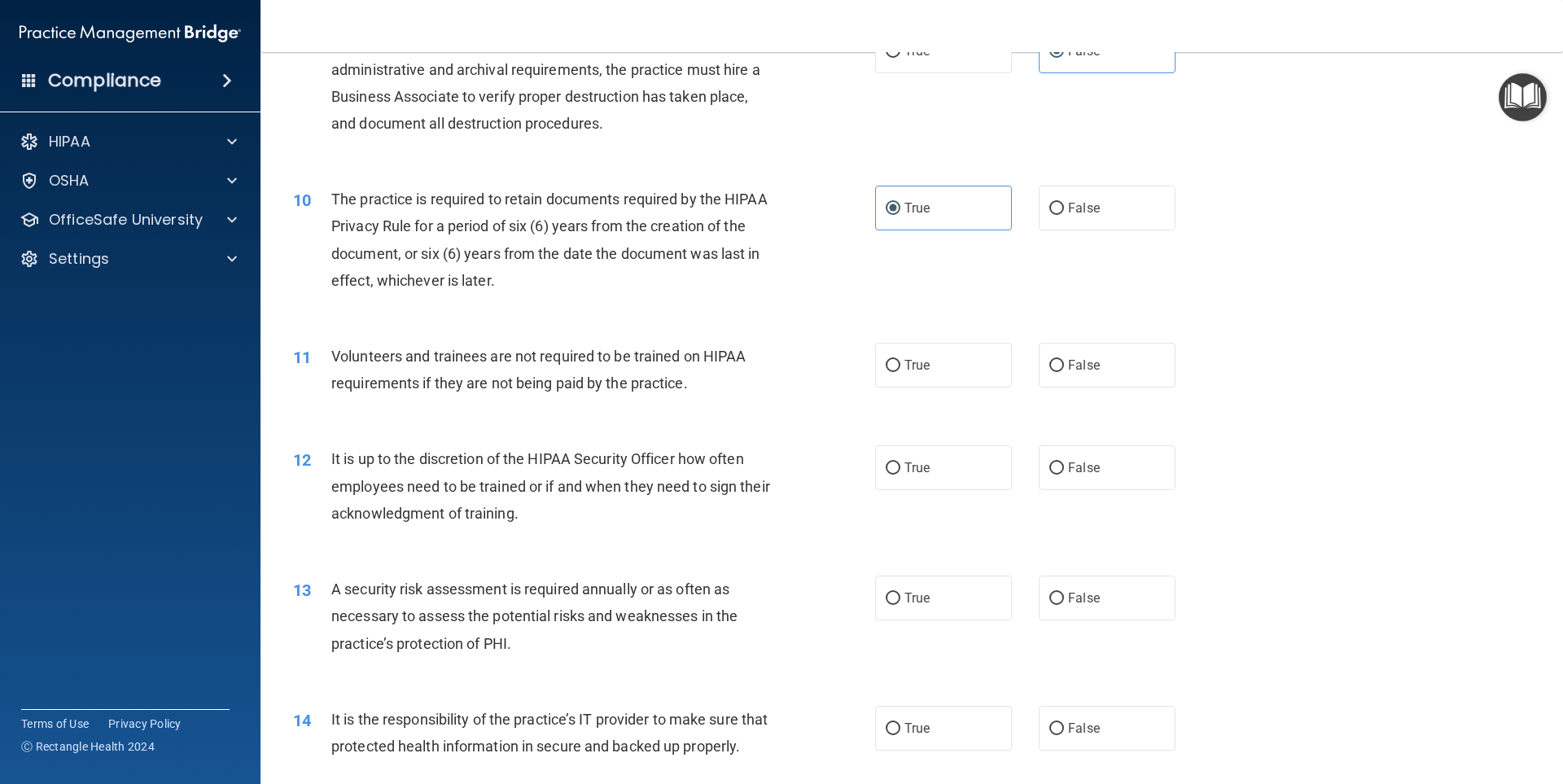
scroll to position [1302, 0]
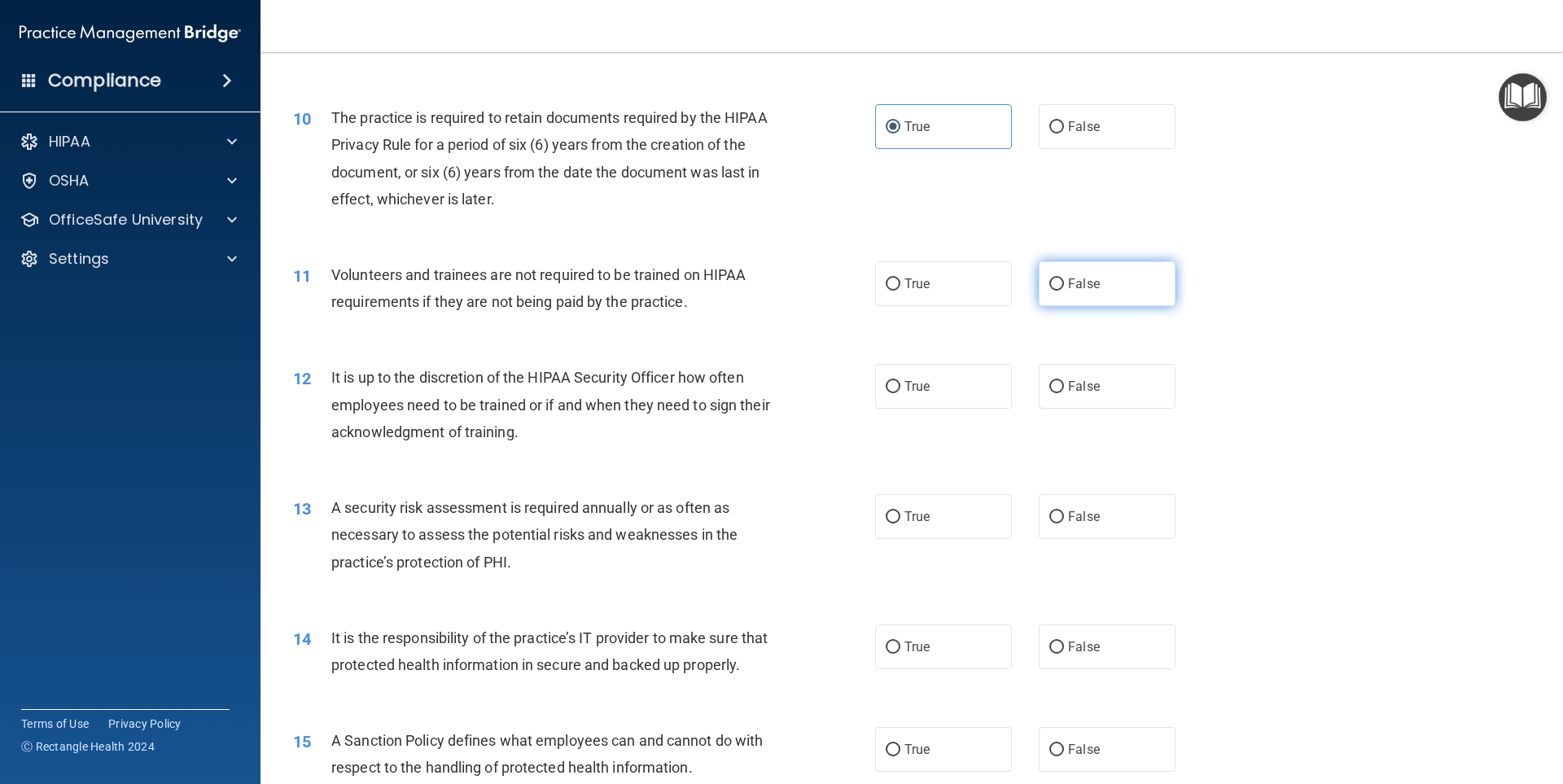
click at [1121, 263] on label "False" at bounding box center [1107, 284] width 137 height 45
click at [1064, 278] on input "False" at bounding box center [1057, 284] width 15 height 12
radio input "true"
click at [1115, 402] on label "False" at bounding box center [1107, 387] width 137 height 45
click at [1064, 393] on input "False" at bounding box center [1057, 387] width 15 height 12
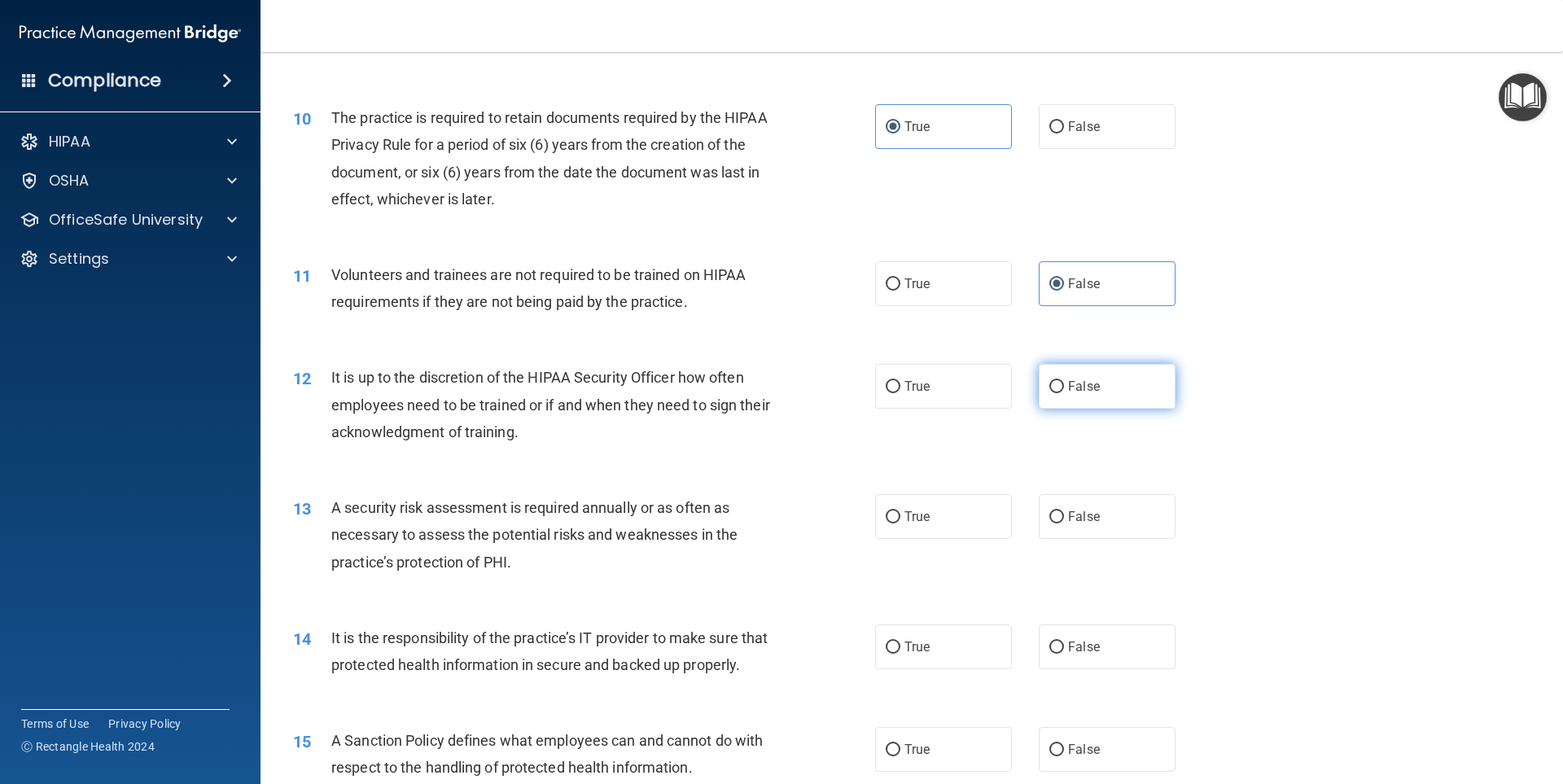
radio input "true"
click at [976, 513] on label "True" at bounding box center [943, 517] width 137 height 45
click at [901, 513] on input "True" at bounding box center [893, 517] width 15 height 12
radio input "true"
click at [1103, 652] on label "False" at bounding box center [1107, 647] width 137 height 45
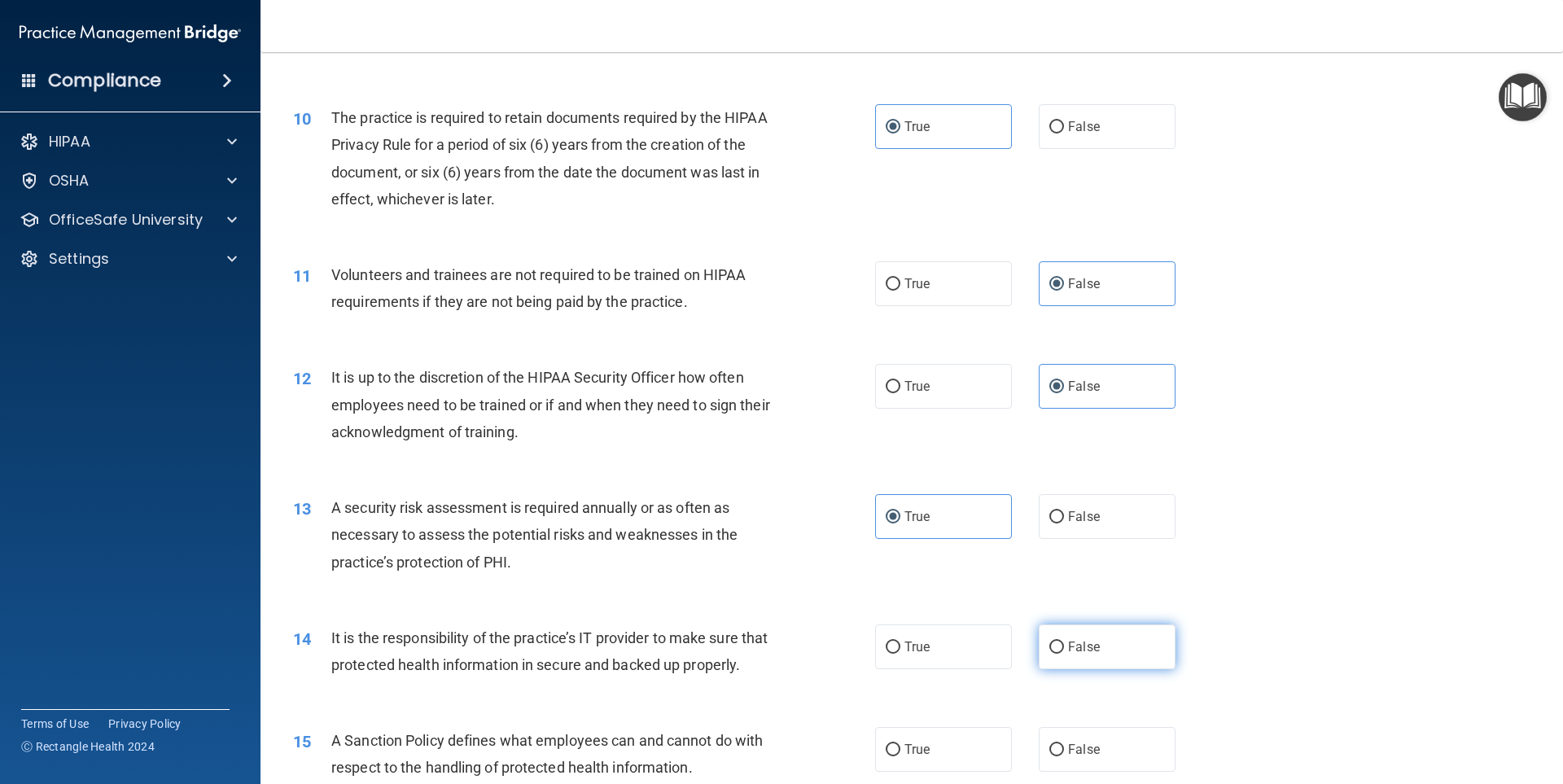
click at [1064, 652] on input "False" at bounding box center [1057, 647] width 15 height 12
radio input "true"
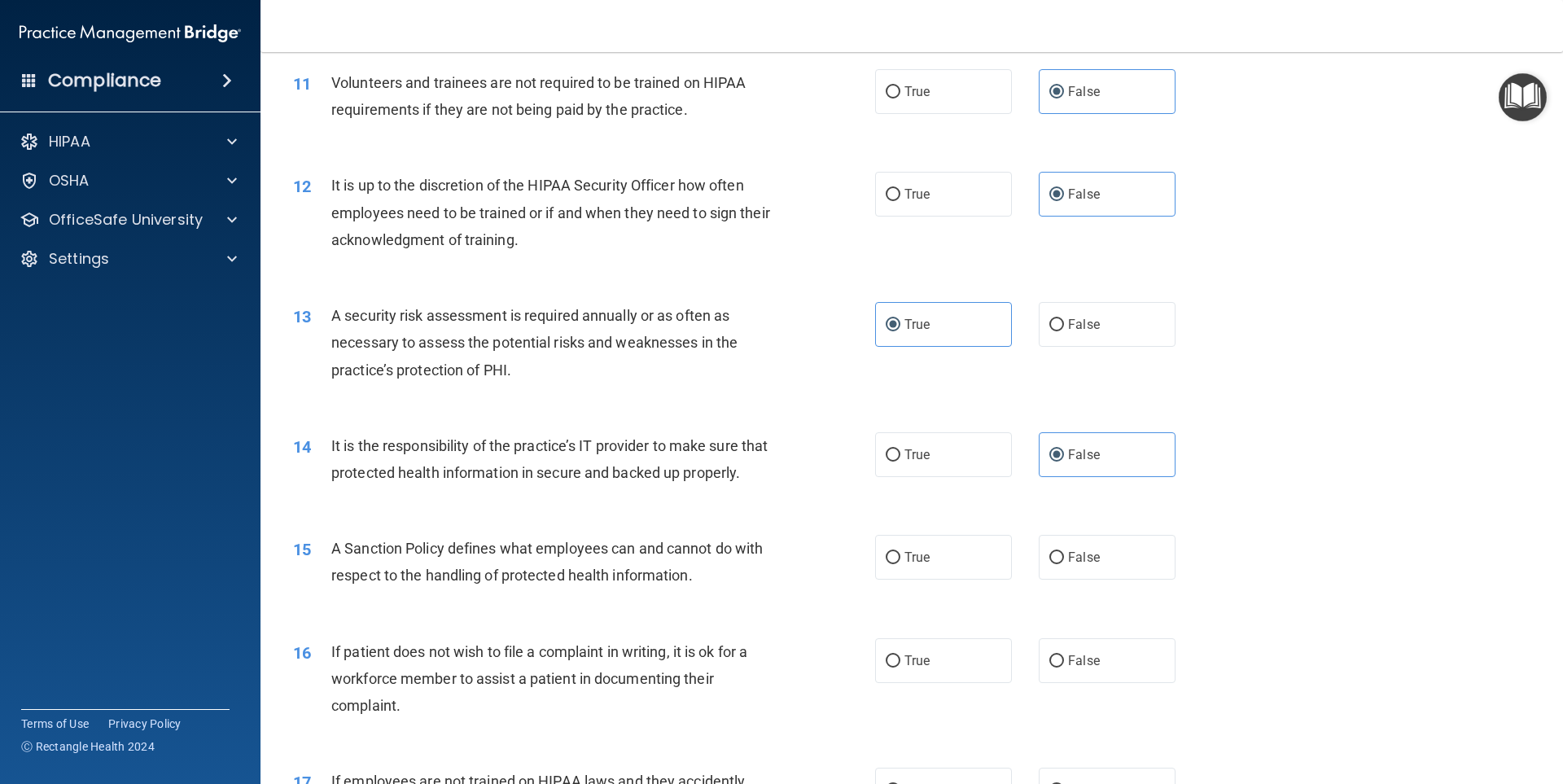
scroll to position [1547, 0]
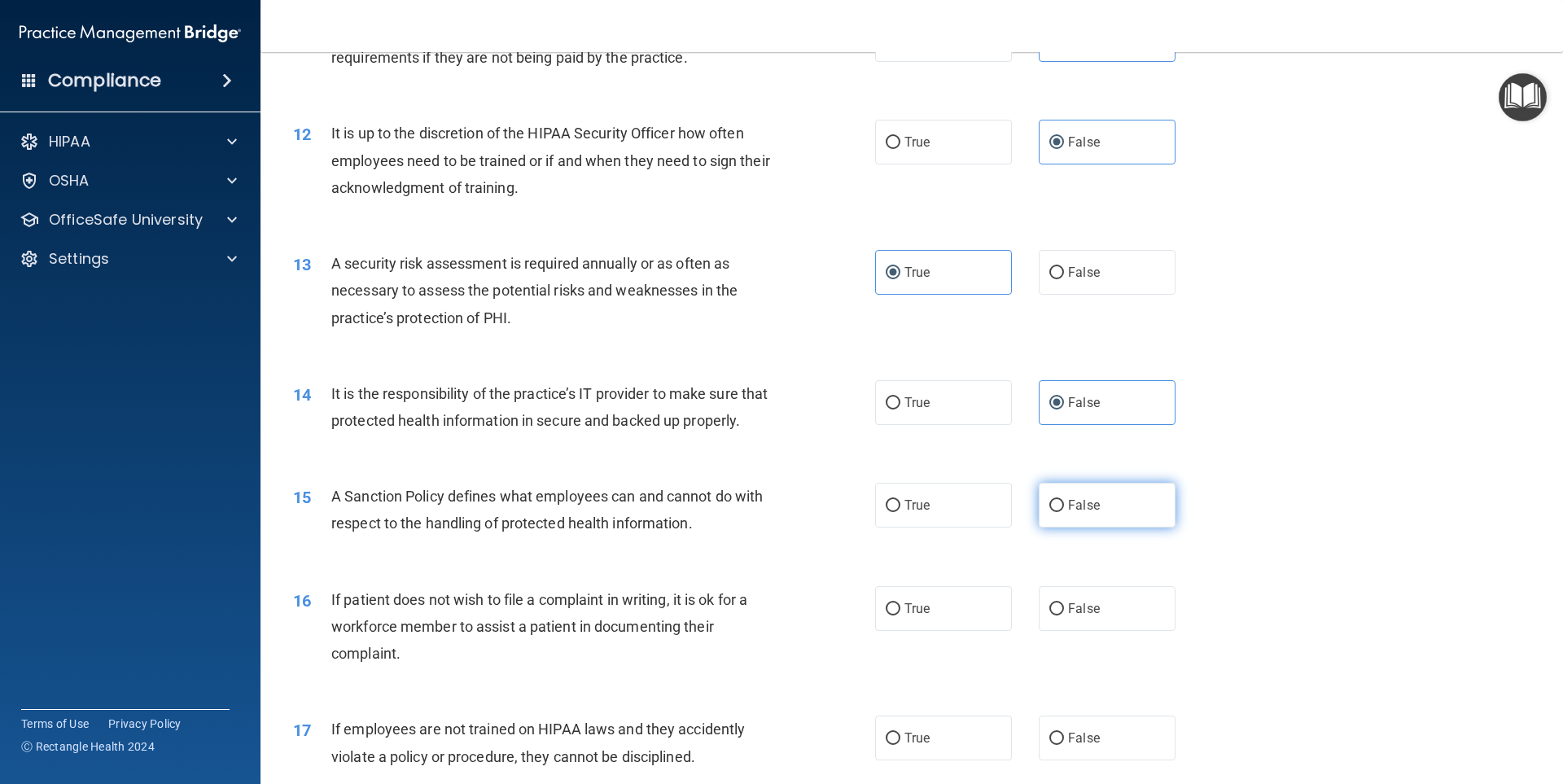
click at [1071, 513] on span "False" at bounding box center [1084, 505] width 32 height 16
click at [1064, 512] on input "False" at bounding box center [1057, 506] width 15 height 12
radio input "true"
click at [963, 631] on label "True" at bounding box center [943, 609] width 137 height 45
click at [901, 616] on input "True" at bounding box center [893, 609] width 15 height 12
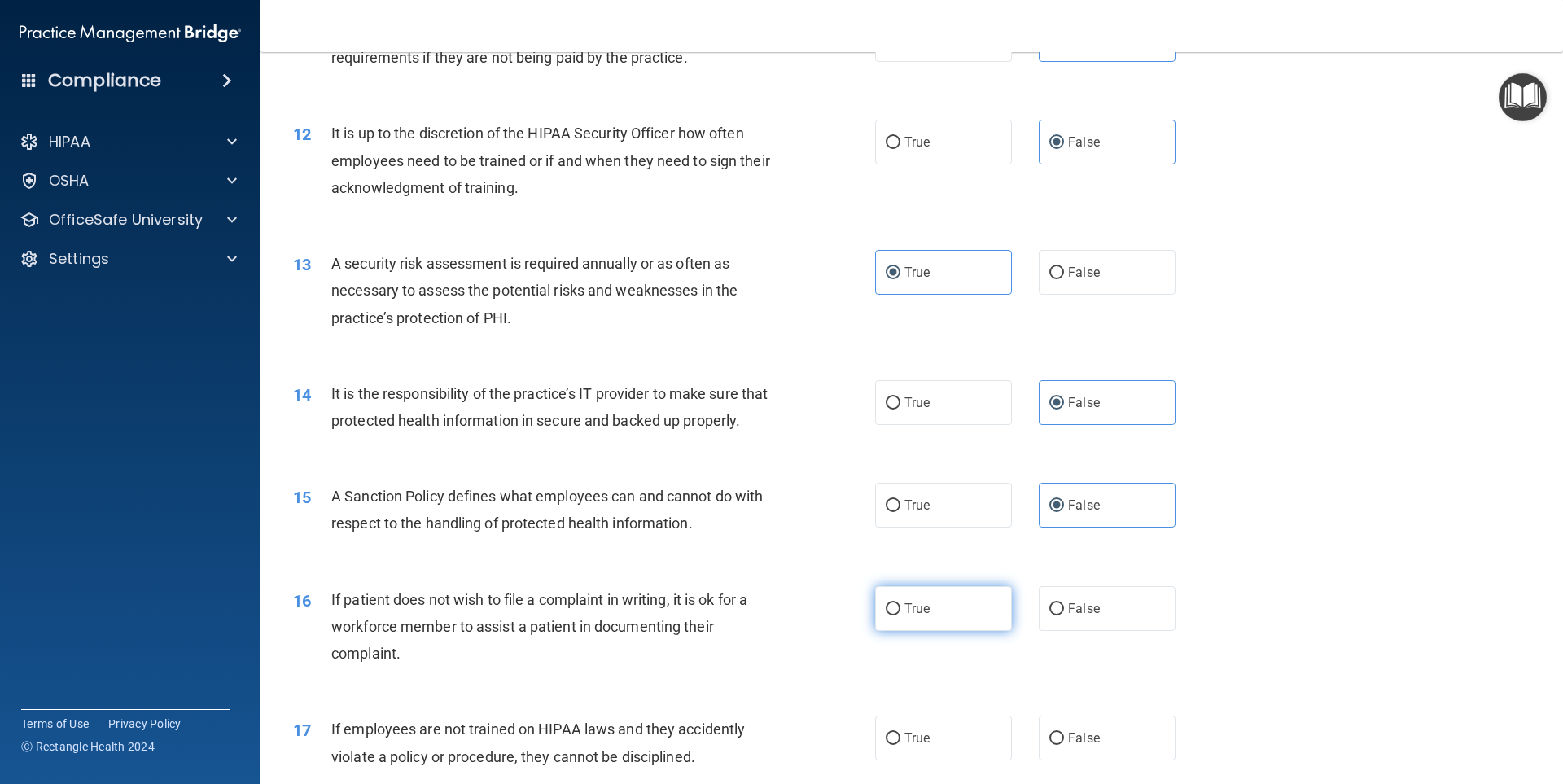
radio input "true"
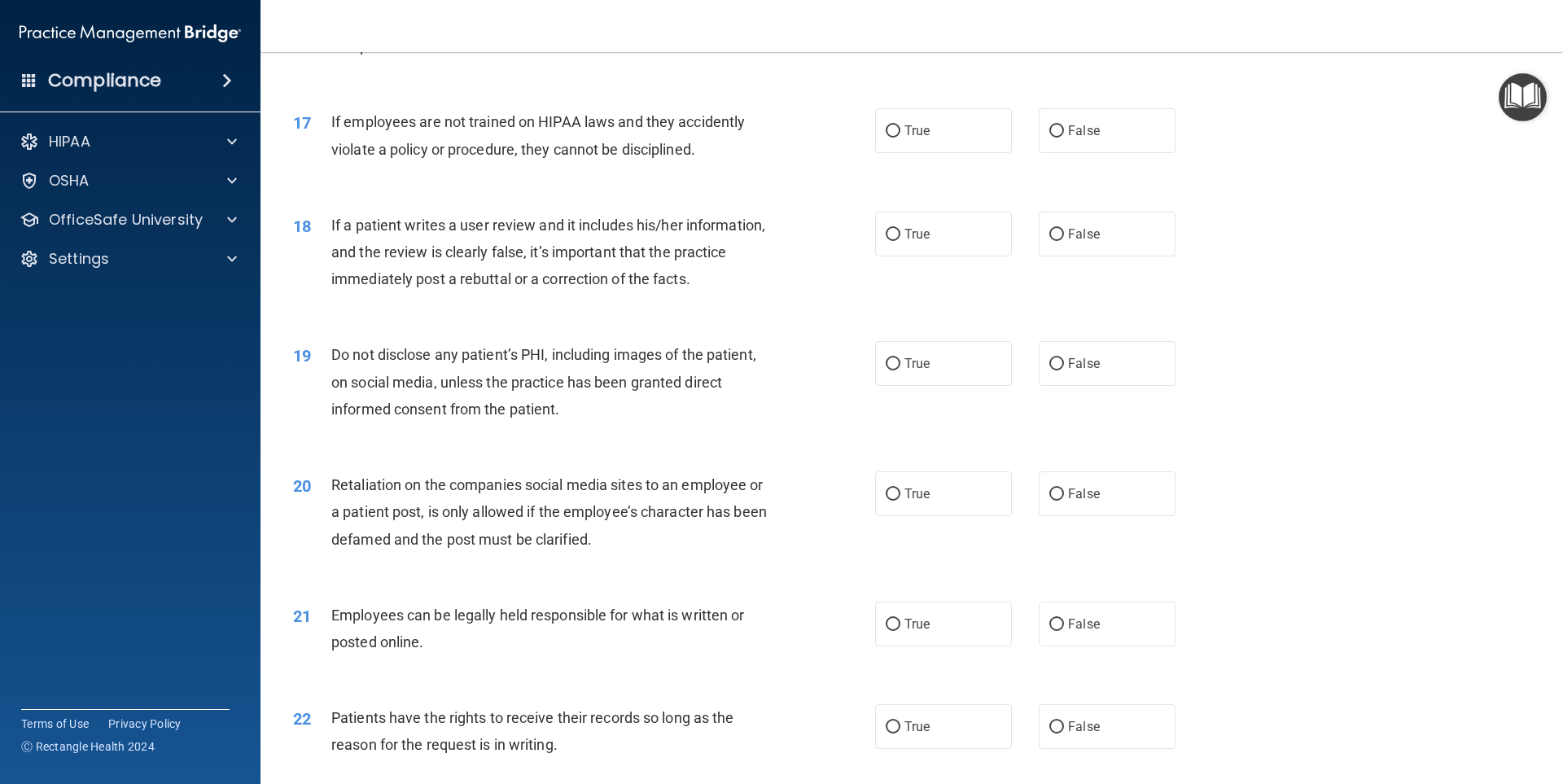
scroll to position [2116, 0]
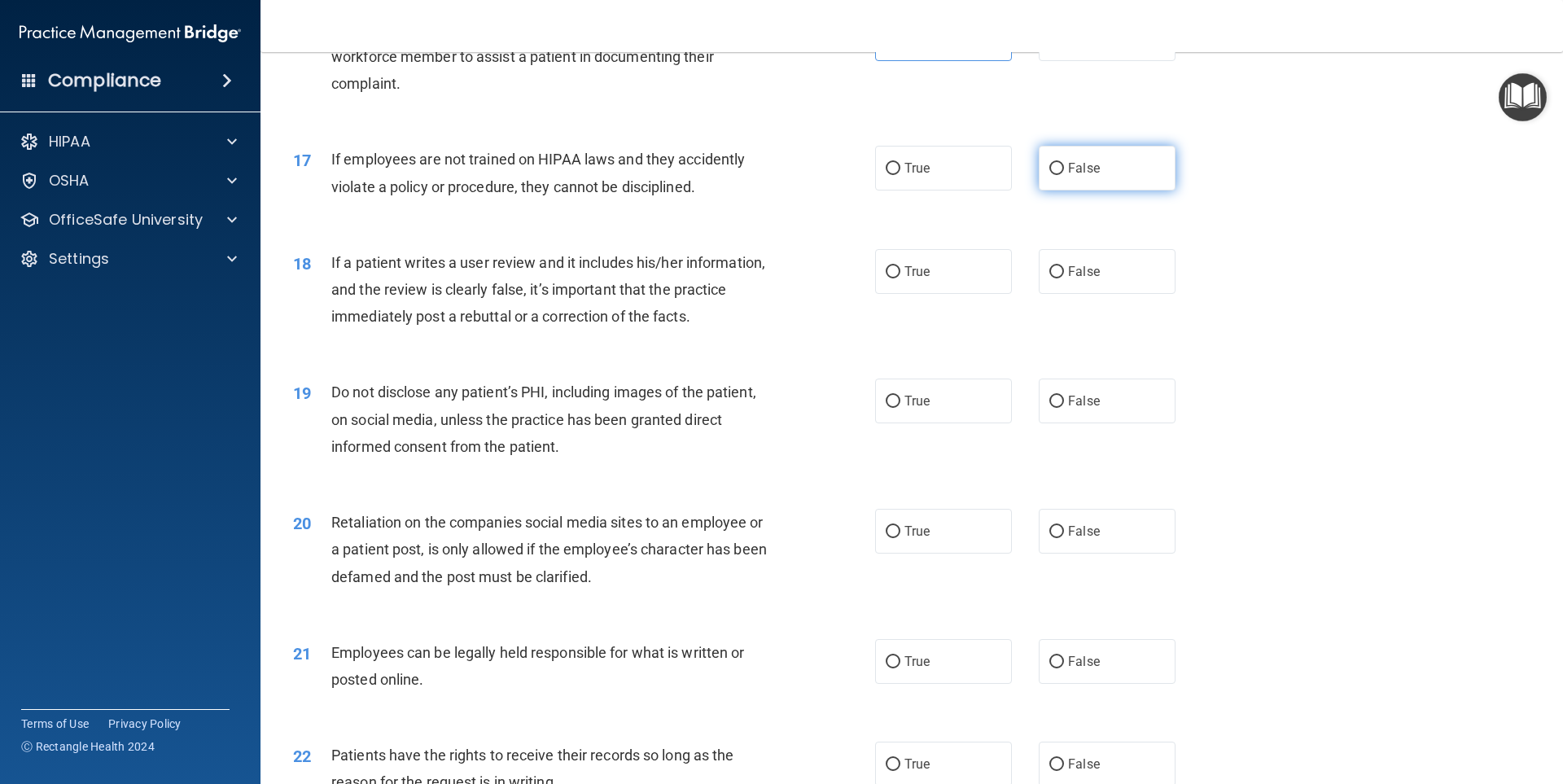
click at [1104, 191] on label "False" at bounding box center [1107, 168] width 137 height 45
click at [1064, 175] on input "False" at bounding box center [1057, 168] width 15 height 12
radio input "true"
click at [1104, 294] on label "False" at bounding box center [1107, 272] width 137 height 45
click at [1064, 278] on input "False" at bounding box center [1057, 272] width 15 height 12
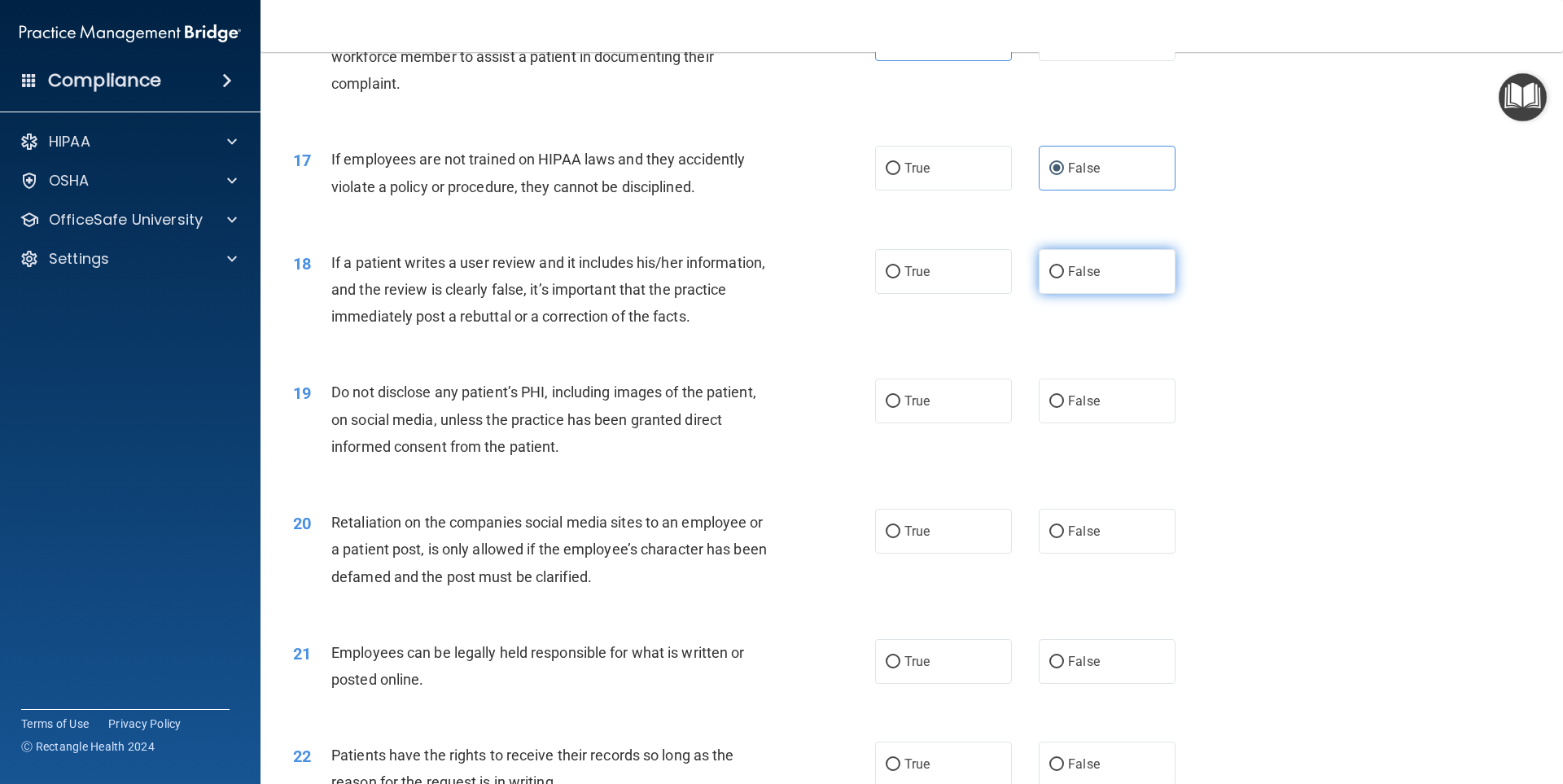
radio input "true"
click at [953, 423] on label "True" at bounding box center [943, 401] width 137 height 45
click at [901, 408] on input "True" at bounding box center [893, 402] width 15 height 12
radio input "true"
click at [1066, 537] on label "False" at bounding box center [1107, 532] width 137 height 45
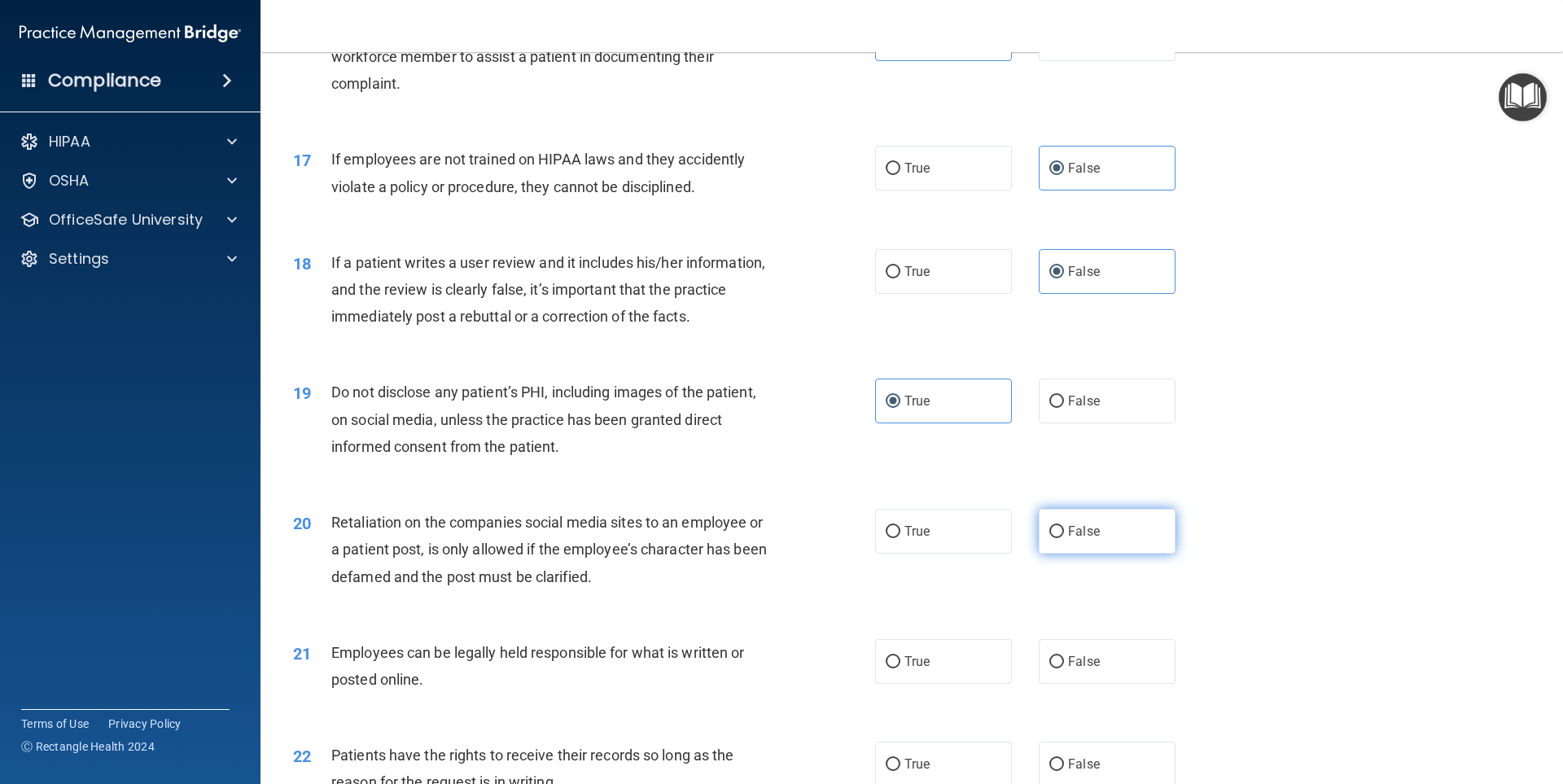
click at [1064, 537] on input "False" at bounding box center [1057, 532] width 15 height 12
radio input "true"
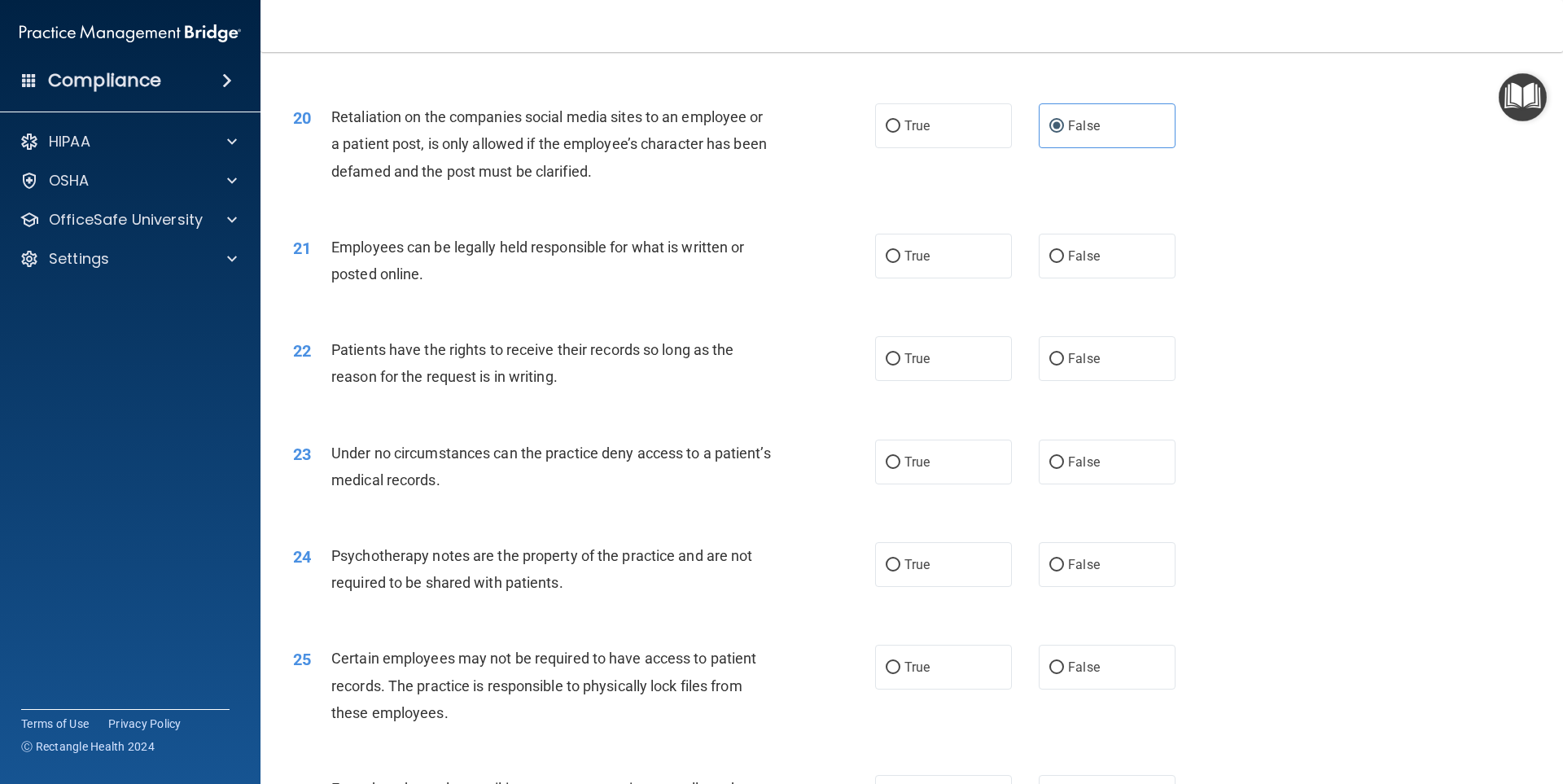
scroll to position [2524, 0]
click at [938, 277] on label "True" at bounding box center [943, 254] width 137 height 45
click at [901, 262] on input "True" at bounding box center [893, 255] width 15 height 12
radio input "true"
click at [1088, 379] on label "False" at bounding box center [1107, 357] width 137 height 45
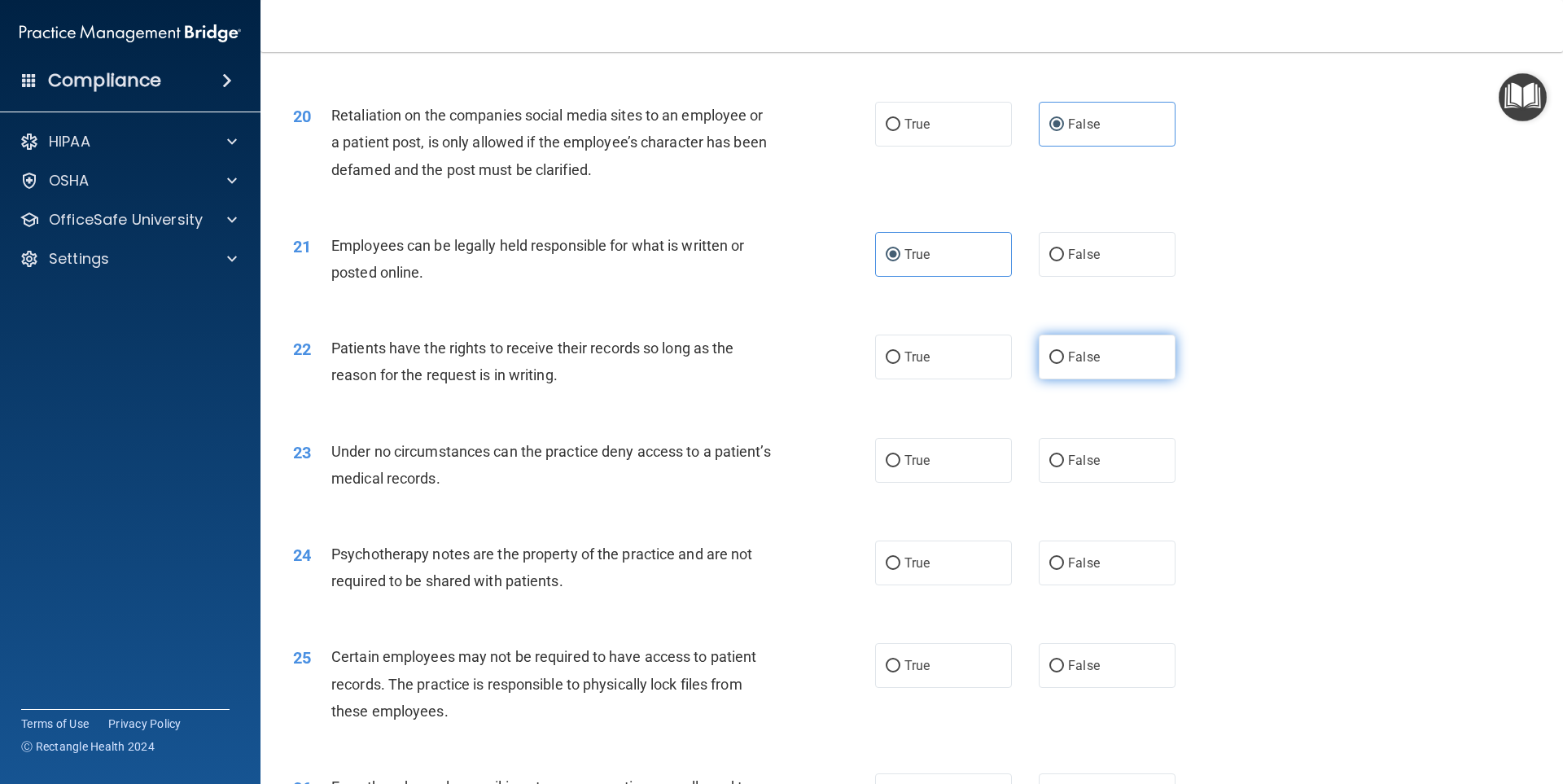
click at [1064, 364] on input "False" at bounding box center [1057, 357] width 15 height 12
radio input "true"
click at [1104, 474] on label "False" at bounding box center [1107, 461] width 137 height 45
click at [1064, 467] on input "False" at bounding box center [1057, 461] width 15 height 12
radio input "true"
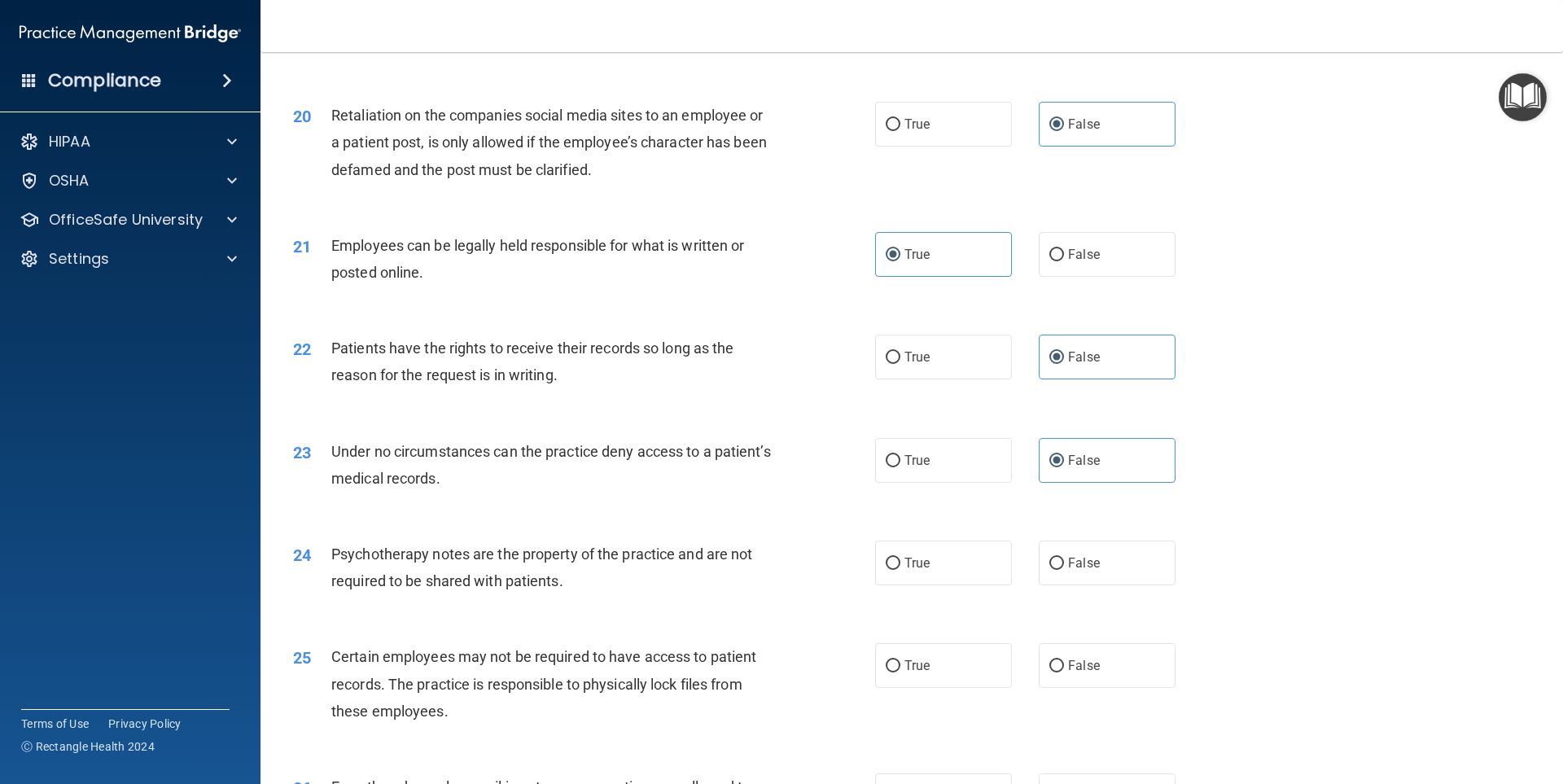
drag, startPoint x: 977, startPoint y: 593, endPoint x: 991, endPoint y: 629, distance: 38.6
click at [977, 586] on label "True" at bounding box center [943, 563] width 137 height 45
click at [901, 570] on input "True" at bounding box center [893, 563] width 15 height 12
radio input "true"
click at [976, 658] on div "25 Certain employees may not be required to have access to patient records. The…" at bounding box center [911, 687] width 1262 height 130
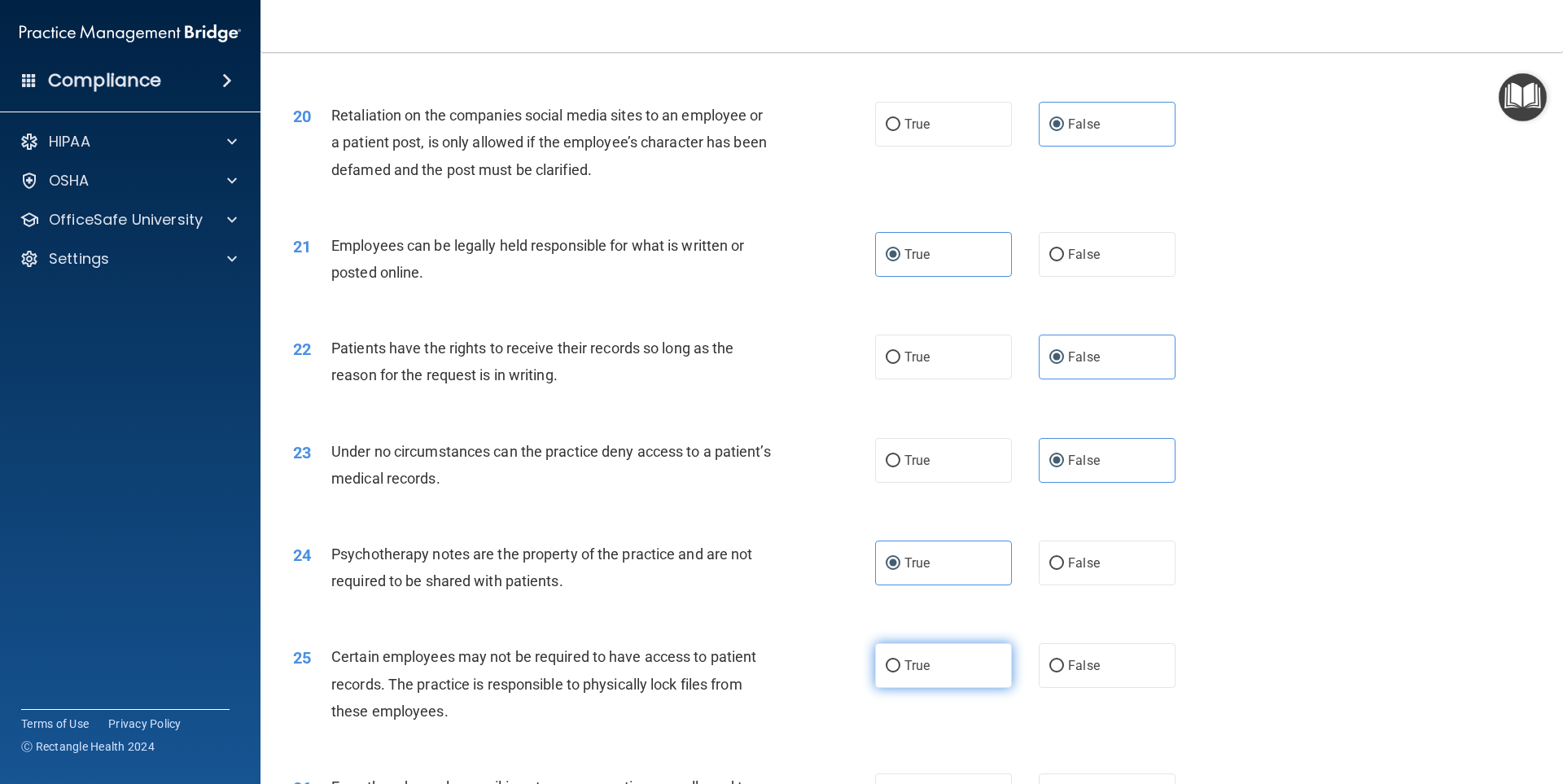
click at [957, 680] on label "True" at bounding box center [943, 666] width 137 height 45
click at [901, 672] on input "True" at bounding box center [893, 666] width 15 height 12
radio input "true"
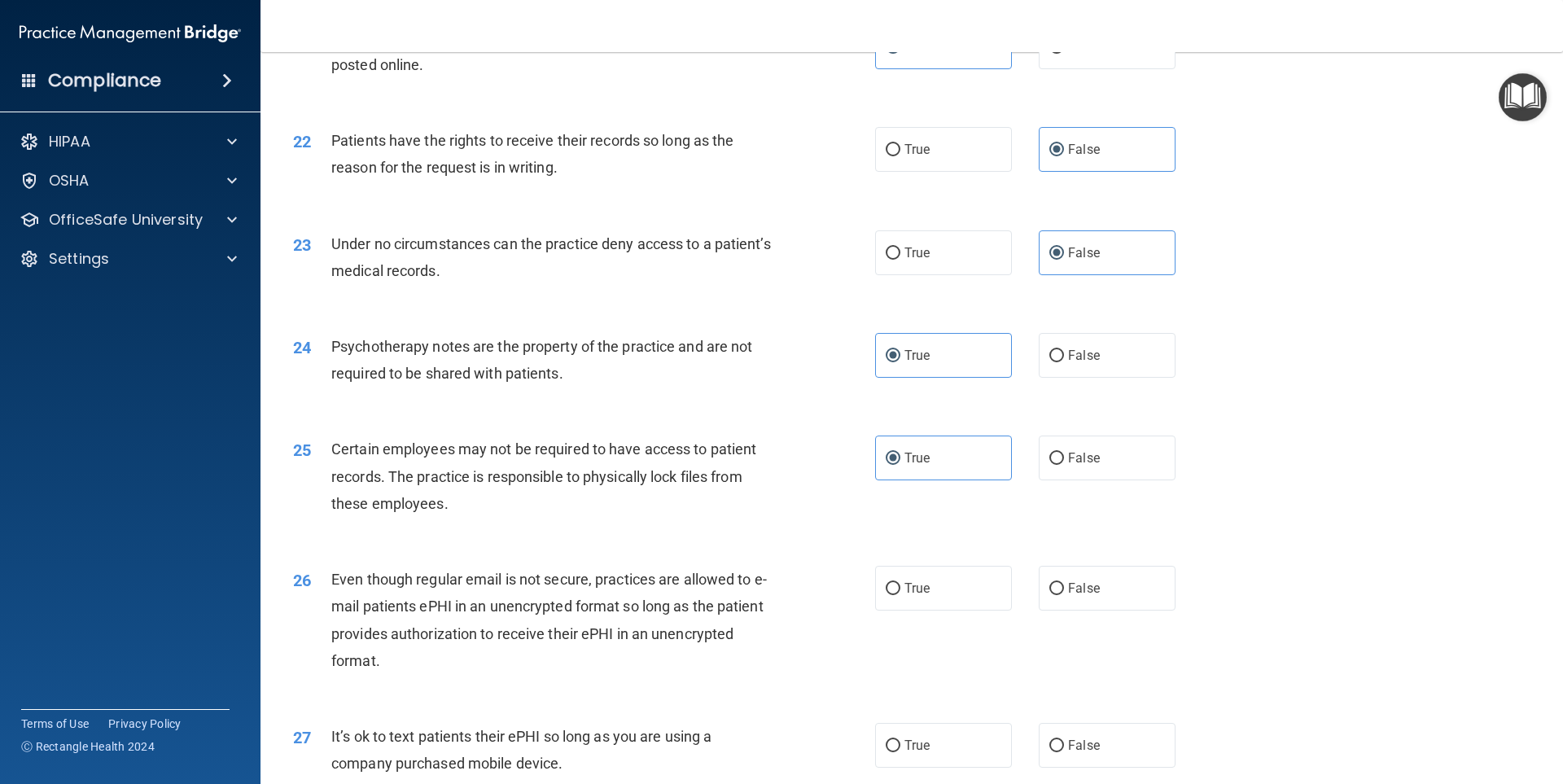
scroll to position [2768, 0]
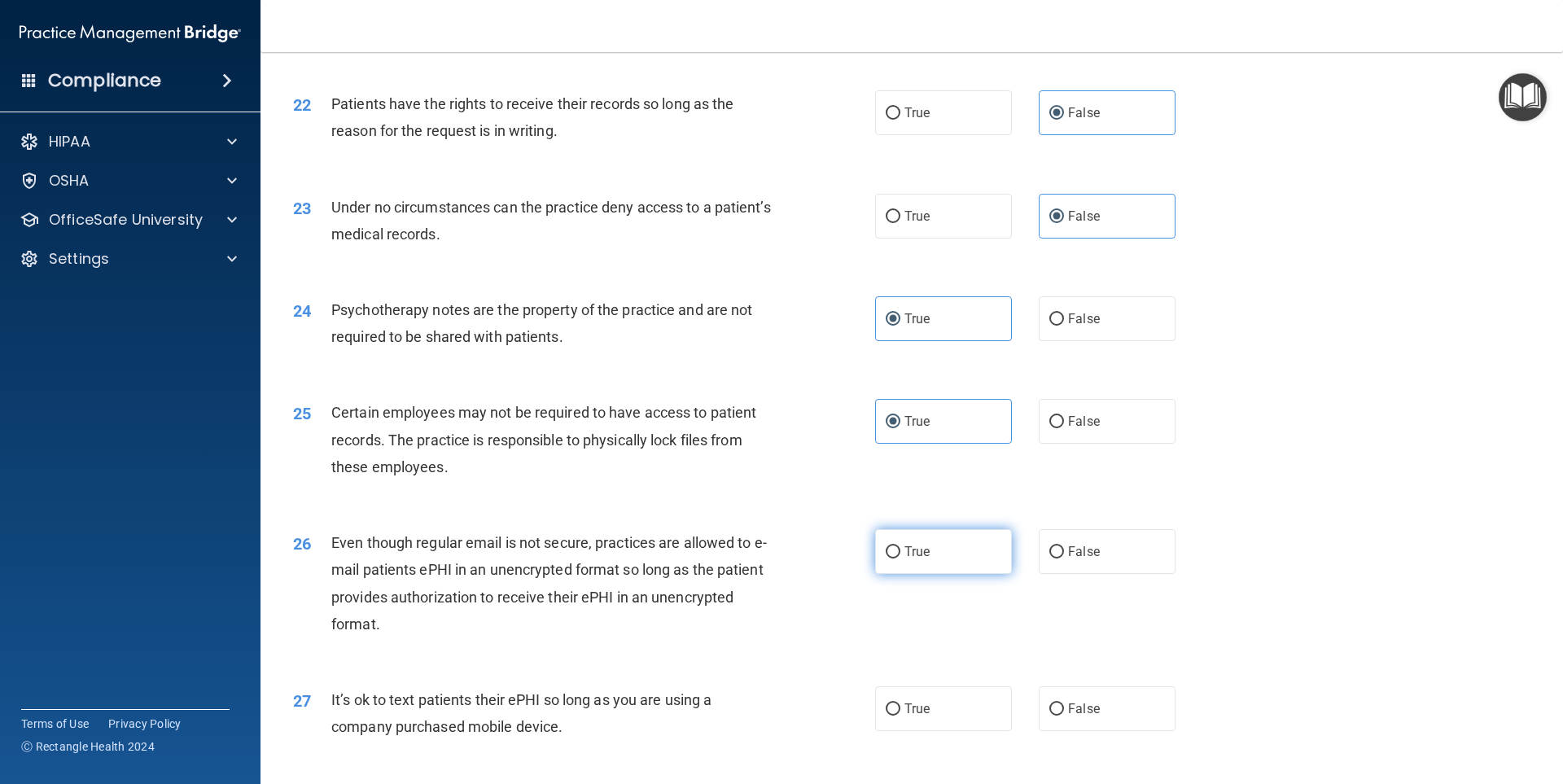
click at [951, 574] on label "True" at bounding box center [943, 552] width 137 height 45
click at [901, 558] on input "True" at bounding box center [893, 552] width 15 height 12
radio input "true"
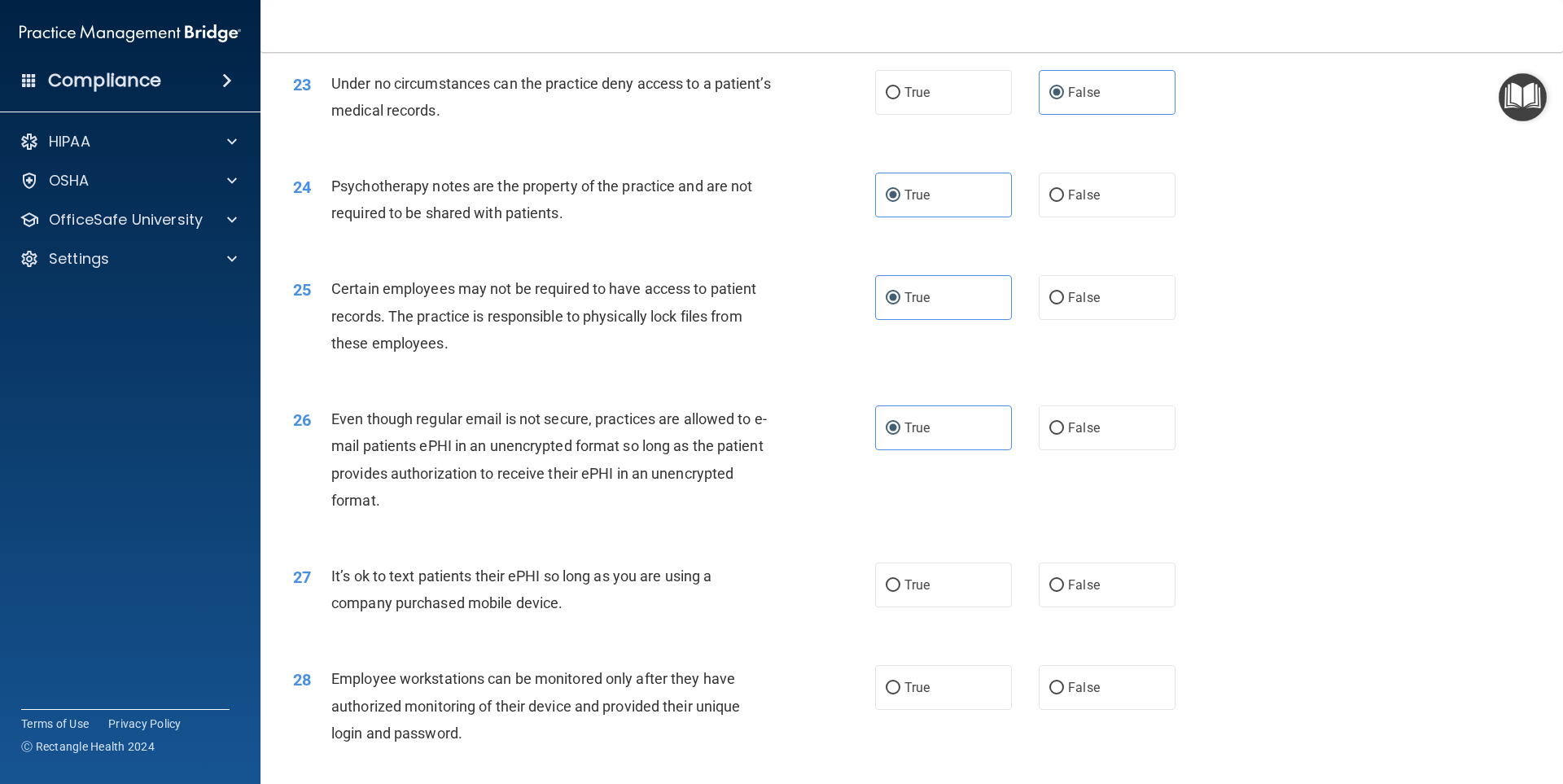
scroll to position [2931, 0]
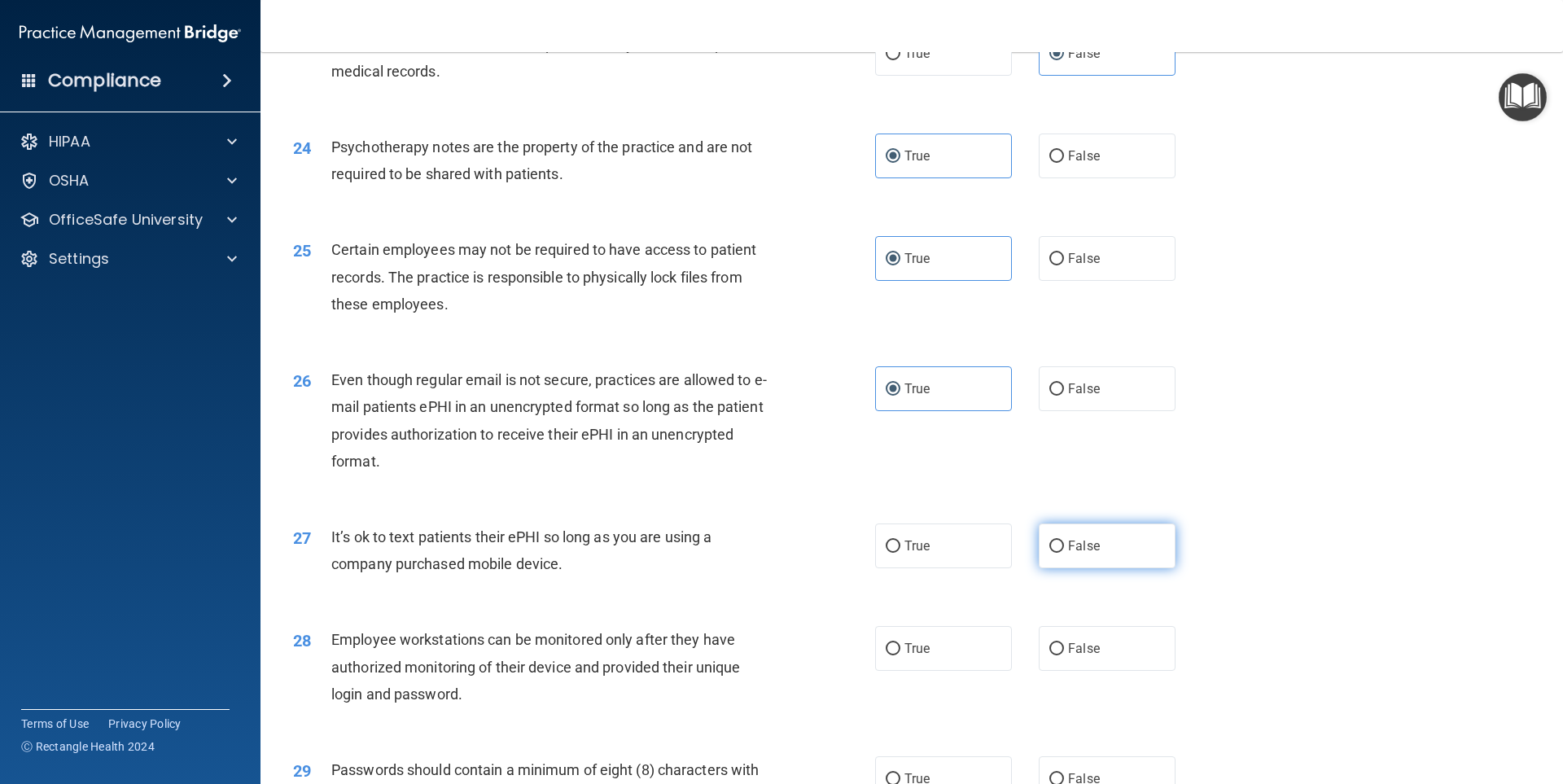
click at [1111, 560] on label "False" at bounding box center [1107, 546] width 137 height 45
click at [1064, 552] on input "False" at bounding box center [1057, 547] width 15 height 12
radio input "true"
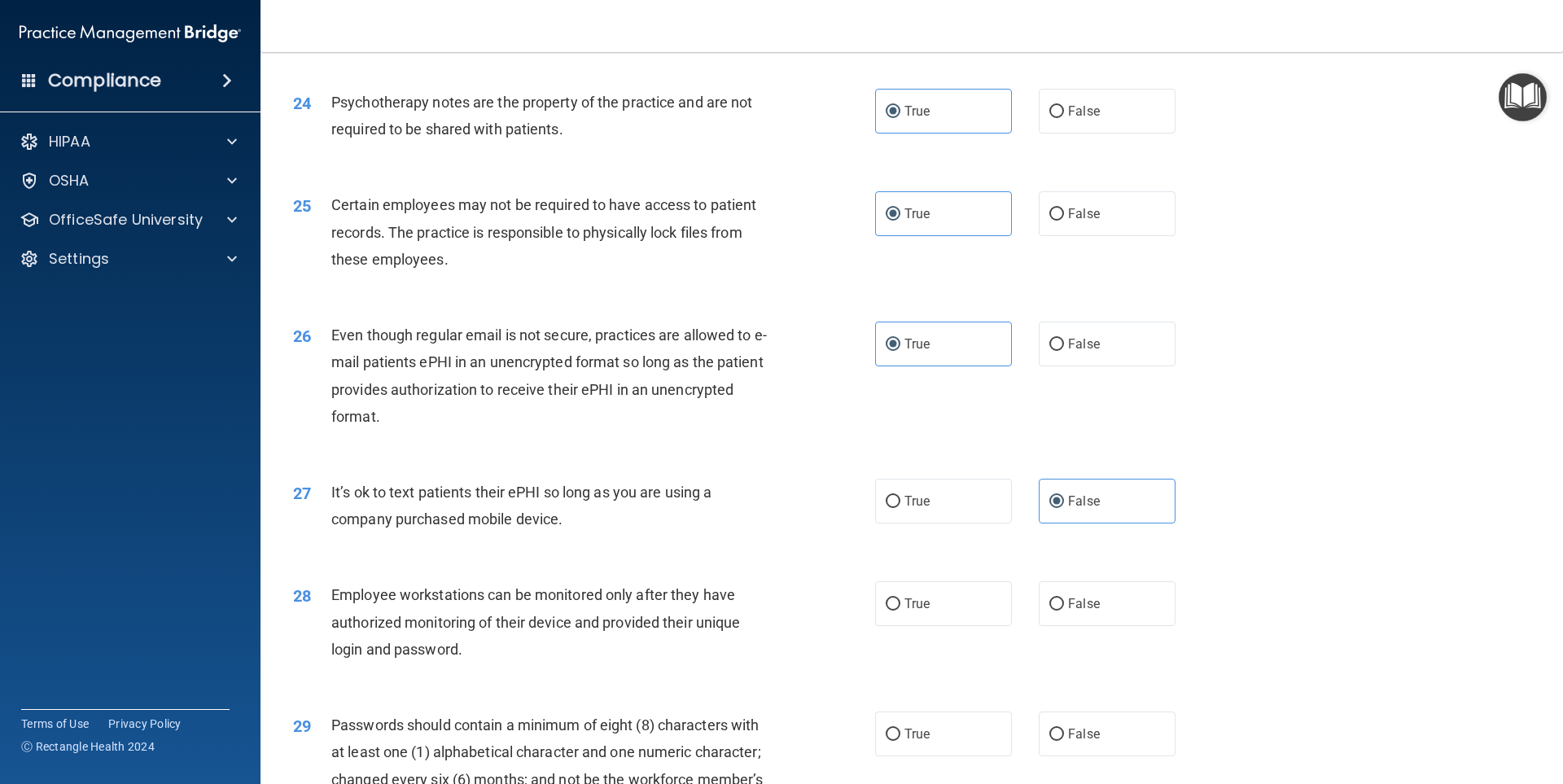
scroll to position [3012, 0]
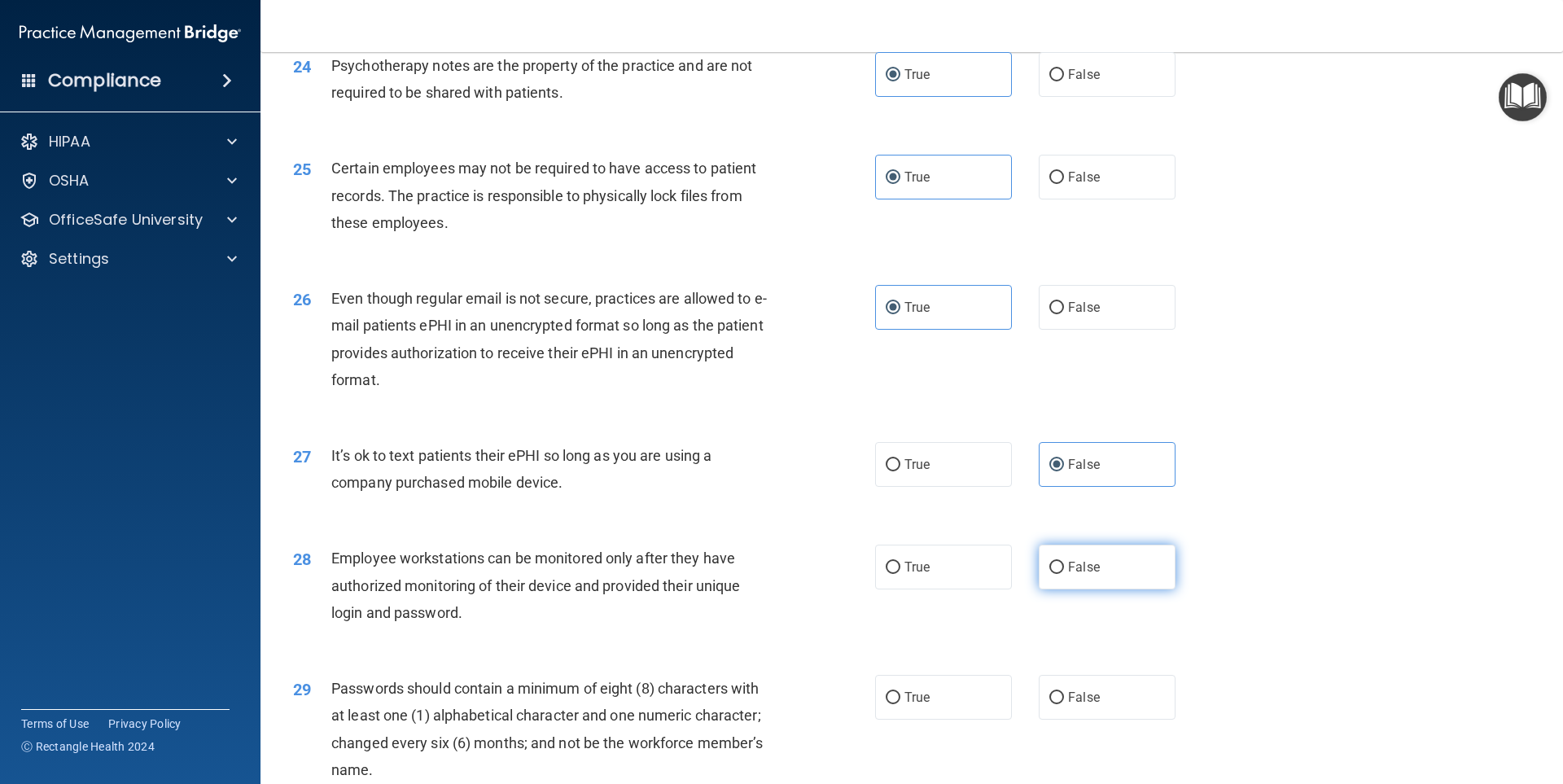
click at [1123, 588] on label "False" at bounding box center [1107, 567] width 137 height 45
click at [1064, 574] on input "False" at bounding box center [1057, 567] width 15 height 12
radio input "true"
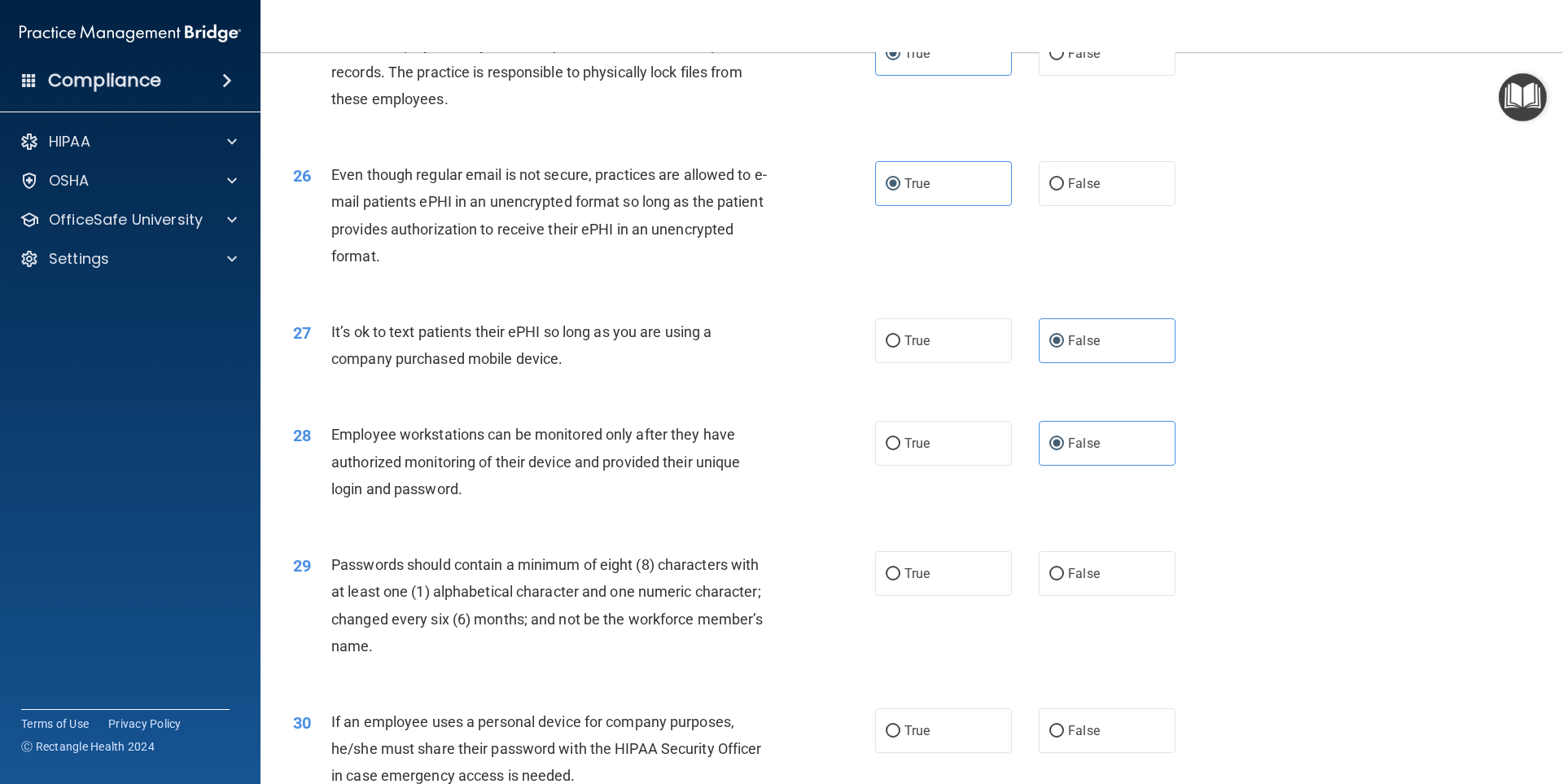
scroll to position [3175, 0]
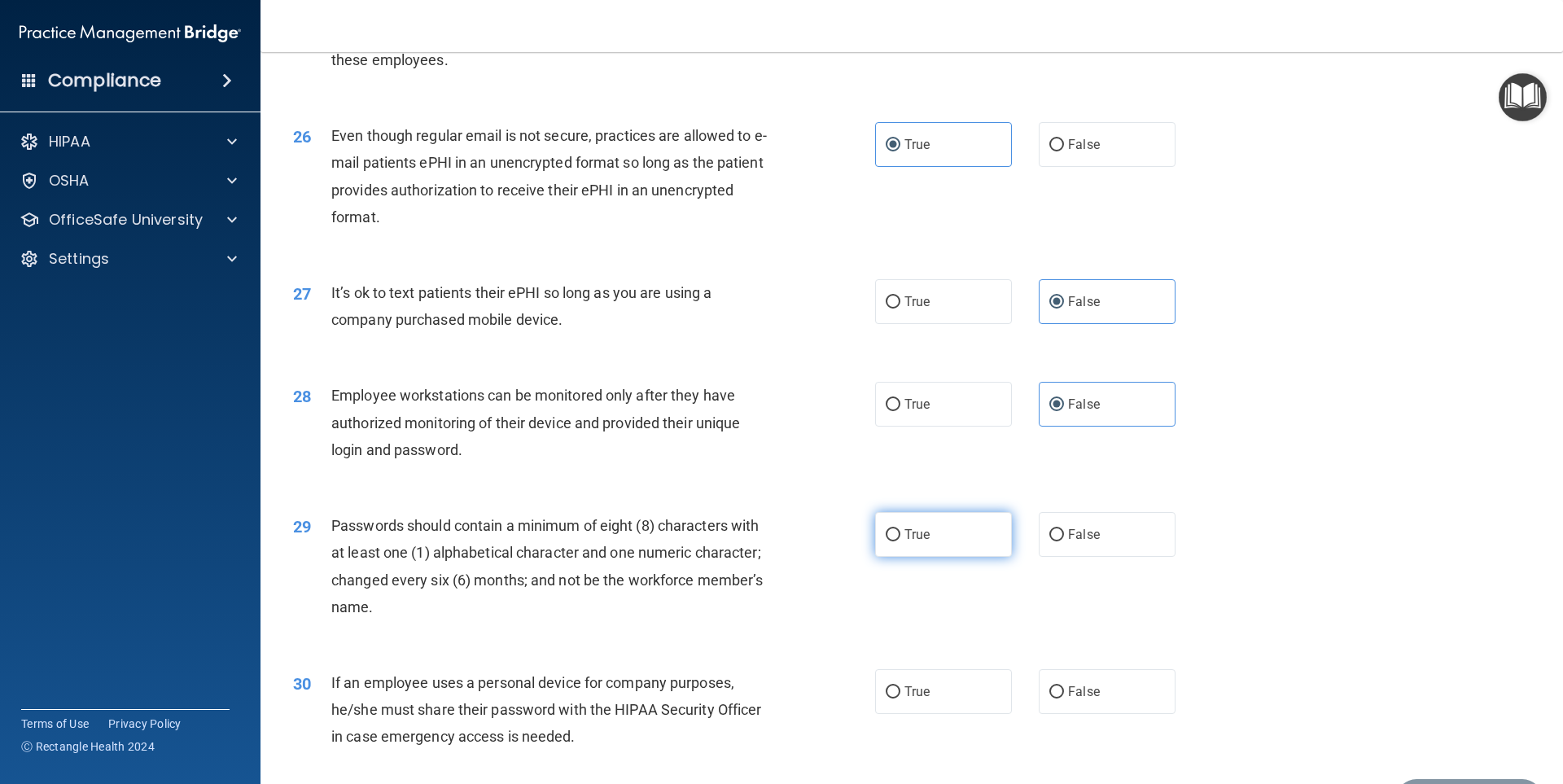
click at [926, 547] on label "True" at bounding box center [943, 535] width 137 height 45
click at [901, 542] on input "True" at bounding box center [893, 535] width 15 height 12
radio input "true"
click at [1093, 687] on div "30 If an employee uses a personal device for company purposes, he/she must shar…" at bounding box center [911, 714] width 1262 height 130
click at [1100, 699] on label "False" at bounding box center [1107, 692] width 137 height 45
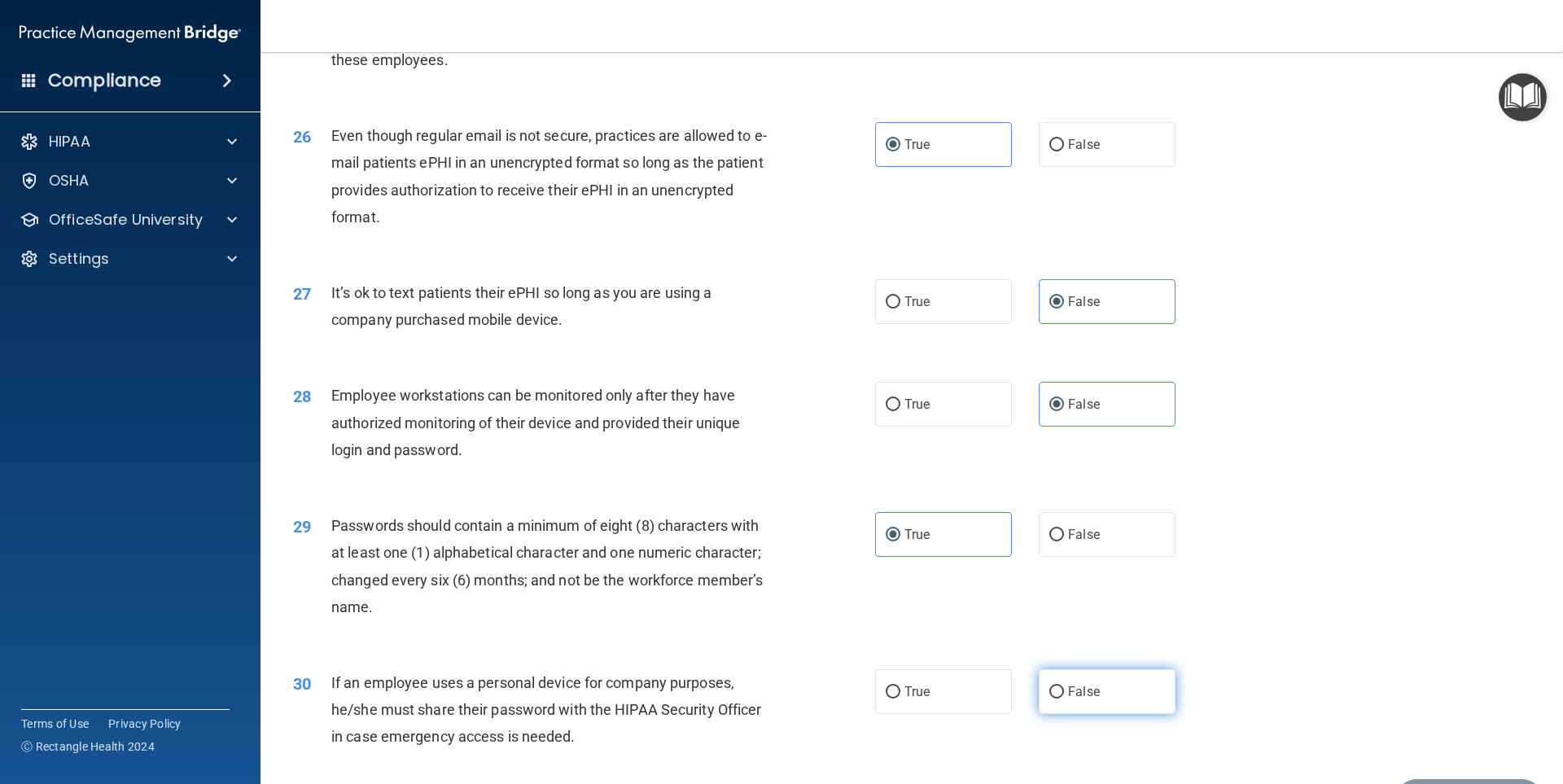
click at [1064, 698] on input "False" at bounding box center [1057, 692] width 15 height 12
radio input "true"
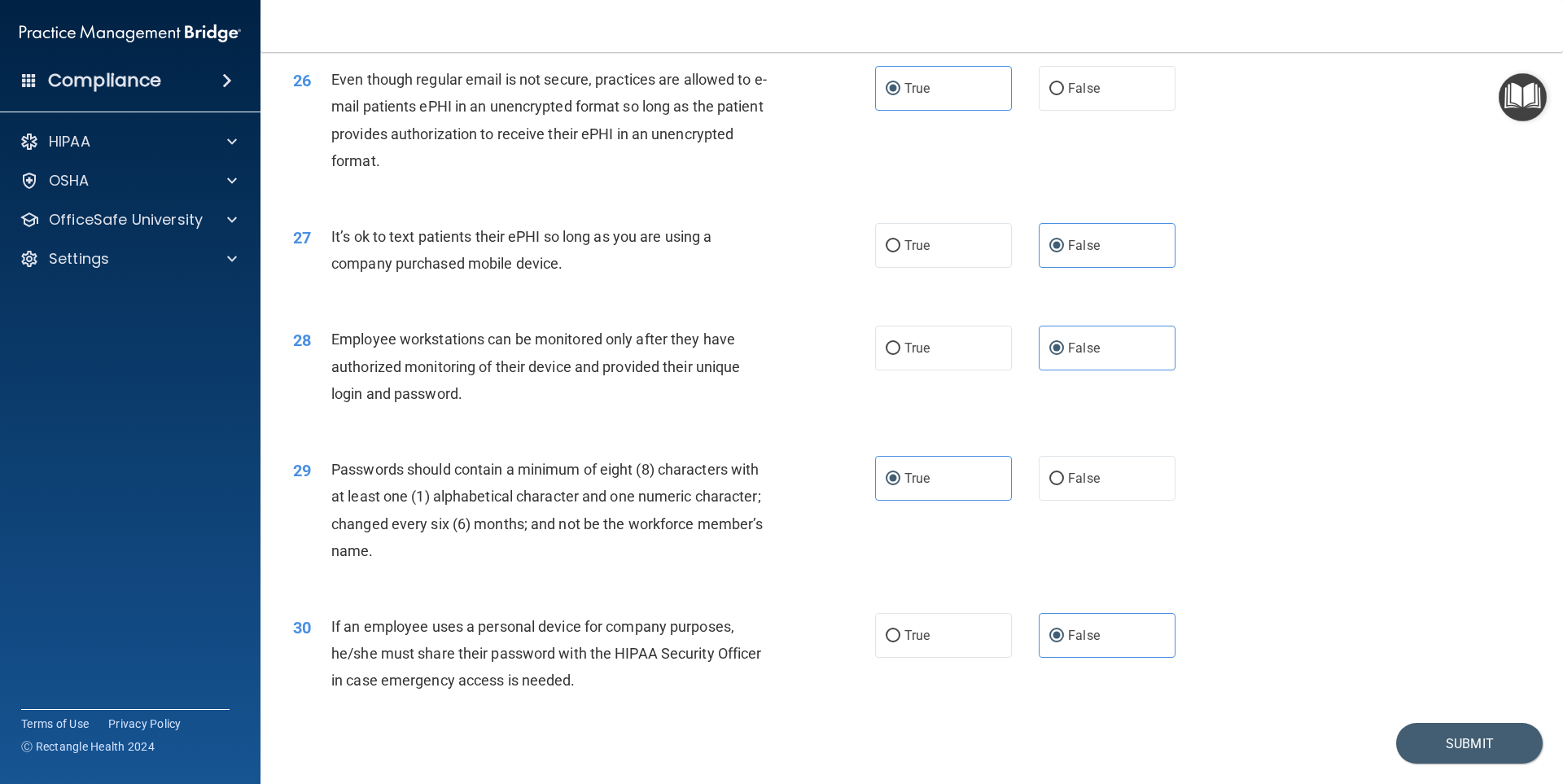
scroll to position [3303, 0]
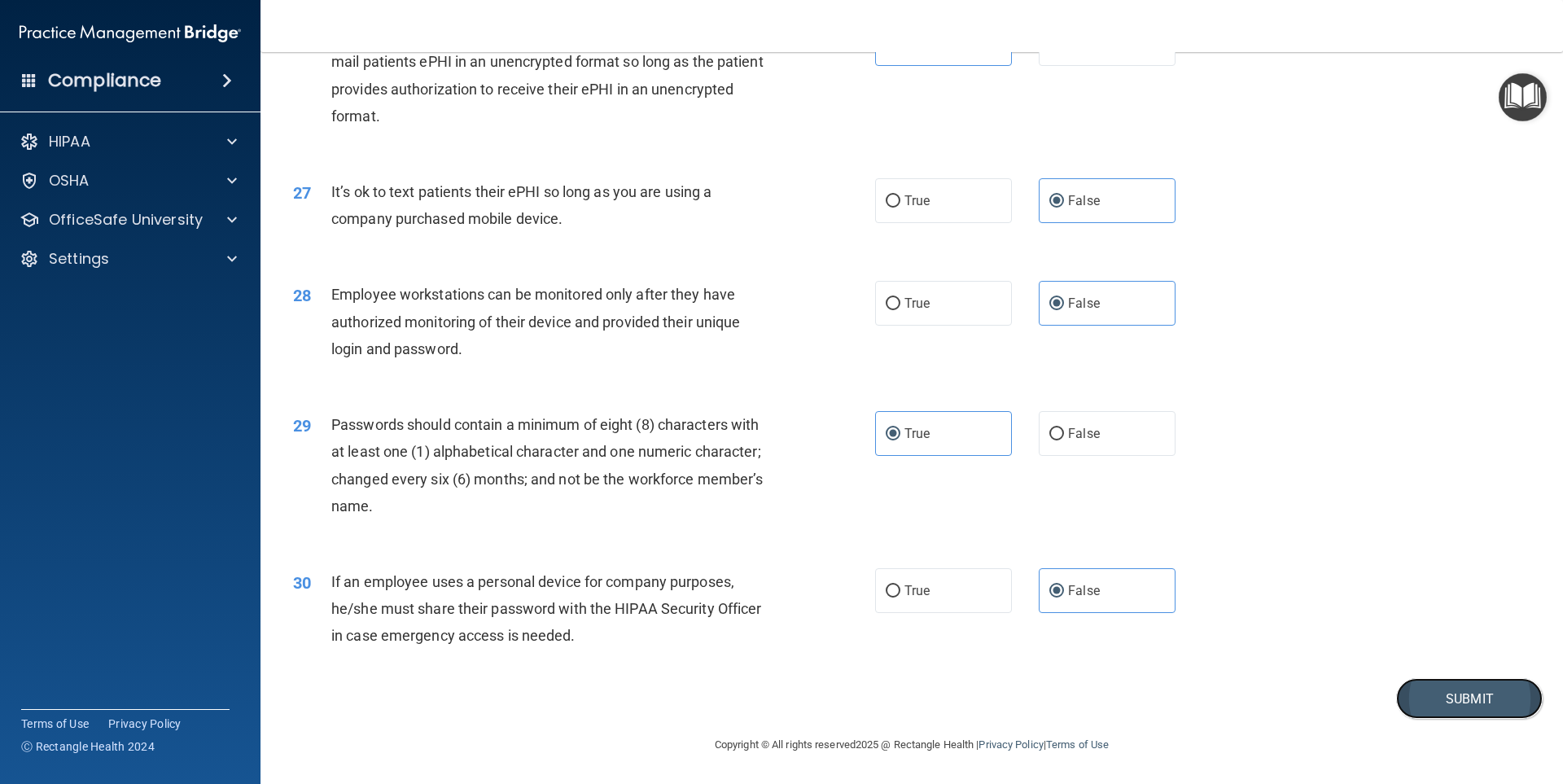
click at [1430, 692] on button "Submit" at bounding box center [1470, 699] width 147 height 42
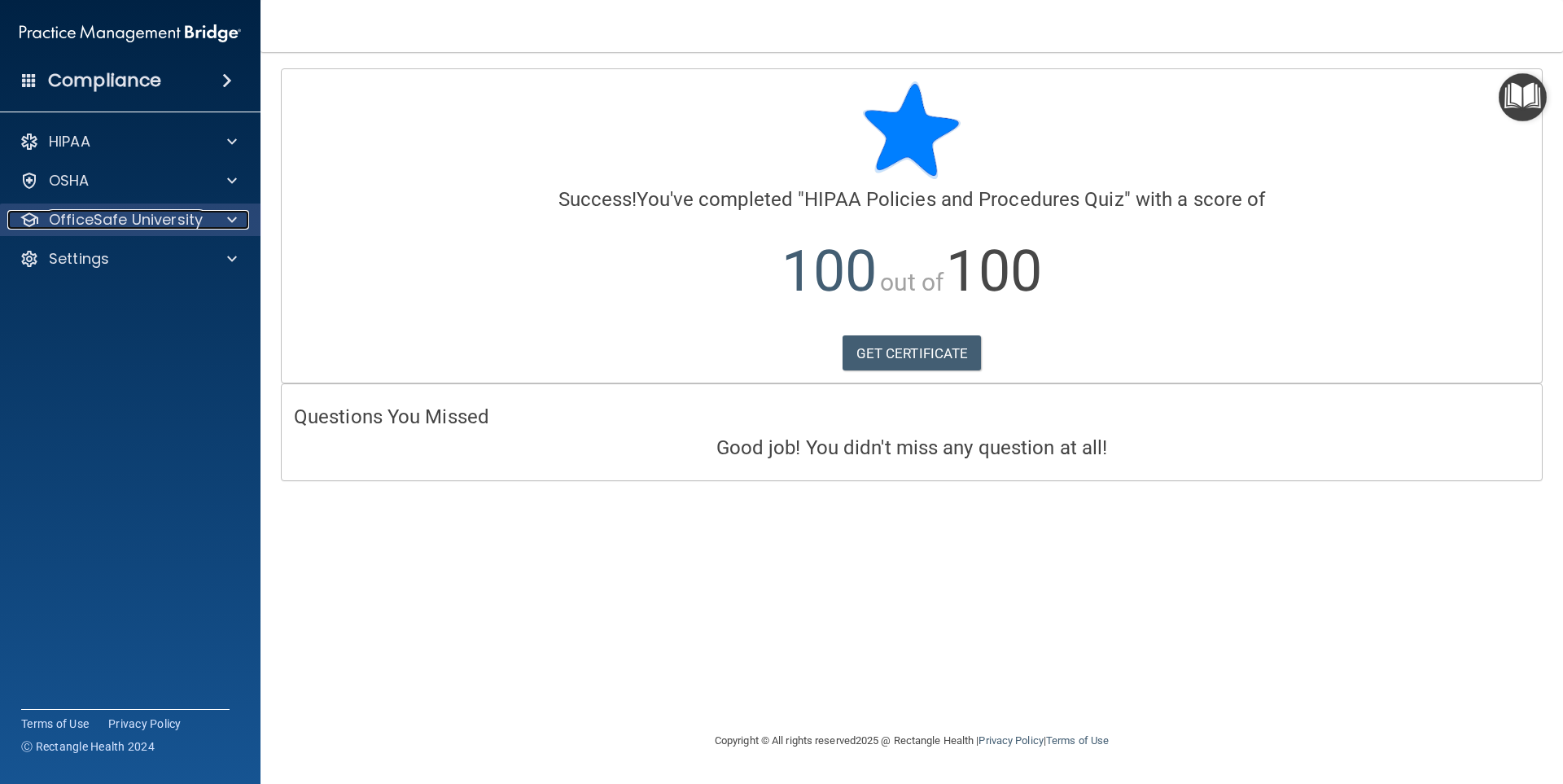
click at [193, 212] on p "OfficeSafe University" at bounding box center [126, 219] width 154 height 19
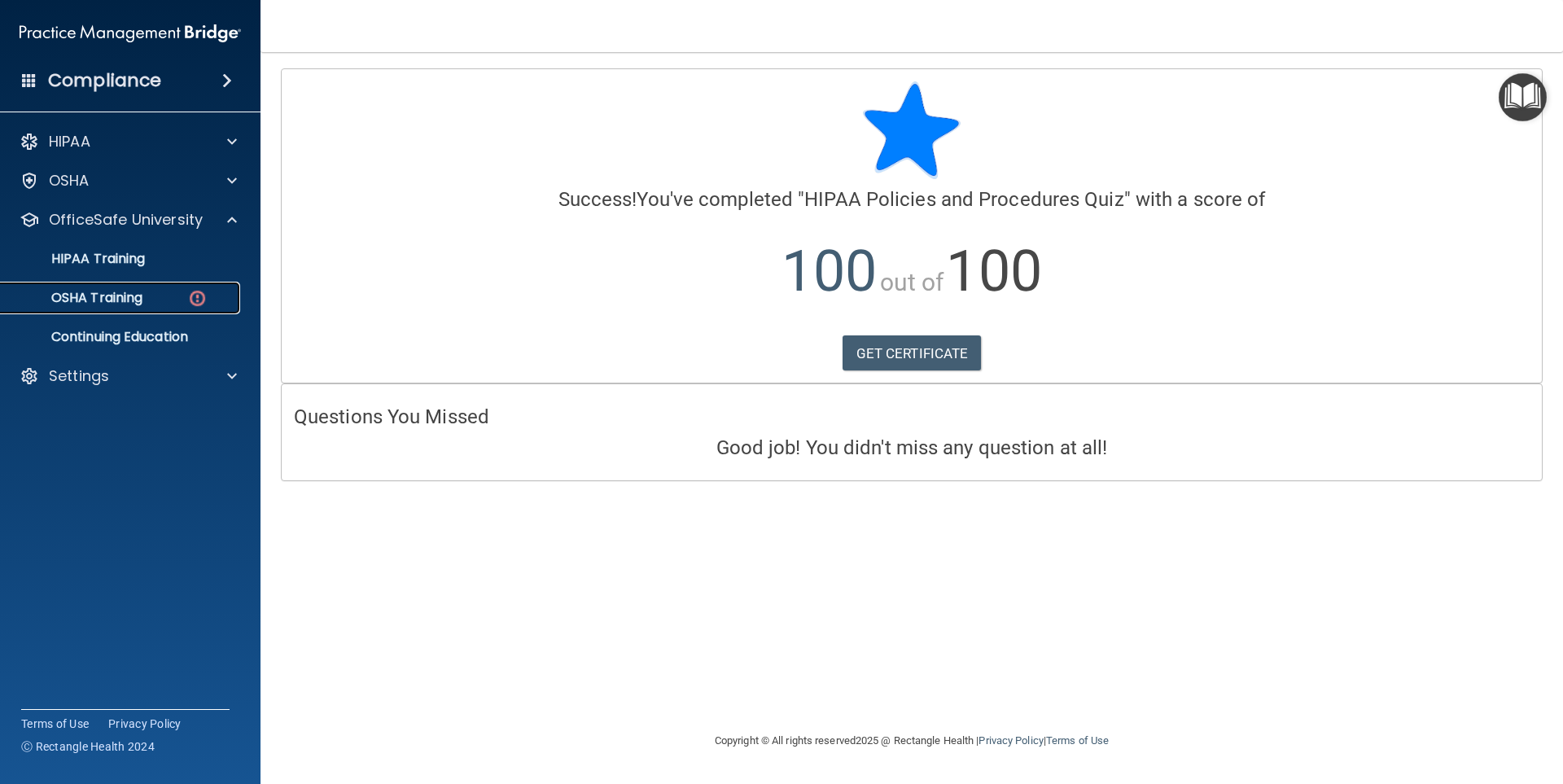
click at [174, 289] on link "OSHA Training" at bounding box center [112, 297] width 257 height 32
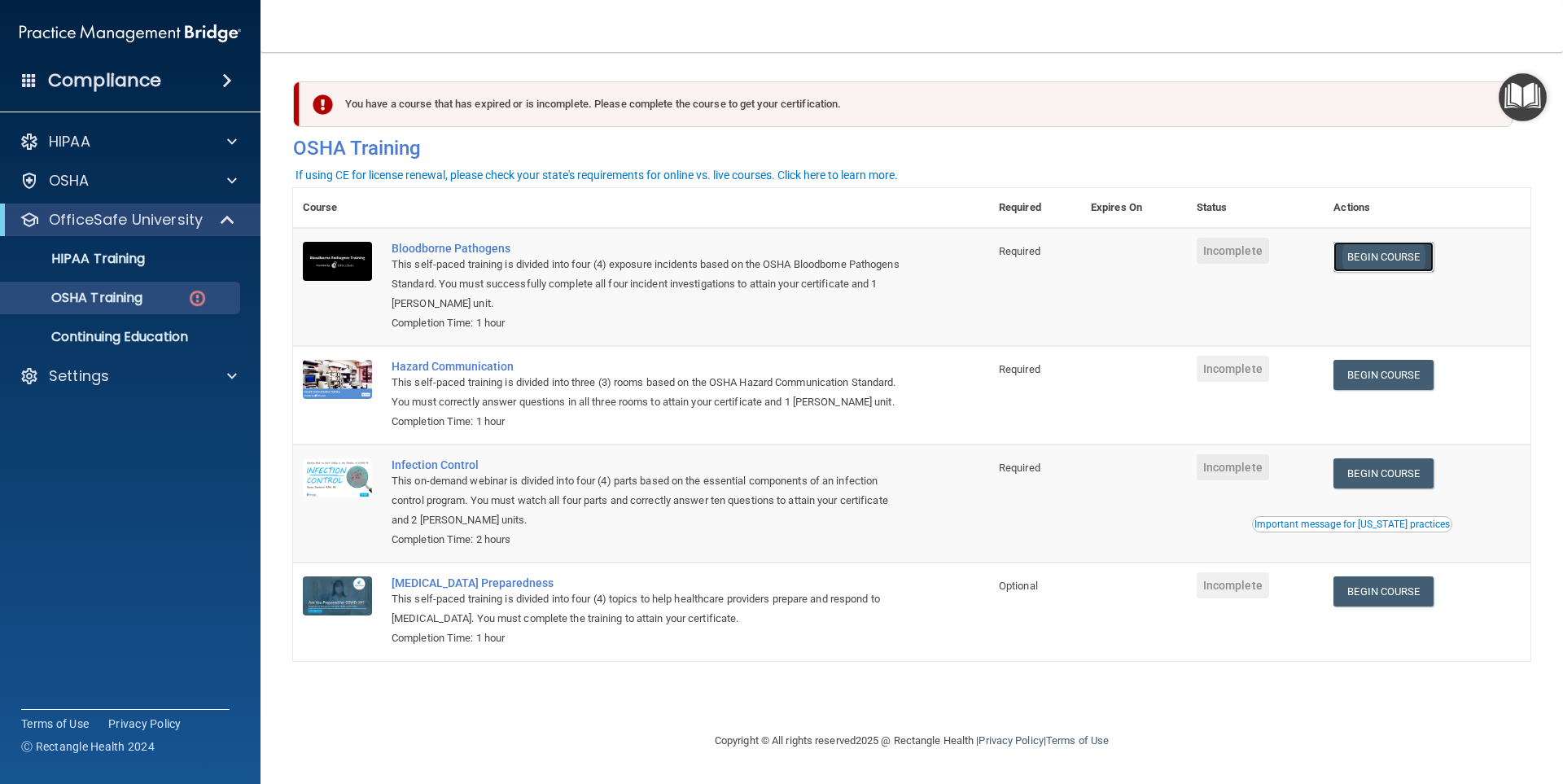
click at [1355, 251] on link "Begin Course" at bounding box center [1383, 257] width 99 height 30
click at [1375, 382] on link "Begin Course" at bounding box center [1383, 375] width 99 height 30
click at [1370, 602] on link "Begin Course" at bounding box center [1383, 592] width 99 height 30
click at [1378, 254] on link "Begin Course" at bounding box center [1383, 257] width 99 height 30
click at [1399, 380] on link "Begin Course" at bounding box center [1383, 375] width 99 height 30
